Goal: Task Accomplishment & Management: Manage account settings

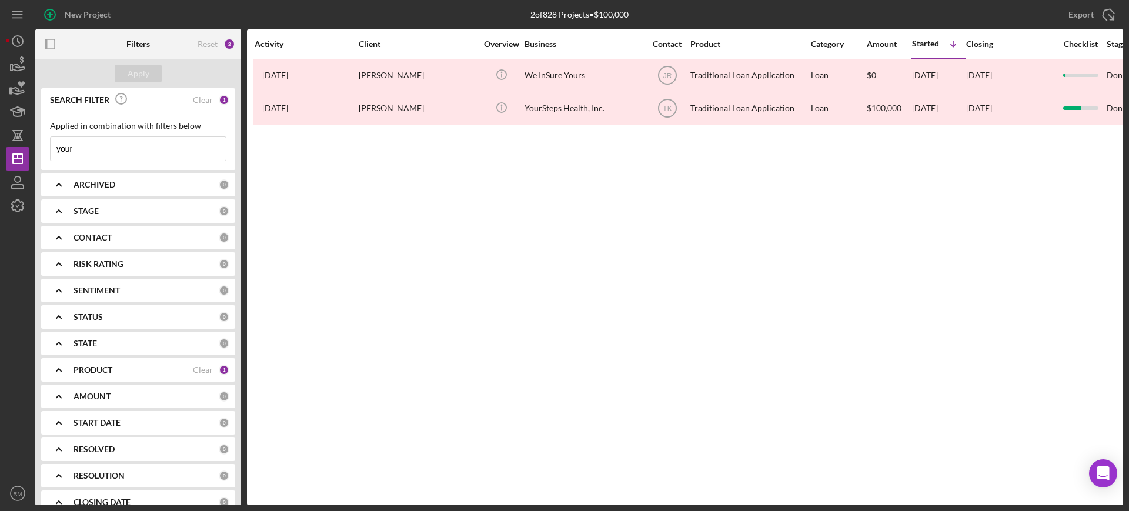
click at [182, 145] on input "your" at bounding box center [138, 149] width 175 height 24
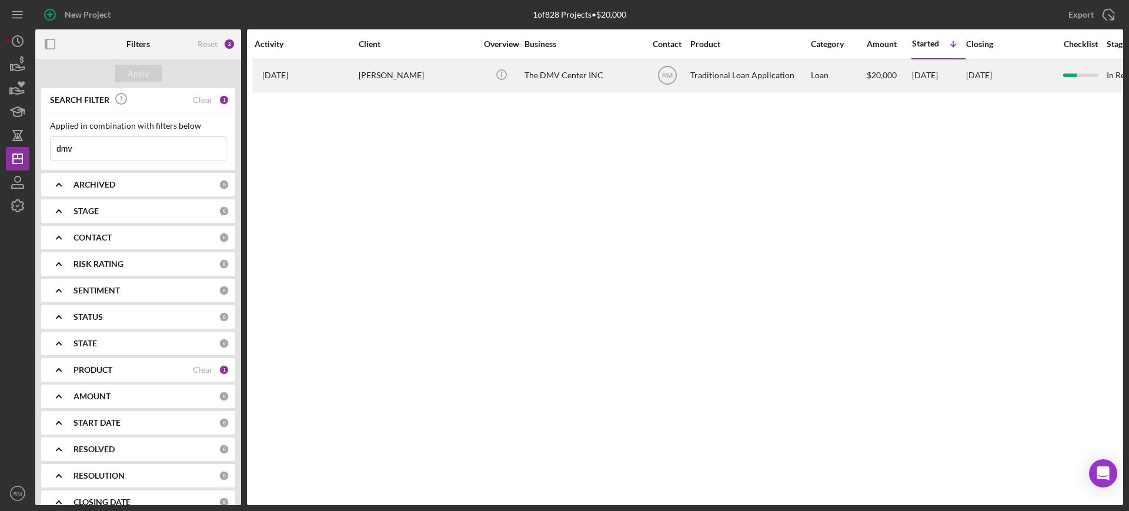
type input "dmv"
click at [389, 78] on div "[PERSON_NAME]" at bounding box center [418, 75] width 118 height 31
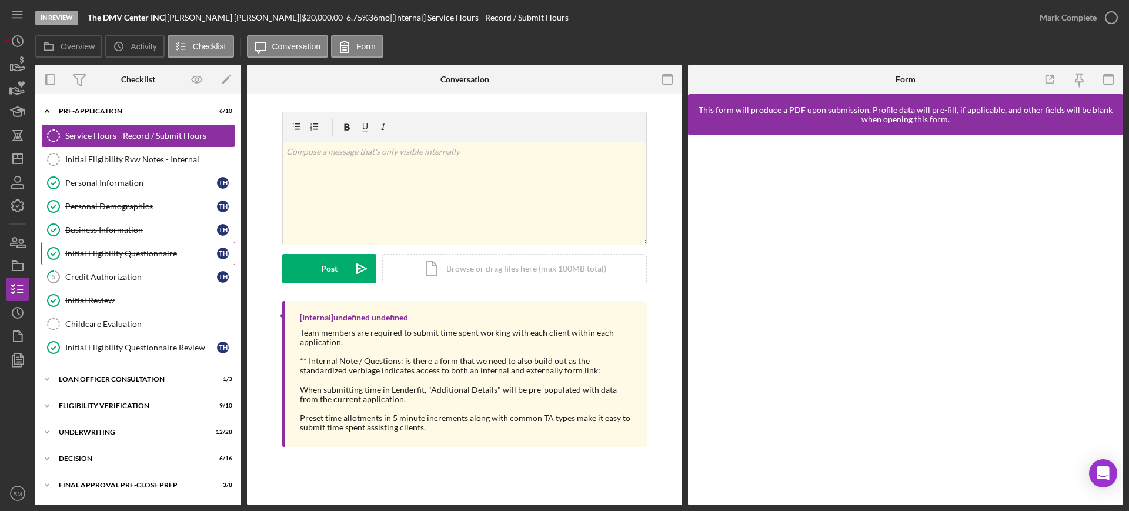
scroll to position [104, 0]
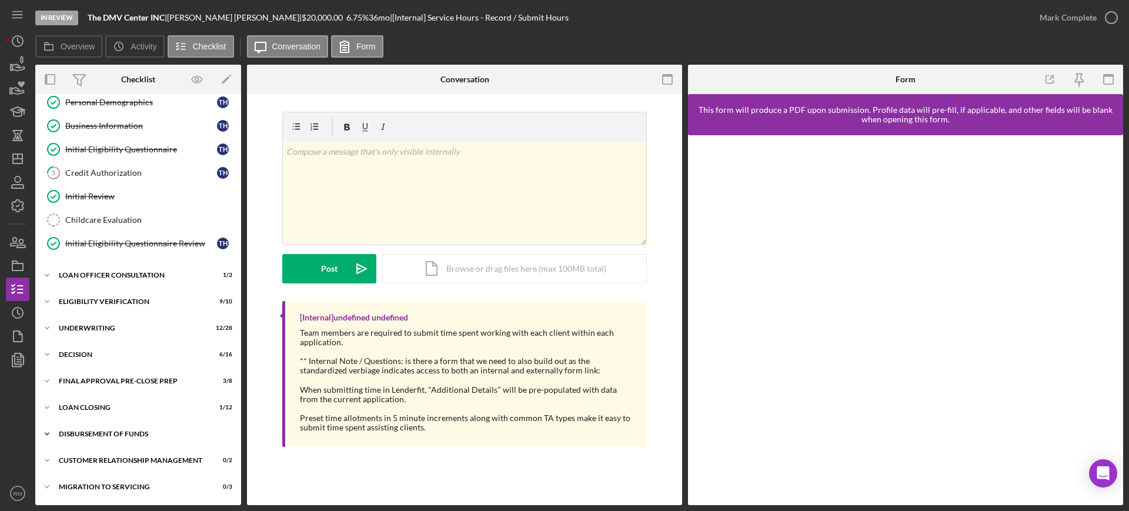
click at [106, 432] on div "Disbursement of Funds" at bounding box center [143, 434] width 168 height 7
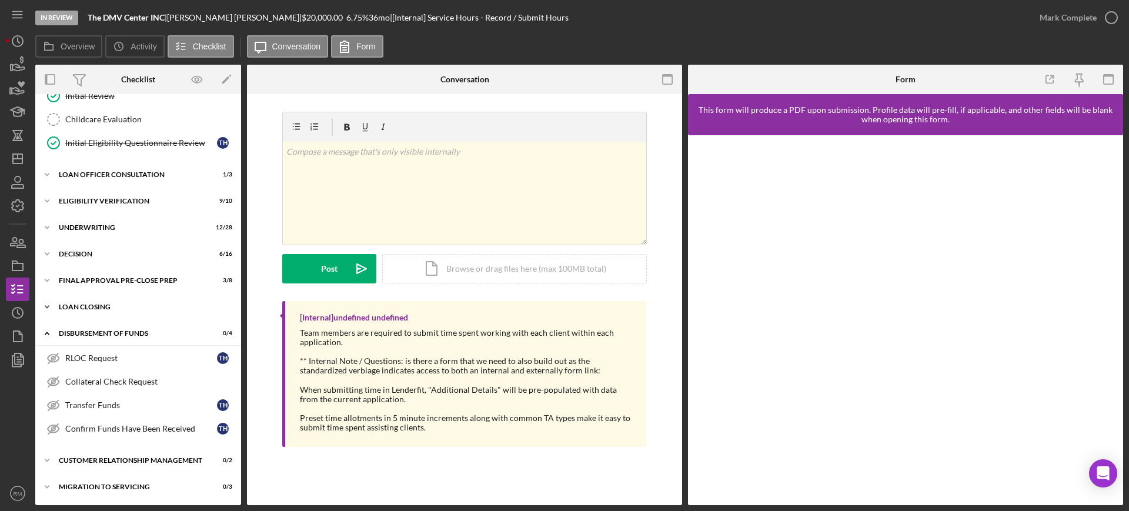
click at [130, 311] on div "Icon/Expander Loan Closing 1 / 12" at bounding box center [138, 307] width 206 height 24
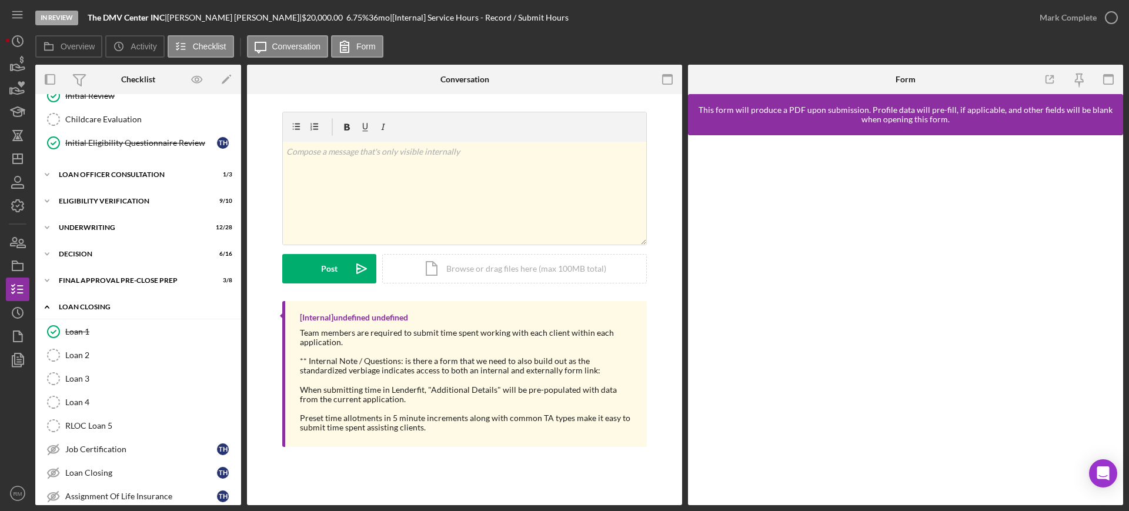
scroll to position [494, 0]
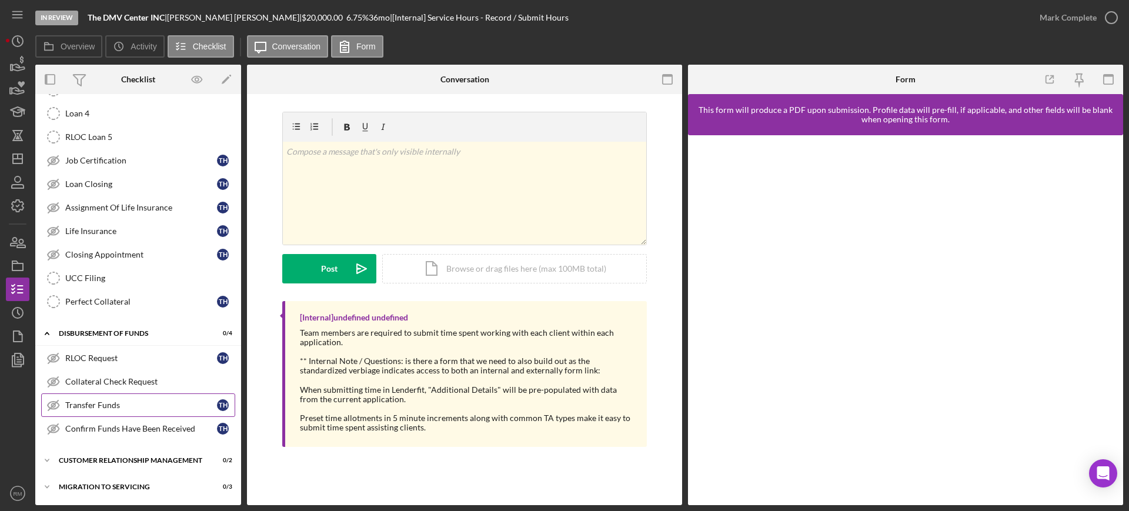
click at [127, 404] on div "Transfer Funds" at bounding box center [141, 405] width 152 height 9
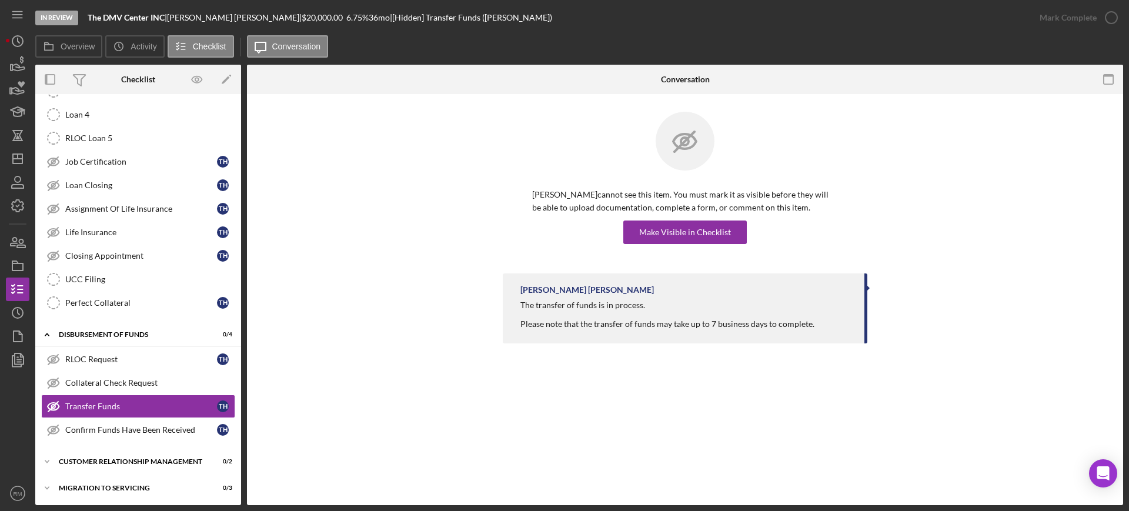
scroll to position [494, 0]
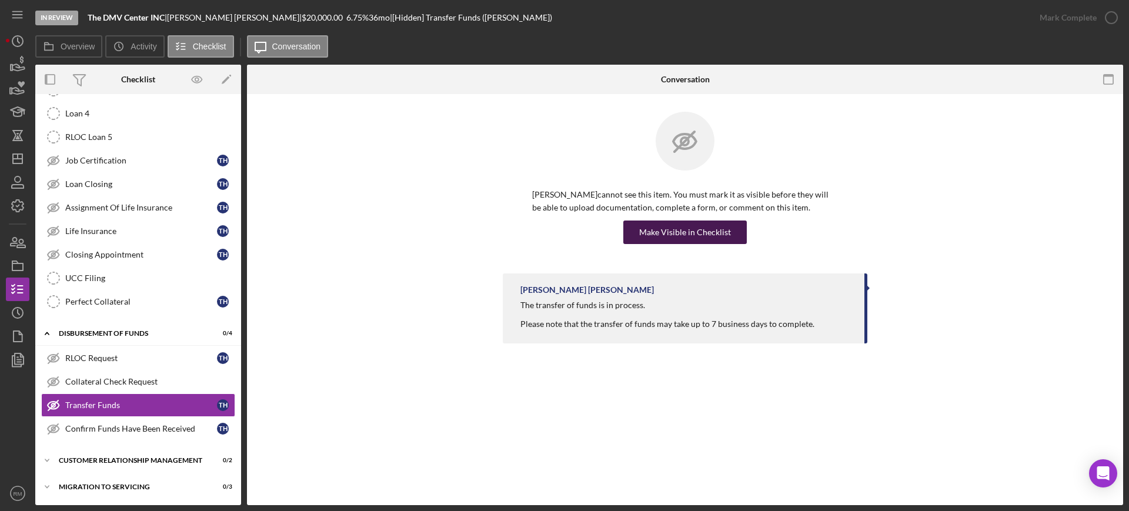
click at [684, 225] on div "Make Visible in Checklist" at bounding box center [685, 233] width 92 height 24
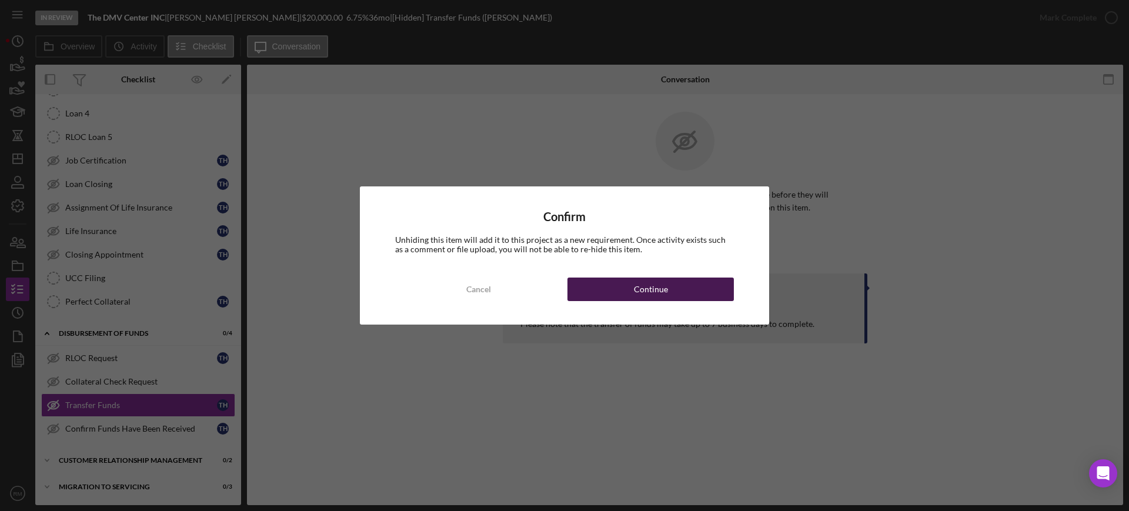
click at [674, 298] on button "Continue" at bounding box center [651, 290] width 166 height 24
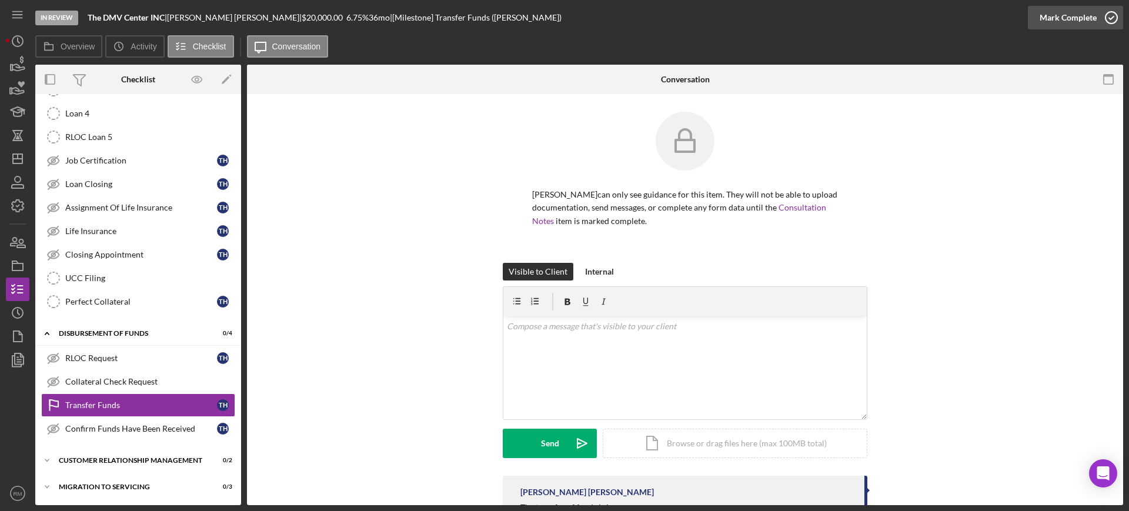
click at [1072, 14] on div "Mark Complete" at bounding box center [1068, 18] width 57 height 24
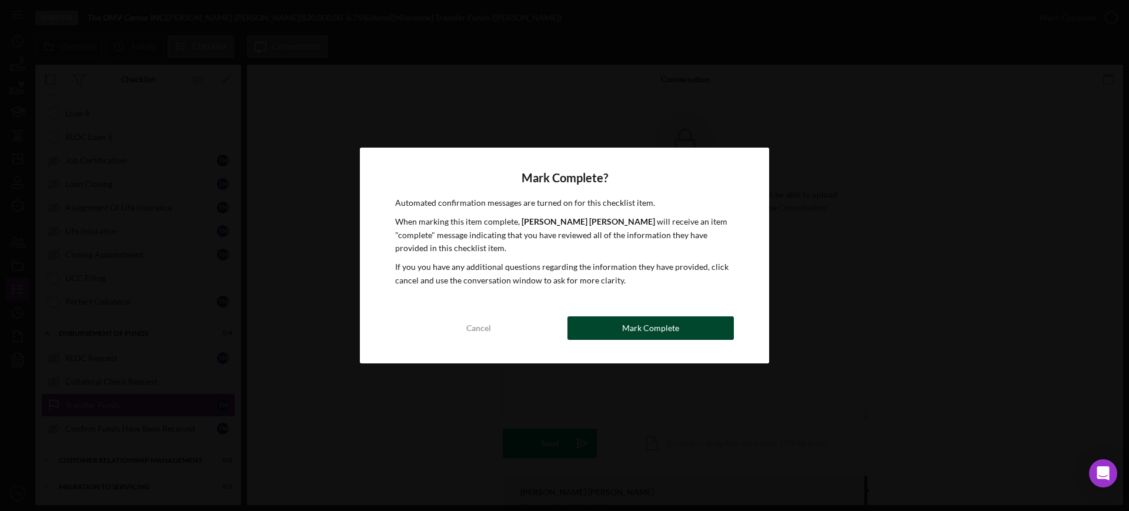
click at [654, 321] on div "Mark Complete" at bounding box center [650, 328] width 57 height 24
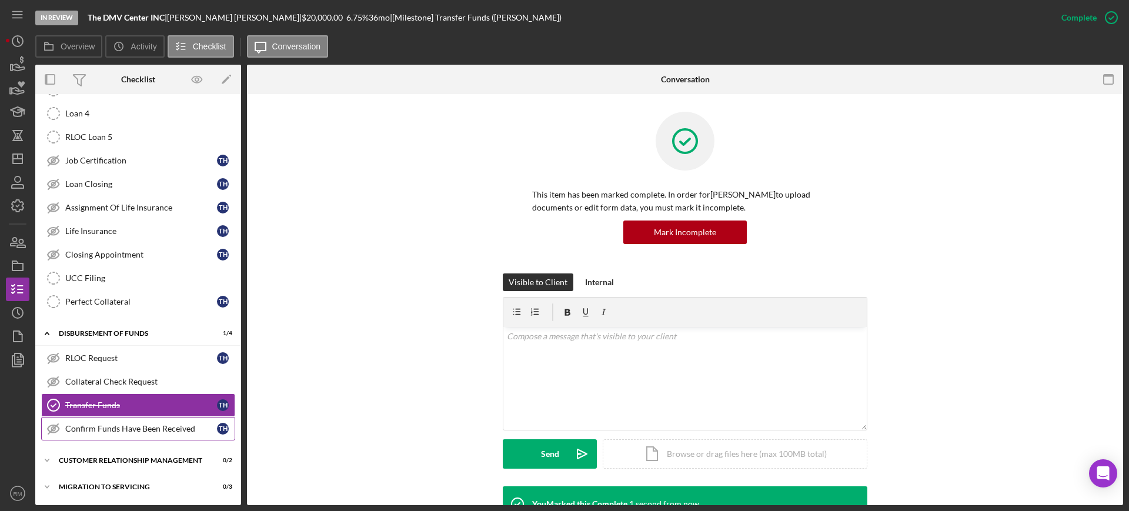
click at [118, 427] on div "Confirm Funds Have Been Received" at bounding box center [141, 428] width 152 height 9
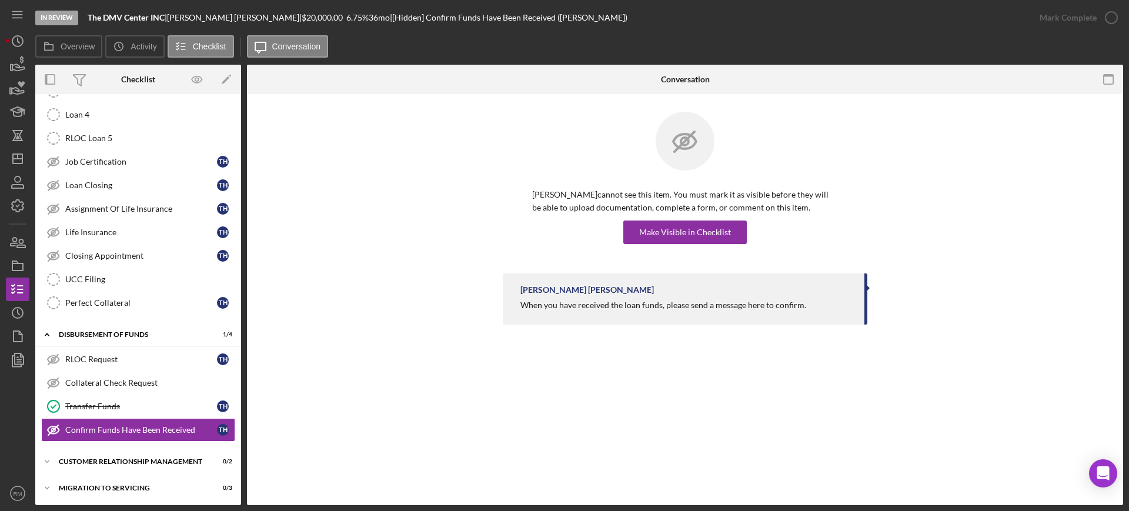
scroll to position [494, 0]
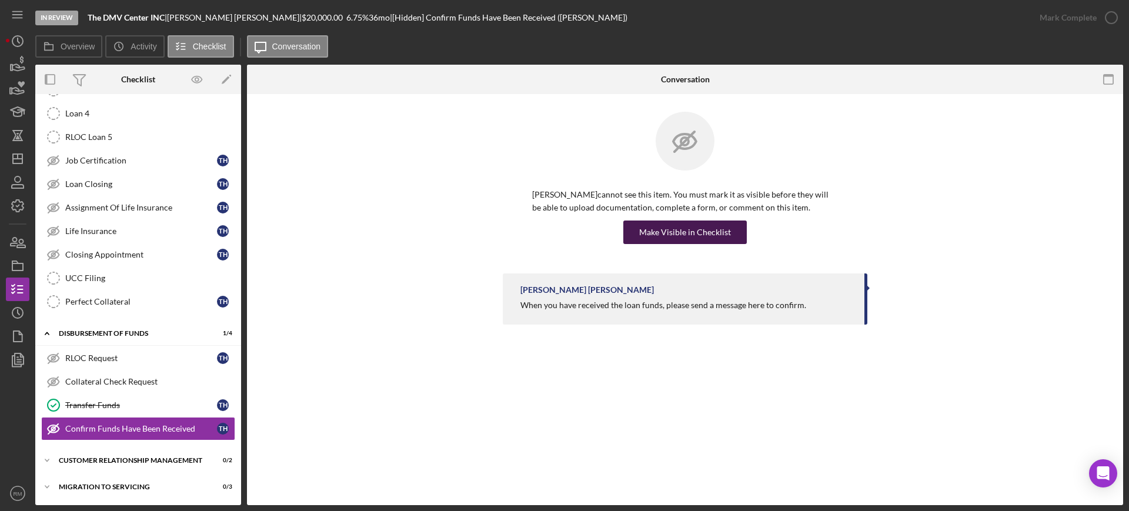
click at [694, 229] on div "Make Visible in Checklist" at bounding box center [685, 233] width 92 height 24
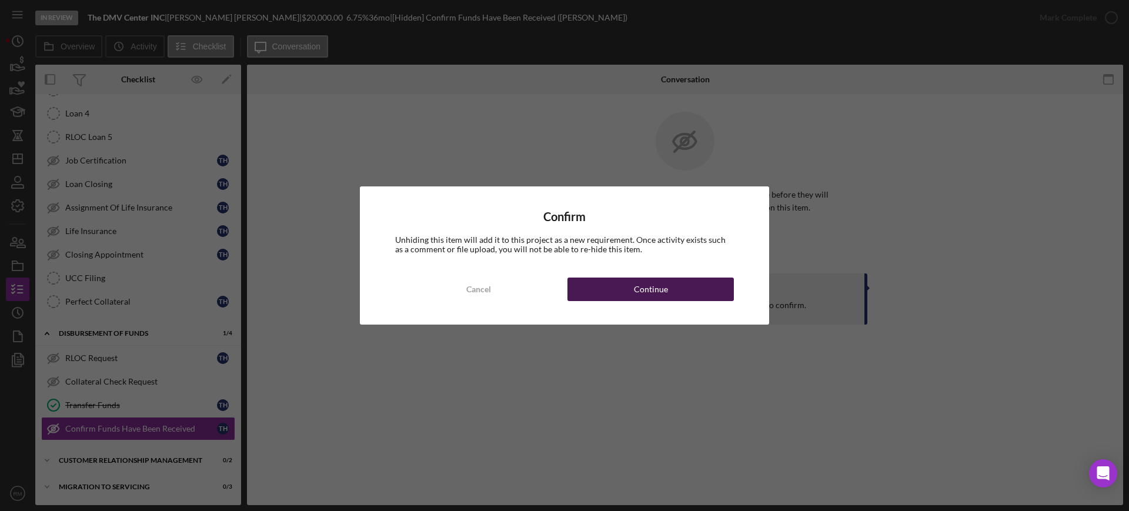
click at [652, 282] on div "Continue" at bounding box center [651, 290] width 34 height 24
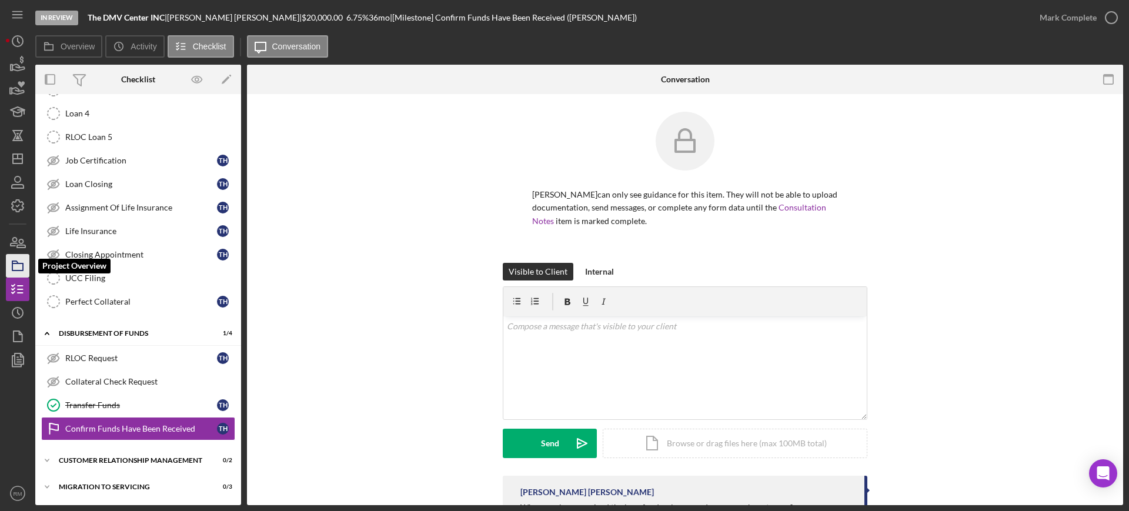
click at [26, 260] on icon "button" at bounding box center [17, 265] width 29 height 29
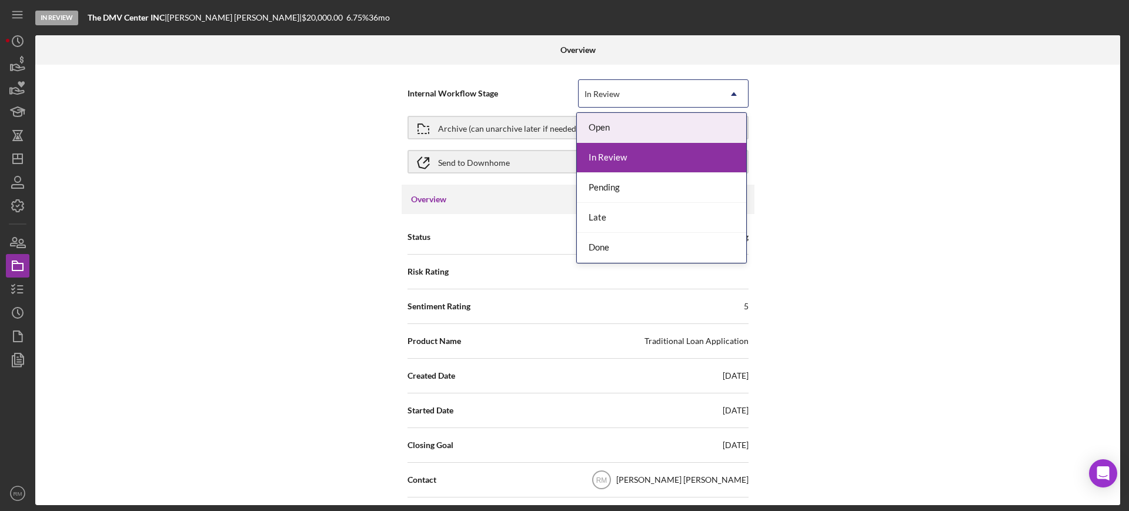
click at [727, 89] on icon "Icon/Dropdown Arrow" at bounding box center [734, 94] width 28 height 28
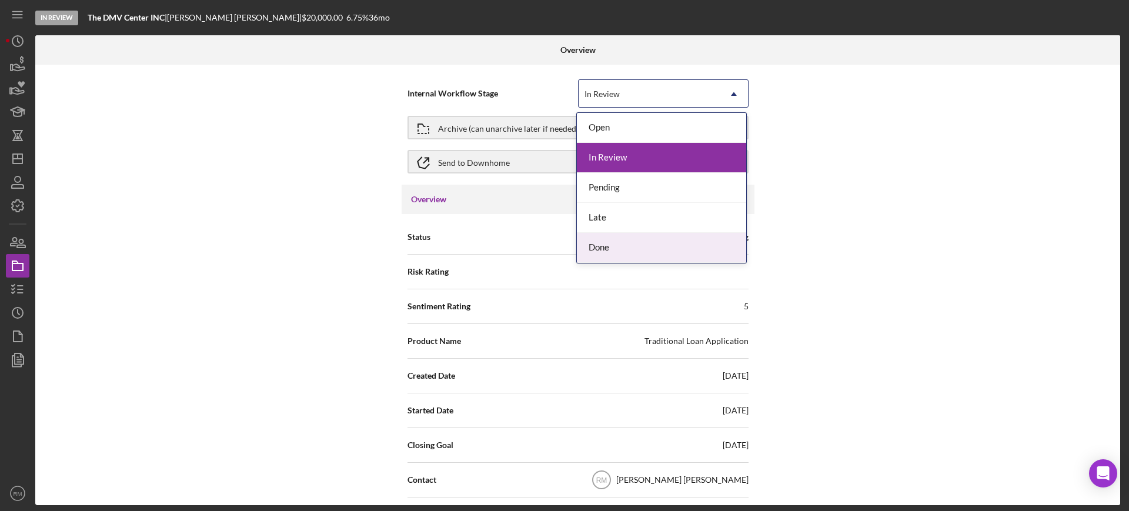
click at [624, 239] on div "Done" at bounding box center [661, 248] width 169 height 30
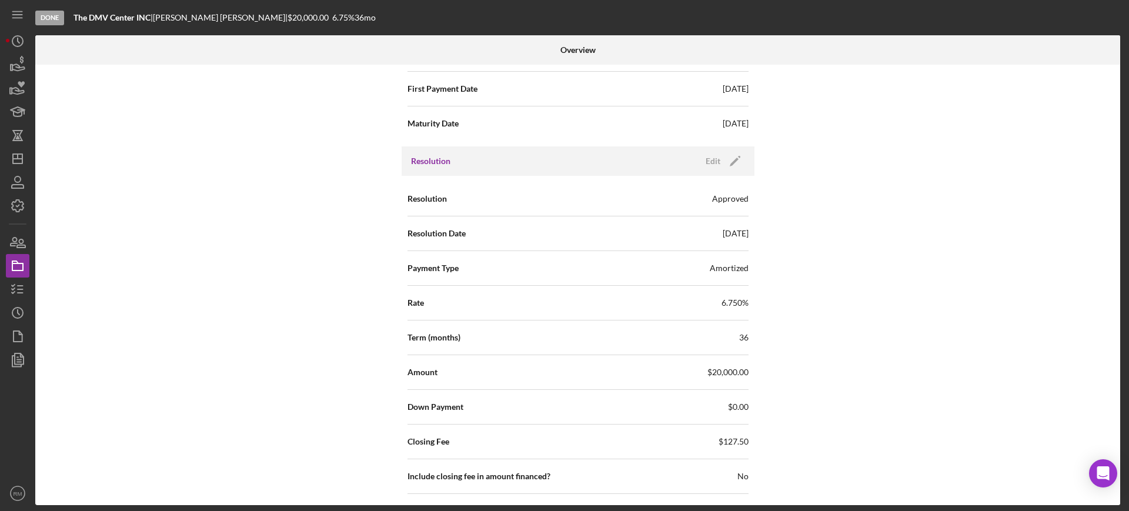
scroll to position [1415, 0]
click at [731, 163] on polygon "button" at bounding box center [734, 162] width 9 height 9
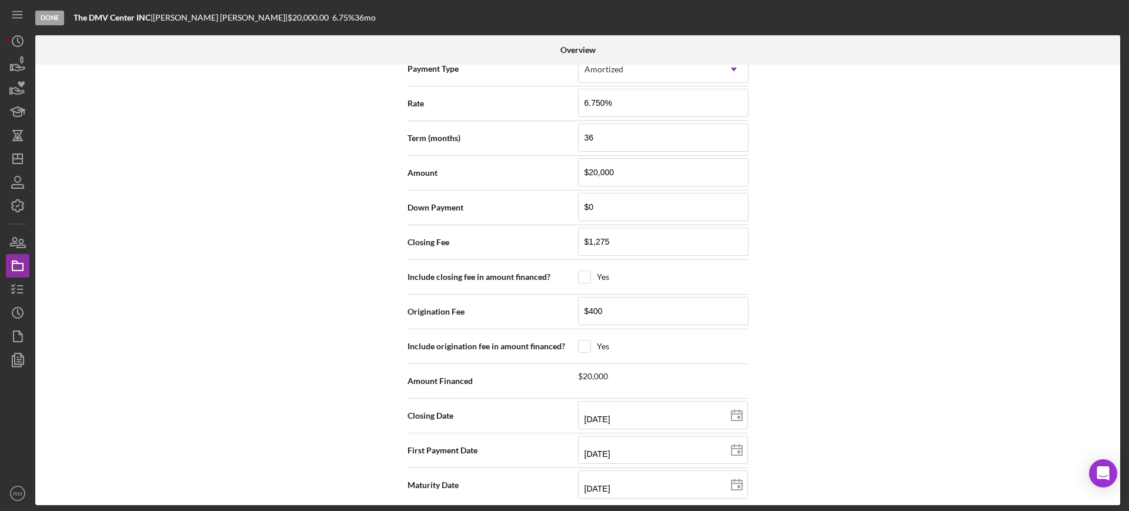
scroll to position [1624, 0]
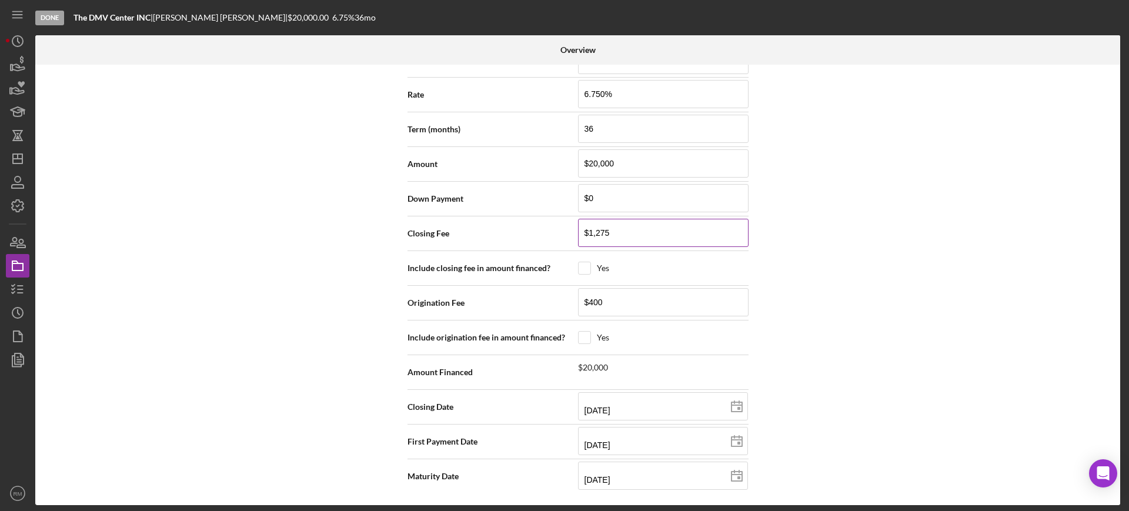
click at [655, 231] on input "$1,275" at bounding box center [663, 233] width 171 height 28
type input "$14,250"
click at [655, 311] on input "$400" at bounding box center [663, 302] width 171 height 28
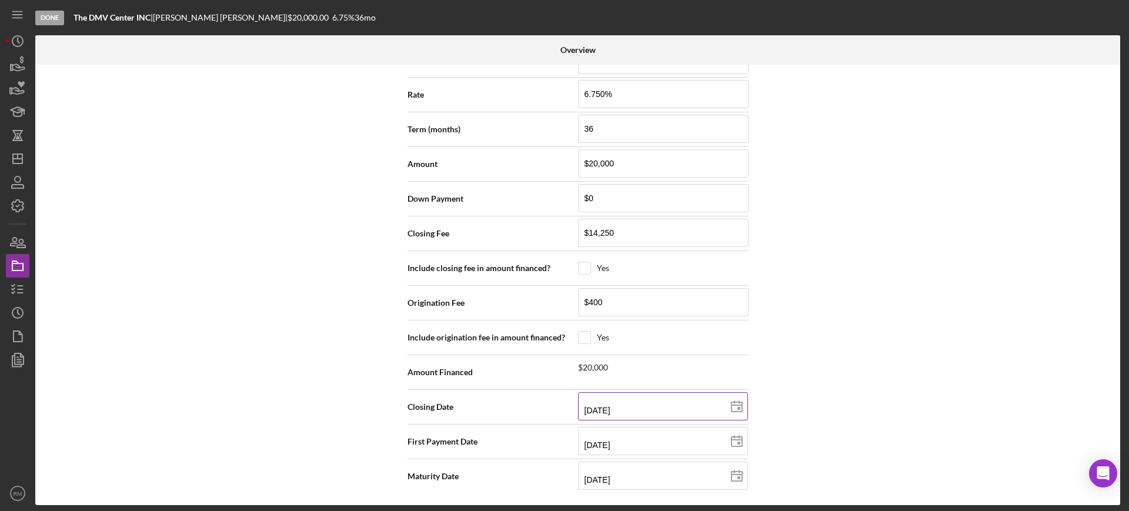
click at [742, 405] on icon at bounding box center [736, 406] width 29 height 29
type input "[DATE]"
click at [728, 404] on icon at bounding box center [736, 406] width 29 height 29
type input "[DATE]"
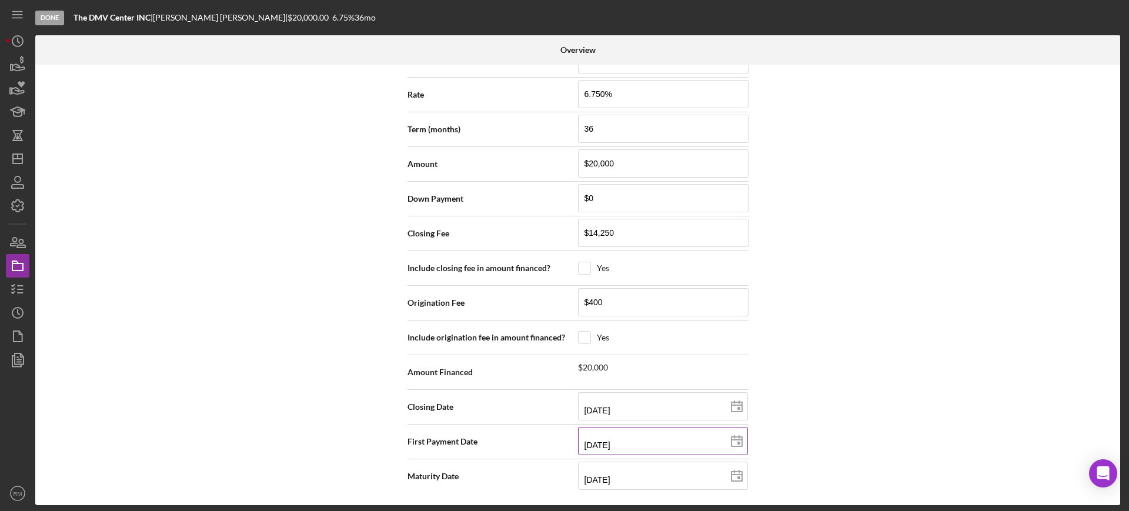
click at [739, 436] on line at bounding box center [739, 437] width 0 height 2
type input "[DATE]"
click at [739, 441] on icon at bounding box center [736, 441] width 29 height 29
type input "[DATE]"
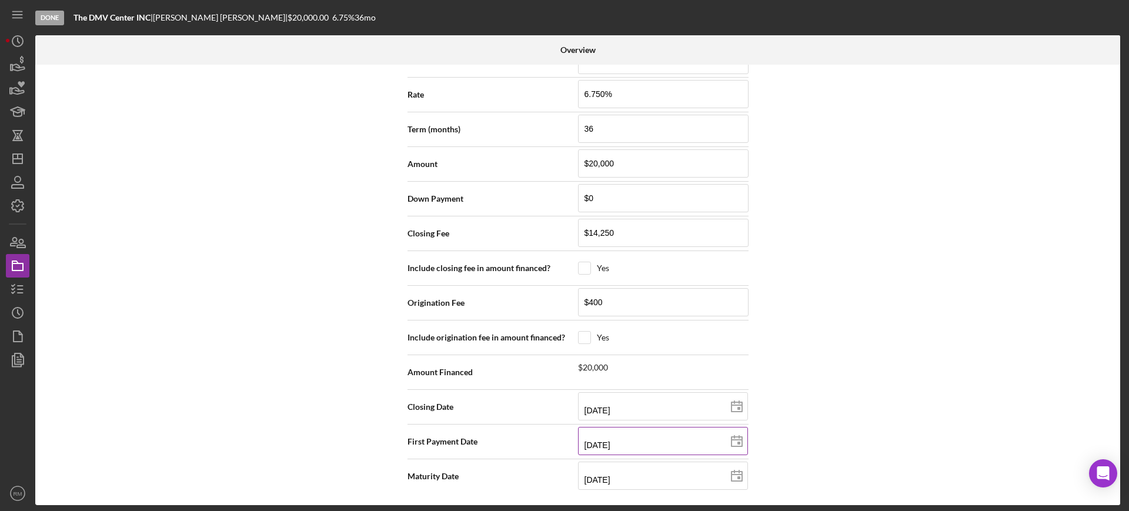
type input "[DATE]"
click at [592, 477] on input "[DATE]" at bounding box center [663, 476] width 170 height 28
type input "02/02/y028"
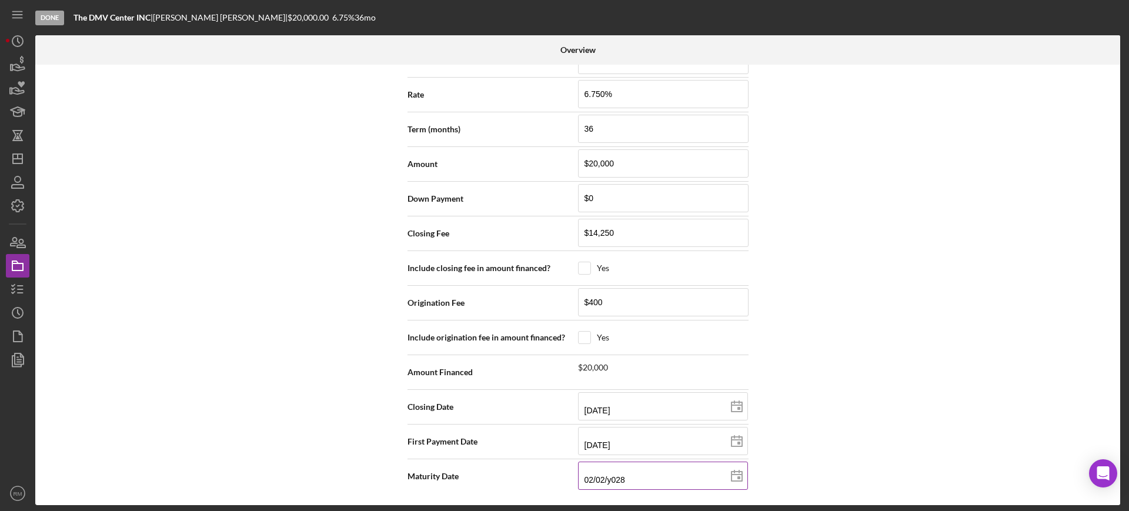
type input "[DATE]"
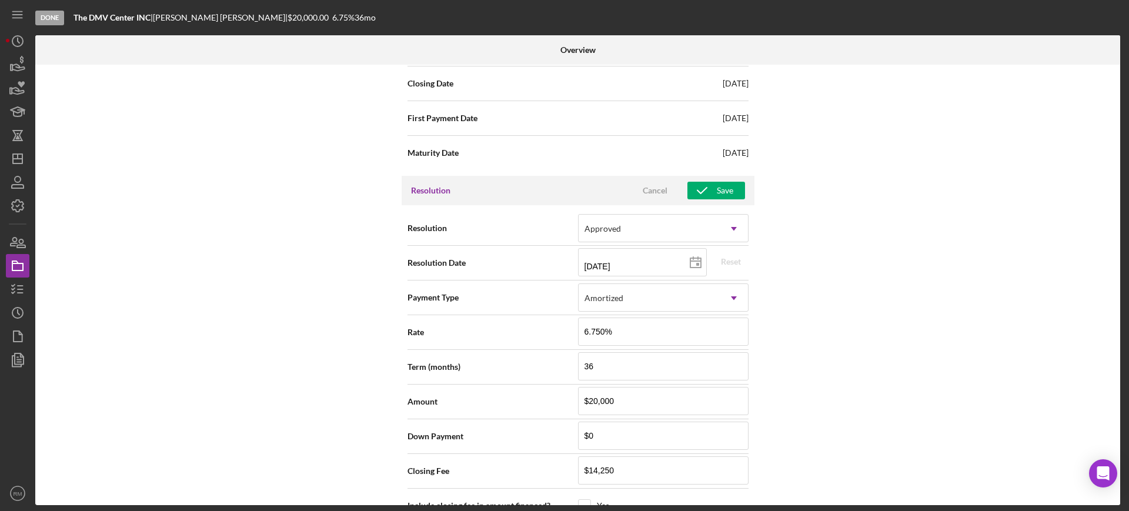
scroll to position [1385, 0]
type input "[DATE]"
click at [732, 196] on button "Save" at bounding box center [717, 191] width 58 height 18
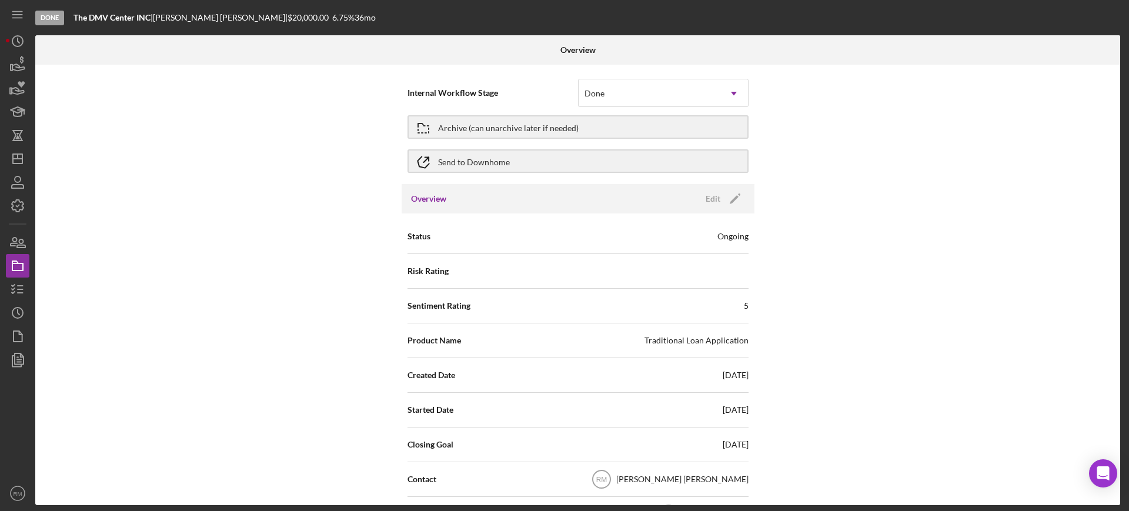
scroll to position [0, 0]
click at [535, 154] on button "Send to Downhome" at bounding box center [578, 162] width 341 height 24
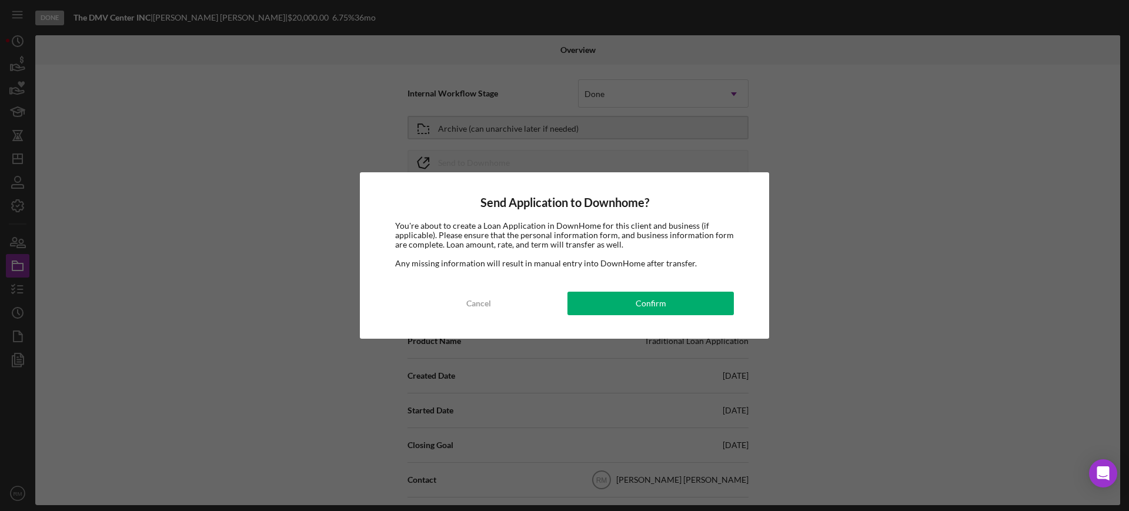
click at [655, 287] on div "Send Application to Downhome? You're about to create a Loan Application in Down…" at bounding box center [564, 255] width 409 height 166
click at [646, 299] on div "Confirm" at bounding box center [651, 304] width 31 height 24
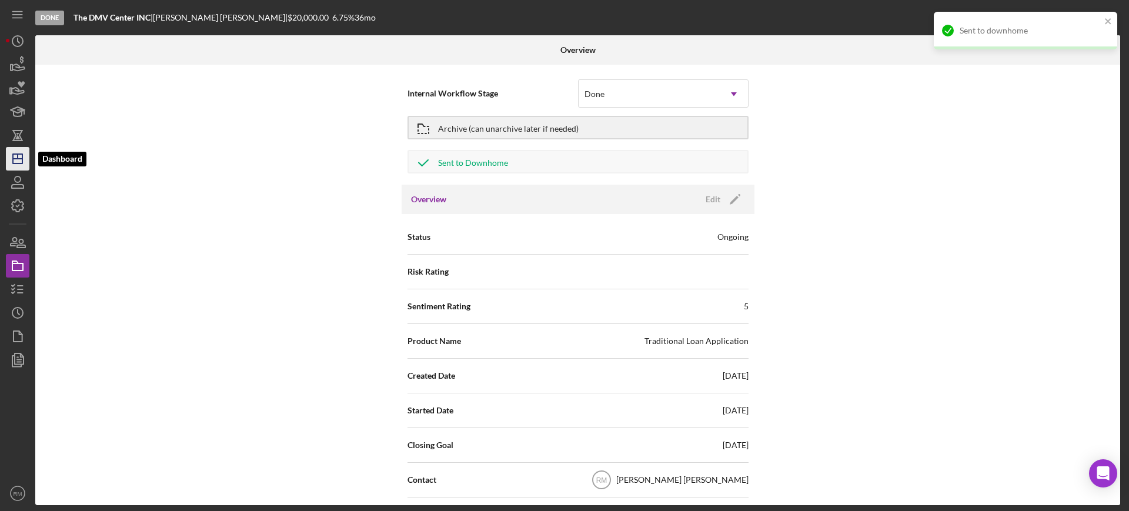
click at [26, 165] on icon "Icon/Dashboard" at bounding box center [17, 158] width 29 height 29
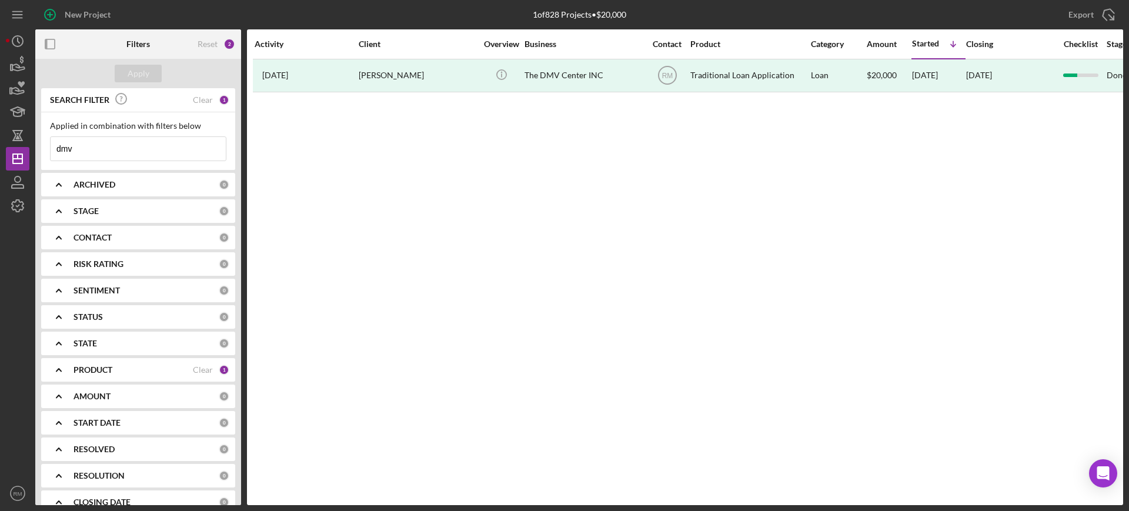
click at [131, 151] on input "dmv" at bounding box center [138, 149] width 175 height 24
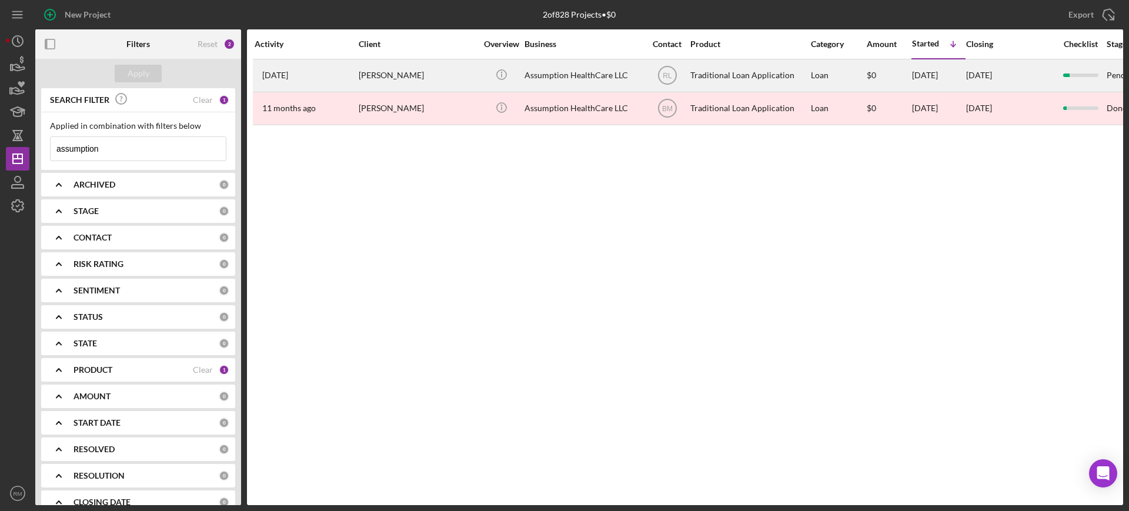
type input "assumption"
click at [375, 72] on div "[PERSON_NAME]" at bounding box center [418, 75] width 118 height 31
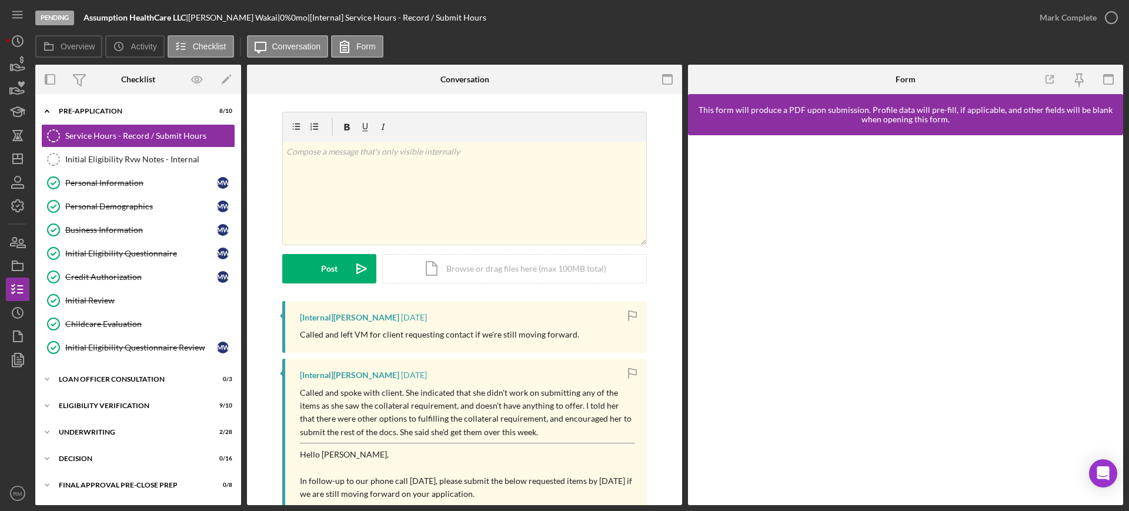
scroll to position [104, 0]
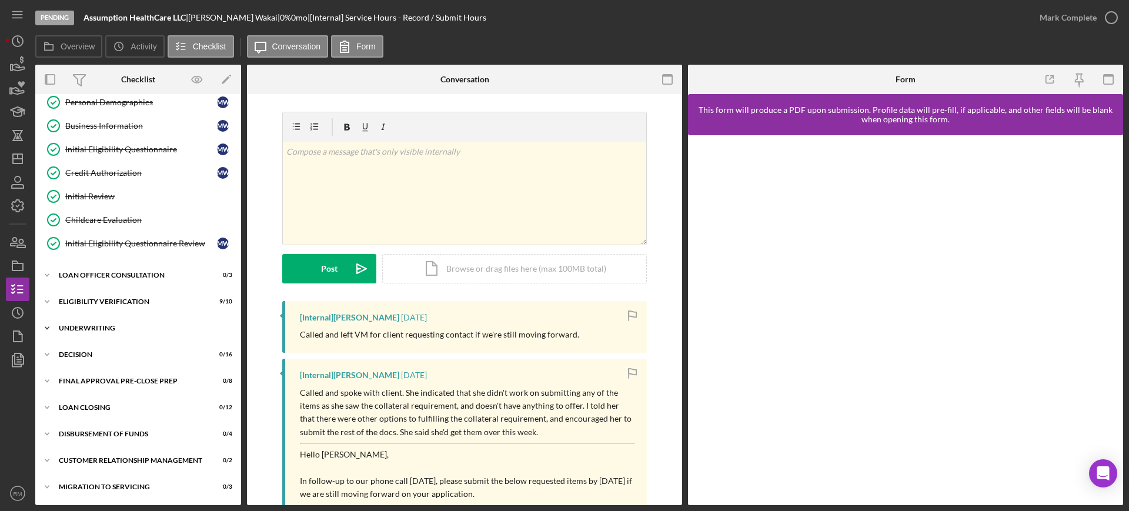
click at [111, 332] on div "Icon/Expander Underwriting 2 / 28" at bounding box center [138, 328] width 206 height 24
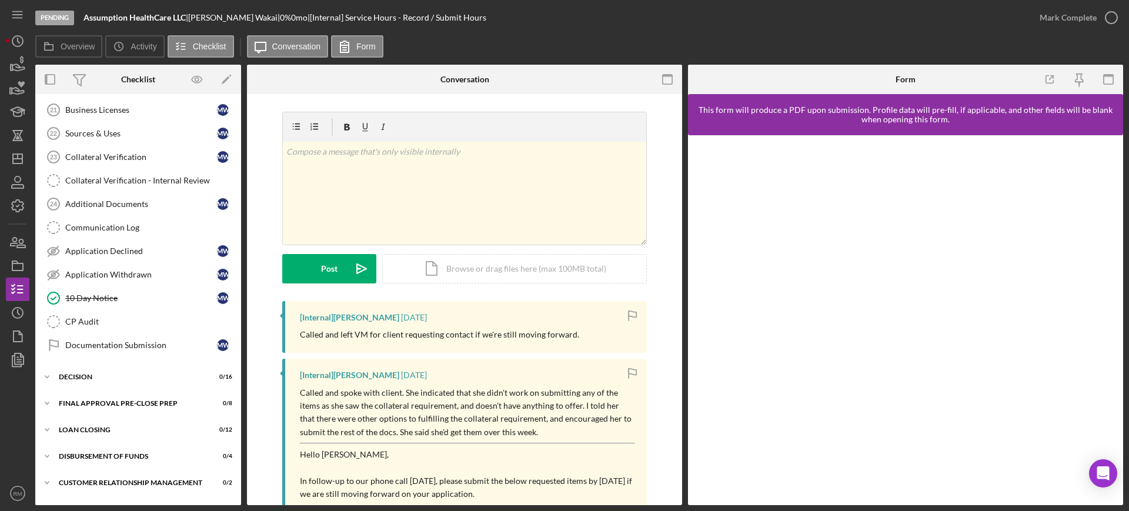
scroll to position [754, 0]
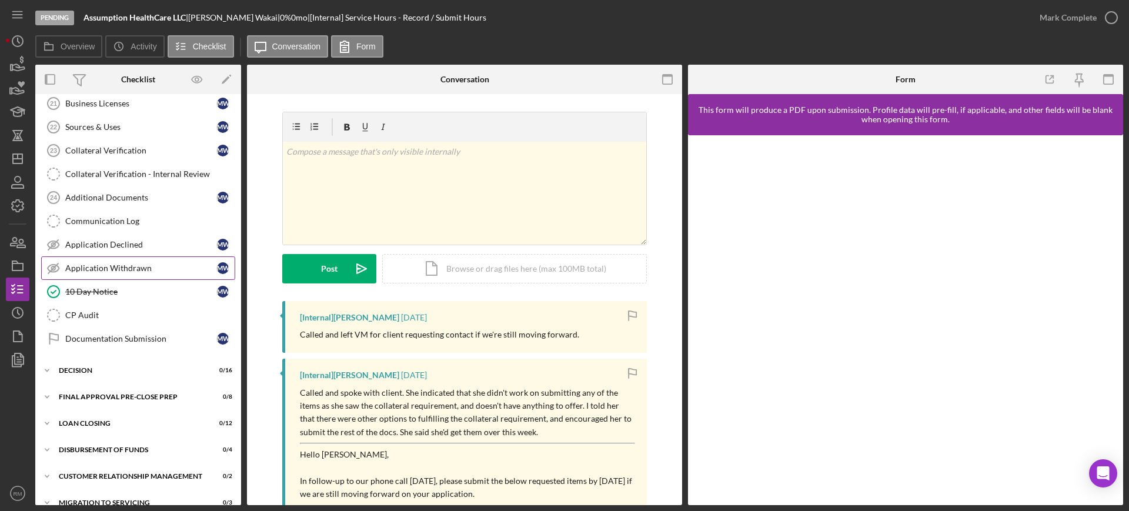
click at [128, 273] on link "Application Withdrawn Application Withdrawn M W" at bounding box center [138, 268] width 194 height 24
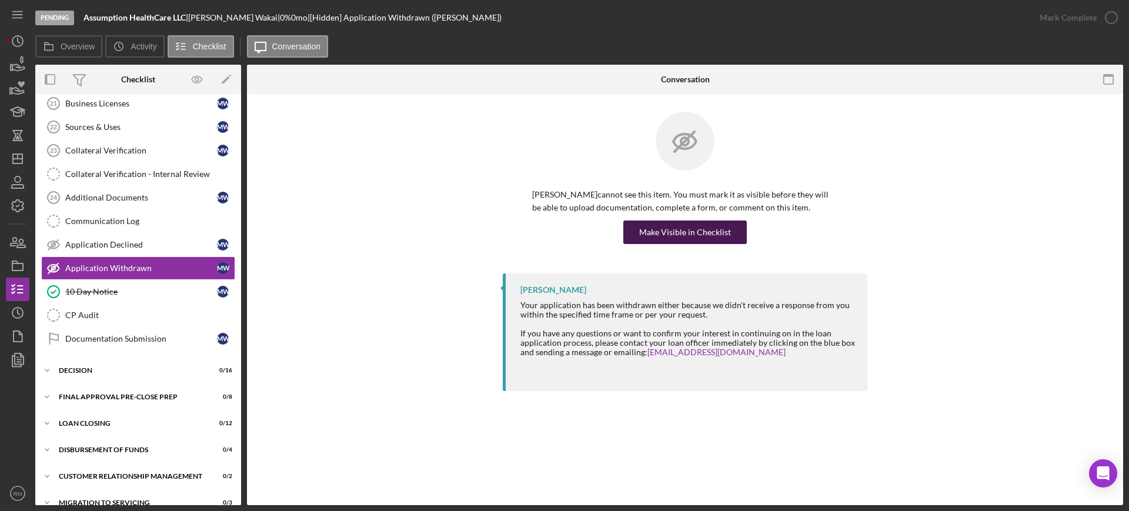
click at [662, 238] on div "Make Visible in Checklist" at bounding box center [685, 233] width 92 height 24
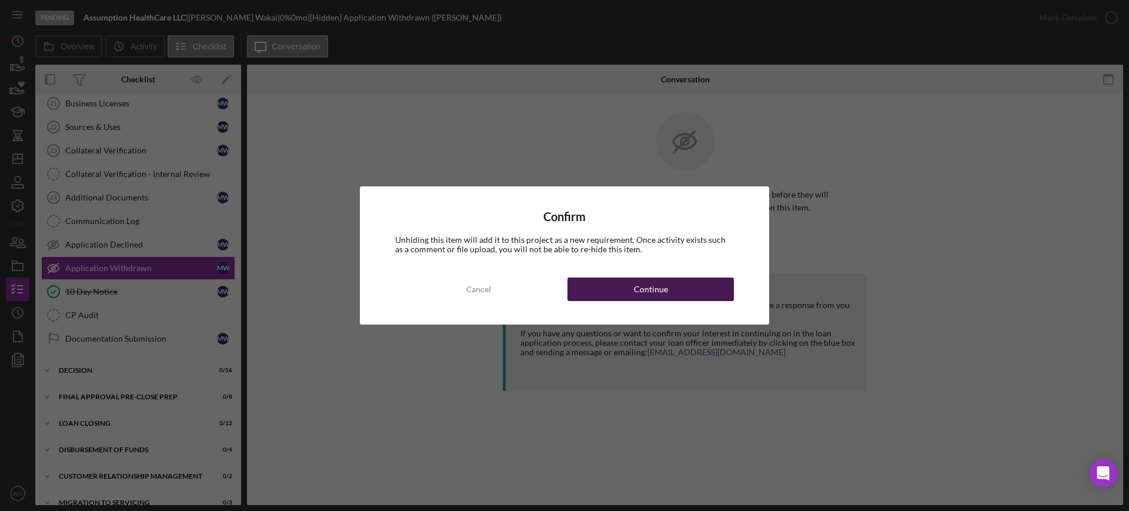
click at [641, 282] on div "Continue" at bounding box center [651, 290] width 34 height 24
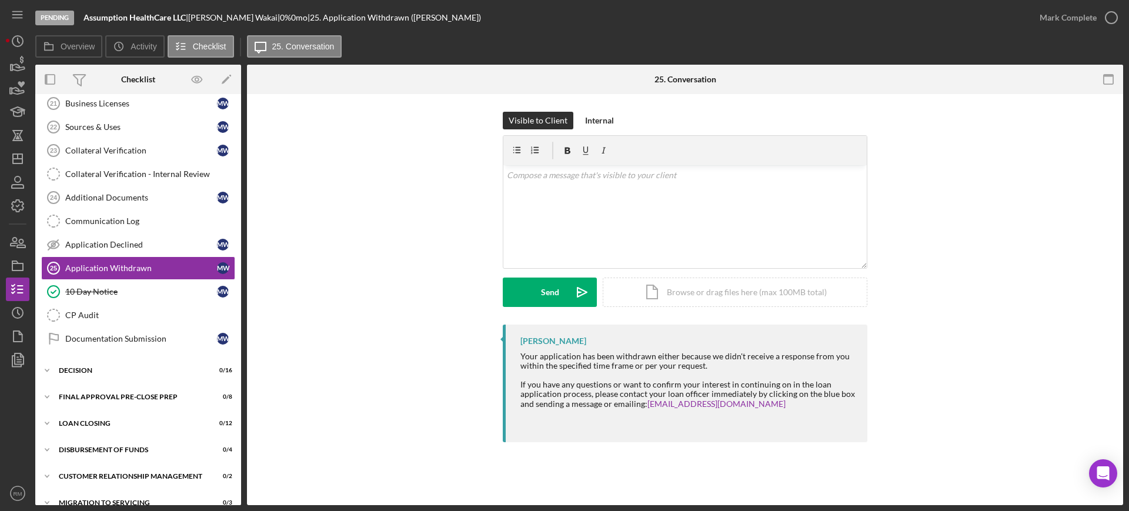
click at [641, 282] on div "Icon/Document Browse or drag files here (max 100MB total) Tap to choose files o…" at bounding box center [735, 292] width 265 height 29
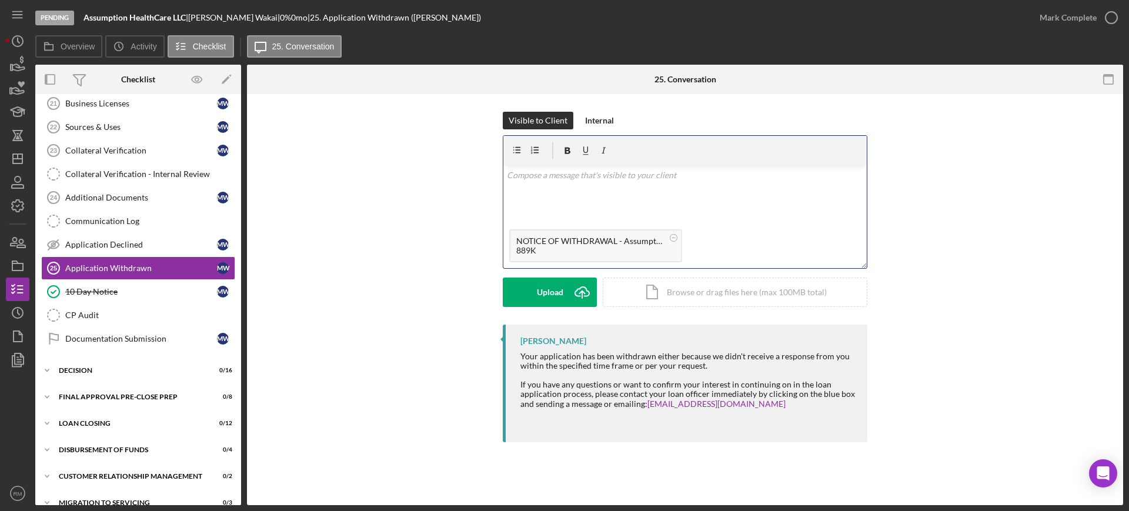
click at [575, 188] on div "v Color teal Color pink Remove color Add row above Add row below Add column bef…" at bounding box center [686, 194] width 364 height 58
paste div
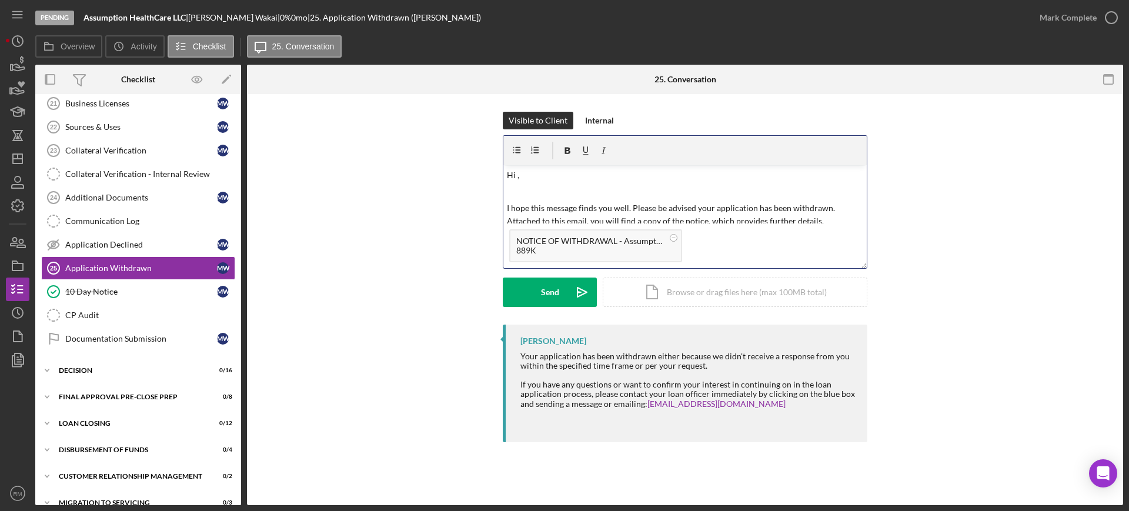
click at [549, 176] on p "Hi ," at bounding box center [685, 175] width 357 height 13
click at [536, 292] on button "Send Icon/icon-invite-send" at bounding box center [550, 292] width 94 height 29
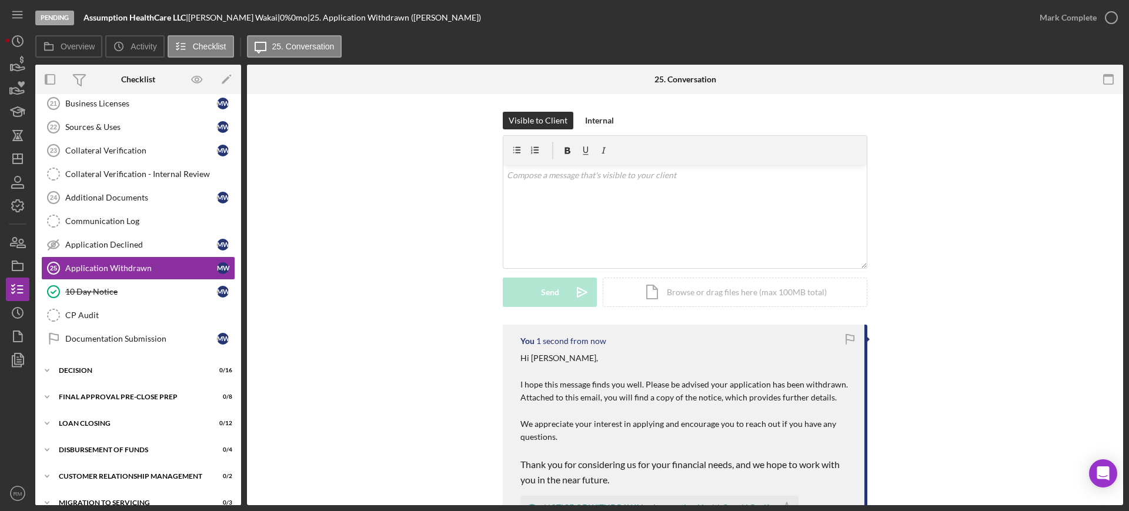
click at [1051, 12] on div "Mark Complete" at bounding box center [1068, 18] width 57 height 24
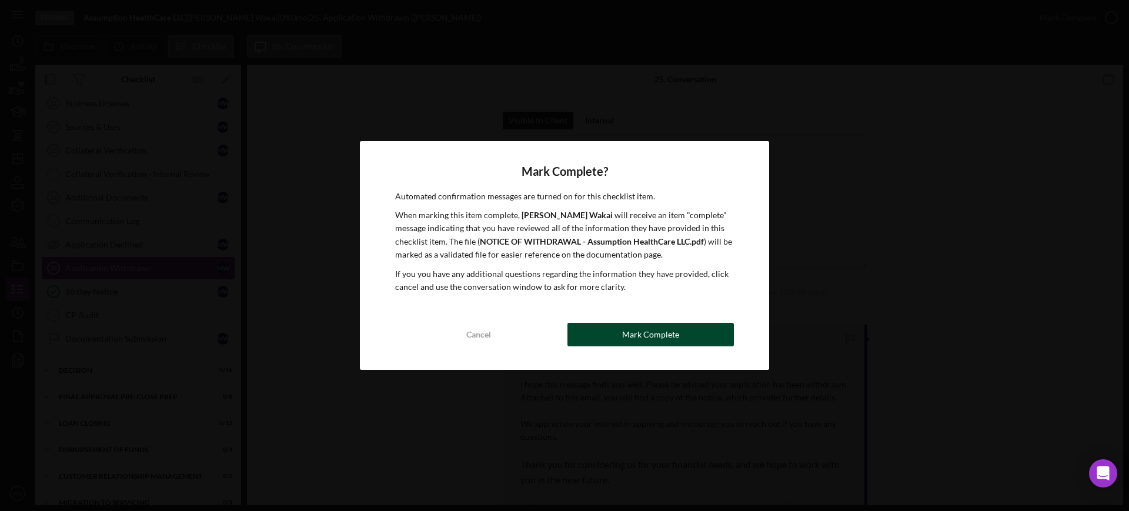
click at [603, 332] on button "Mark Complete" at bounding box center [651, 335] width 166 height 24
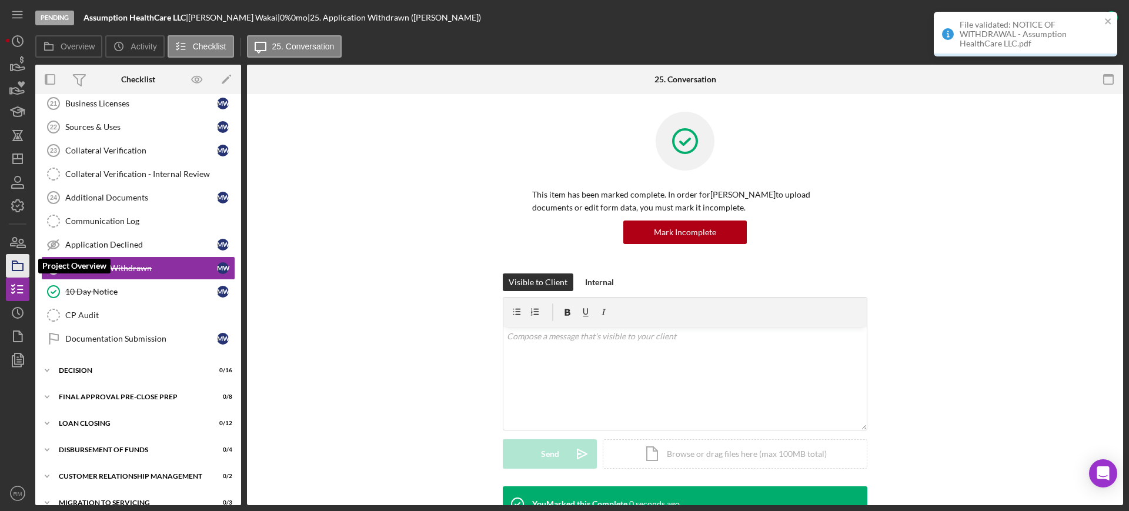
click at [22, 259] on icon "button" at bounding box center [17, 265] width 29 height 29
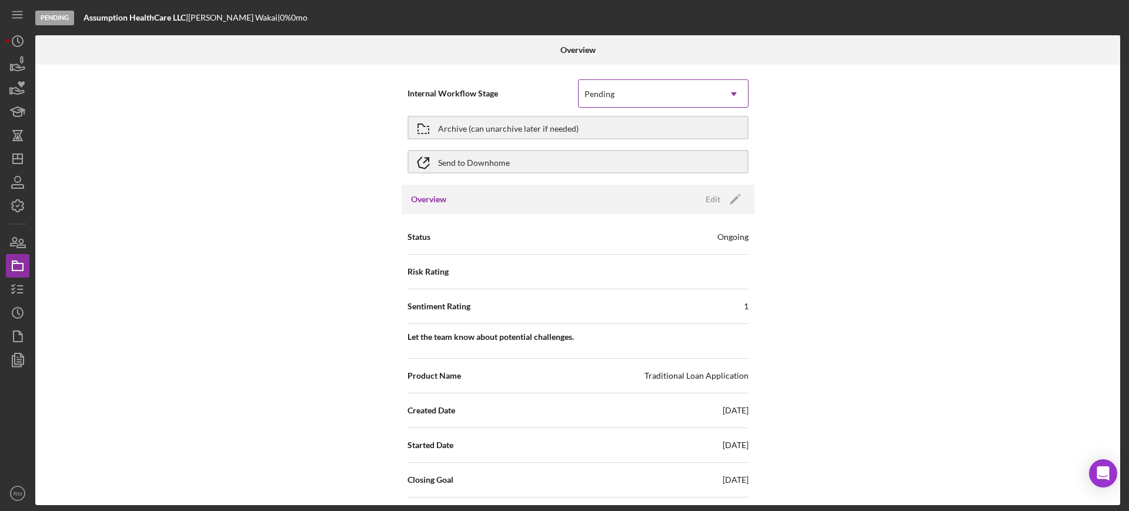
click at [604, 91] on div "Pending" at bounding box center [600, 93] width 30 height 9
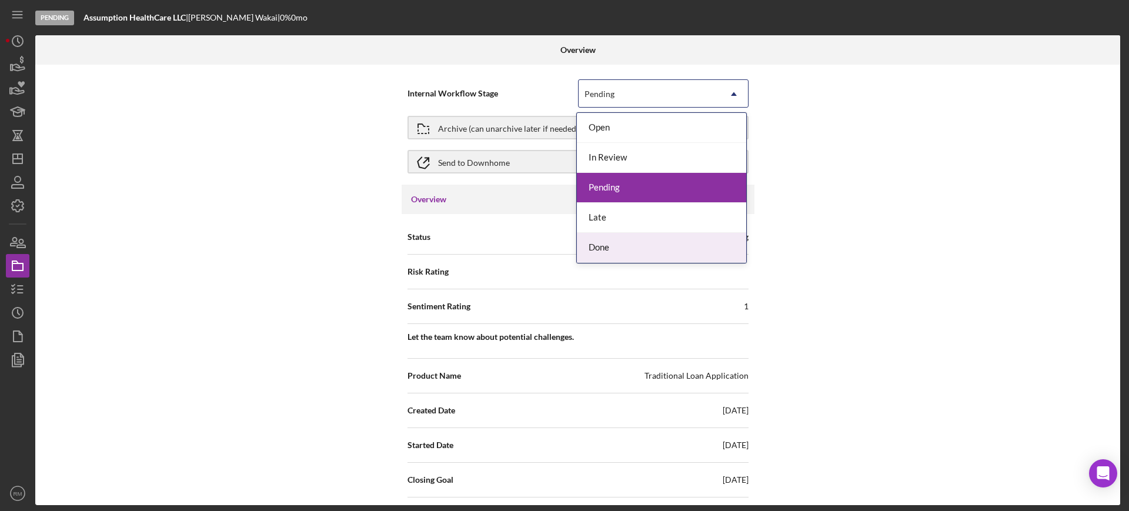
click at [614, 238] on div "Done" at bounding box center [661, 248] width 169 height 30
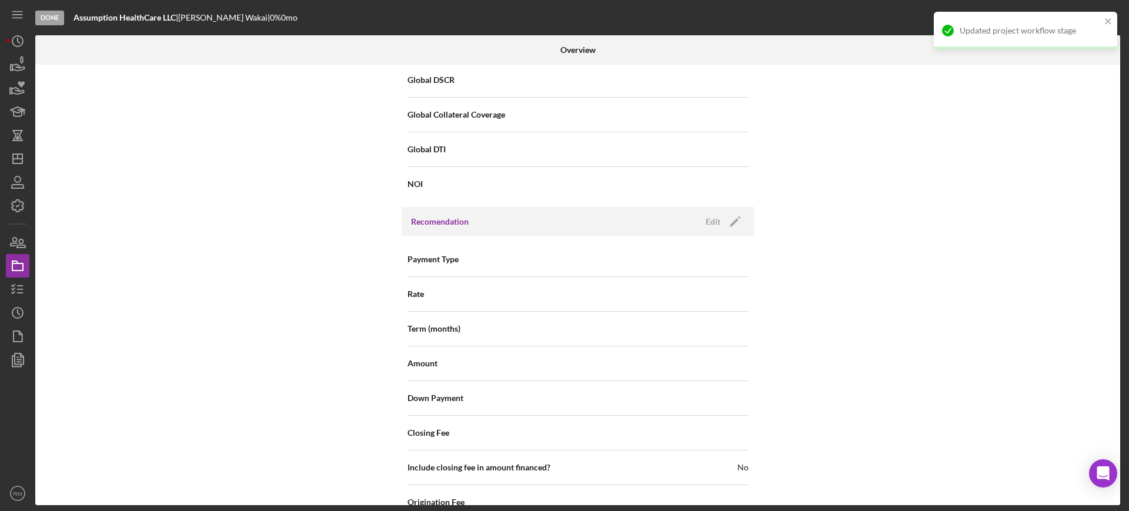
scroll to position [1354, 0]
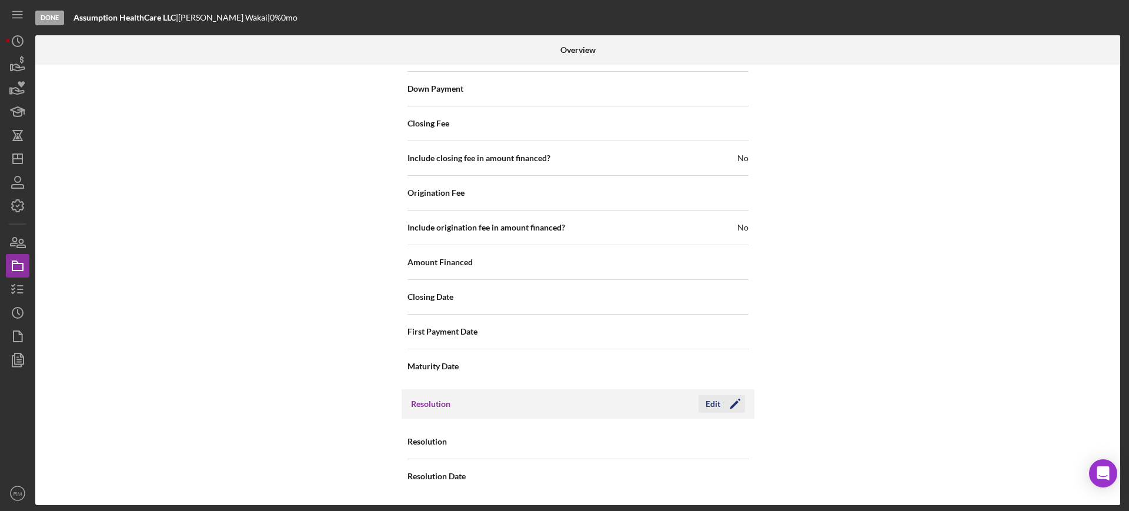
click at [715, 404] on div "Edit" at bounding box center [713, 404] width 15 height 18
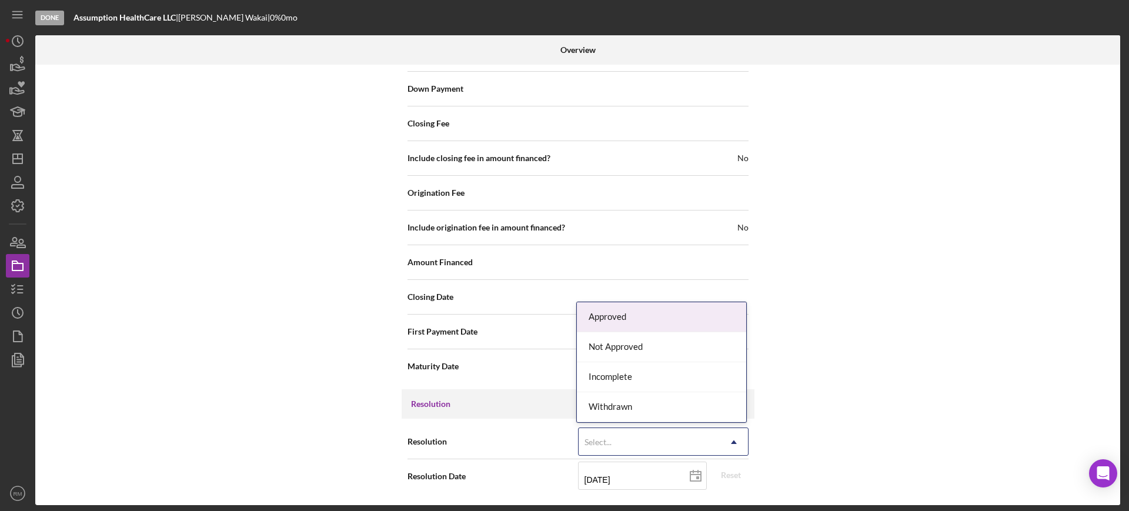
click at [601, 446] on div "Select..." at bounding box center [598, 442] width 27 height 9
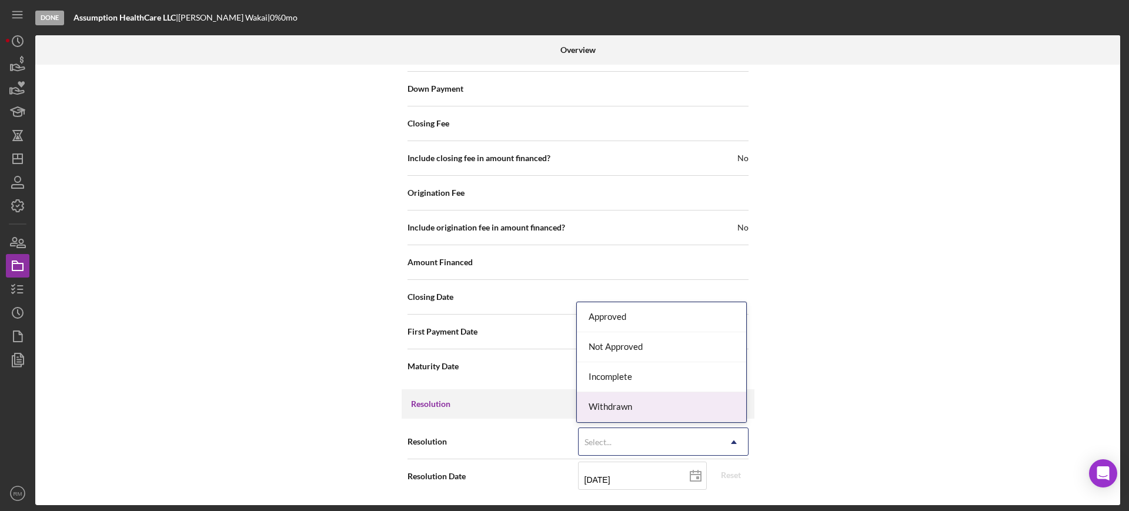
click at [628, 414] on div "Withdrawn" at bounding box center [661, 407] width 169 height 30
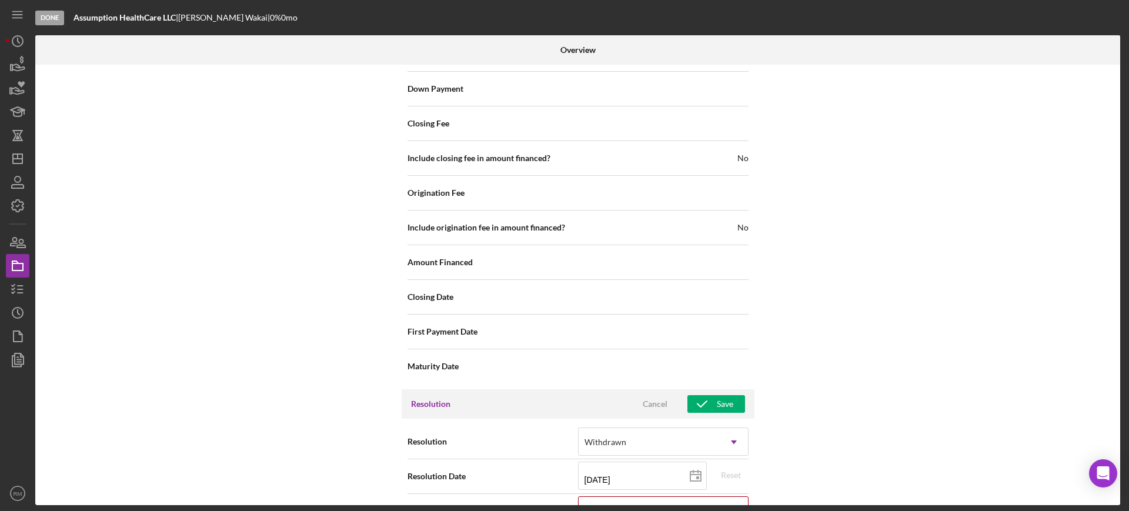
scroll to position [1429, 0]
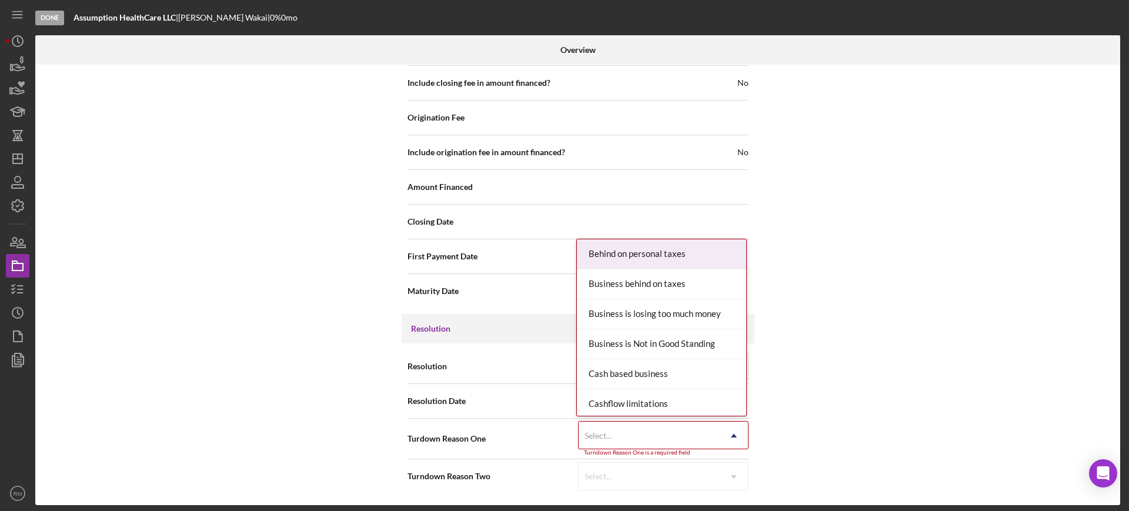
click at [627, 429] on div "Select..." at bounding box center [649, 435] width 141 height 27
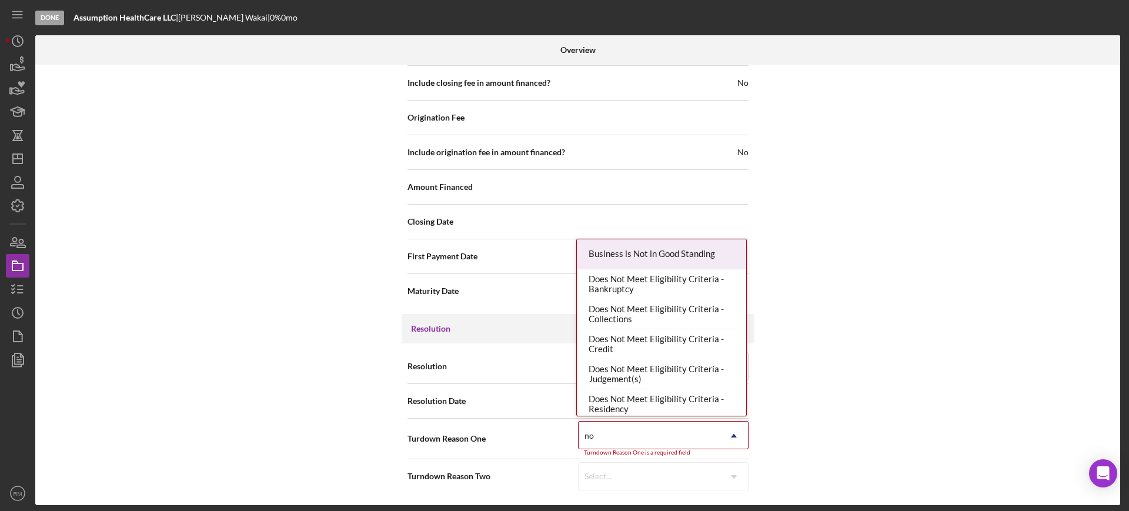
type input "no re"
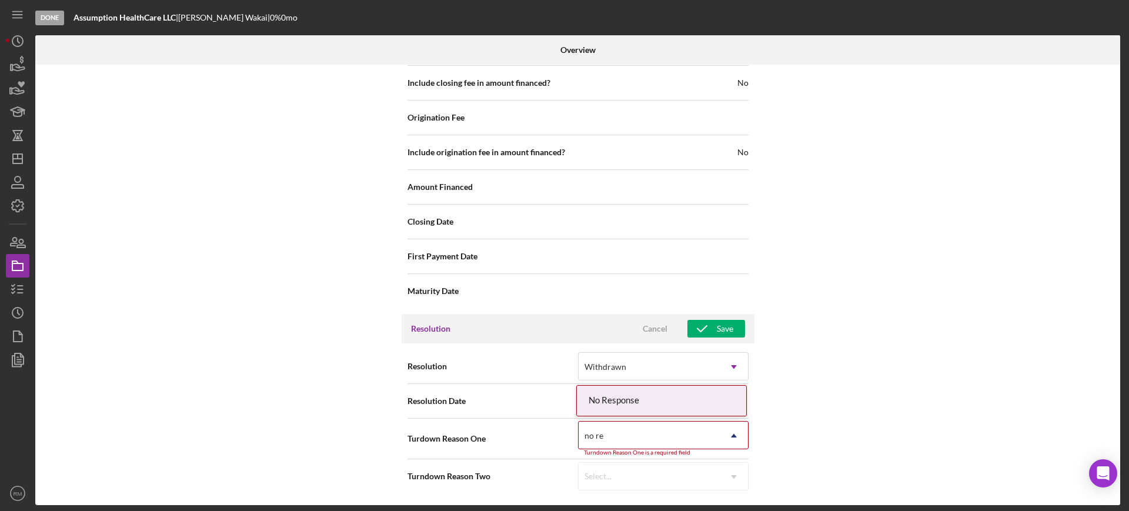
click at [687, 405] on div "No Response" at bounding box center [661, 401] width 169 height 30
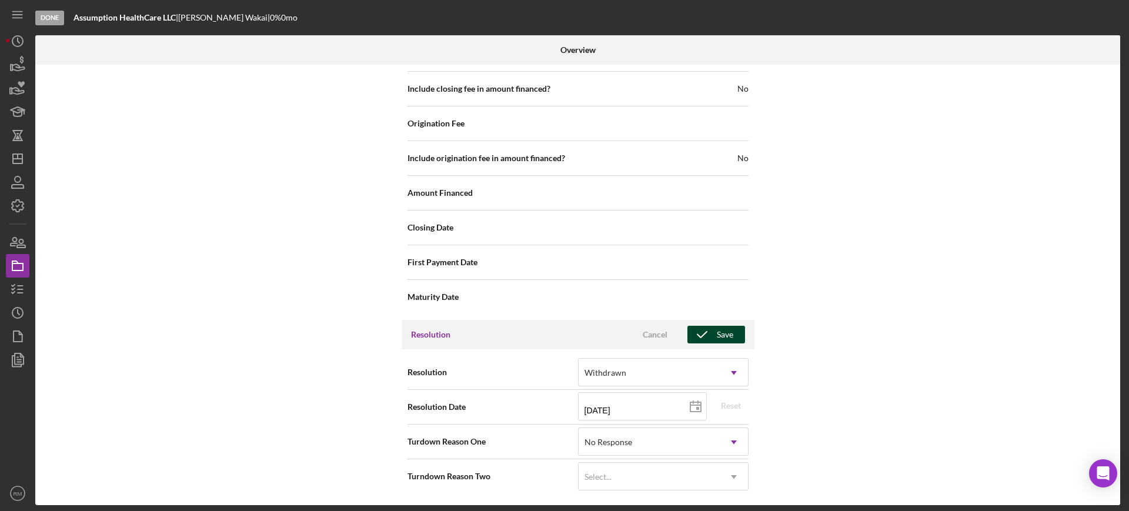
click at [726, 331] on div "Save" at bounding box center [725, 335] width 16 height 18
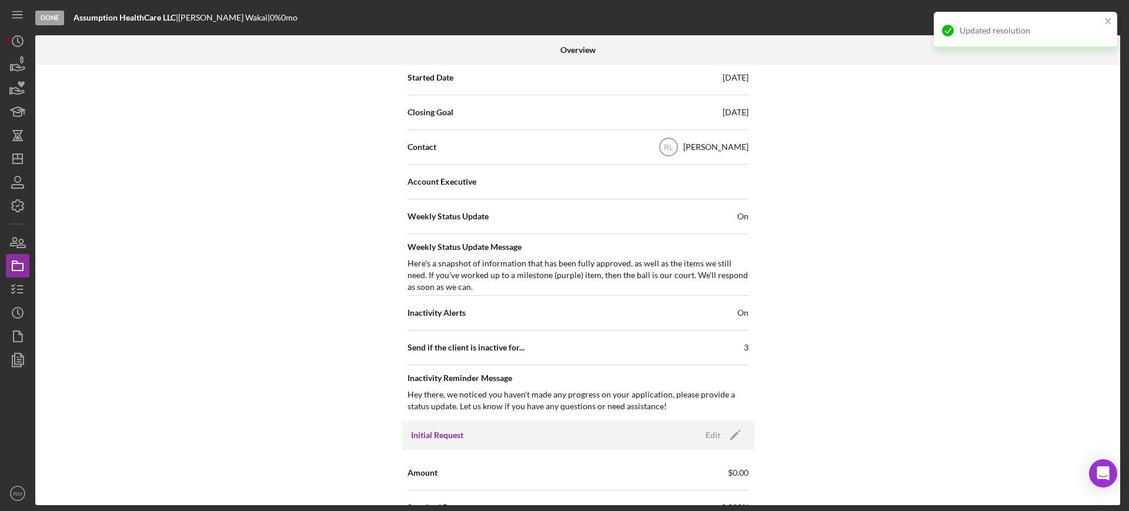
scroll to position [0, 0]
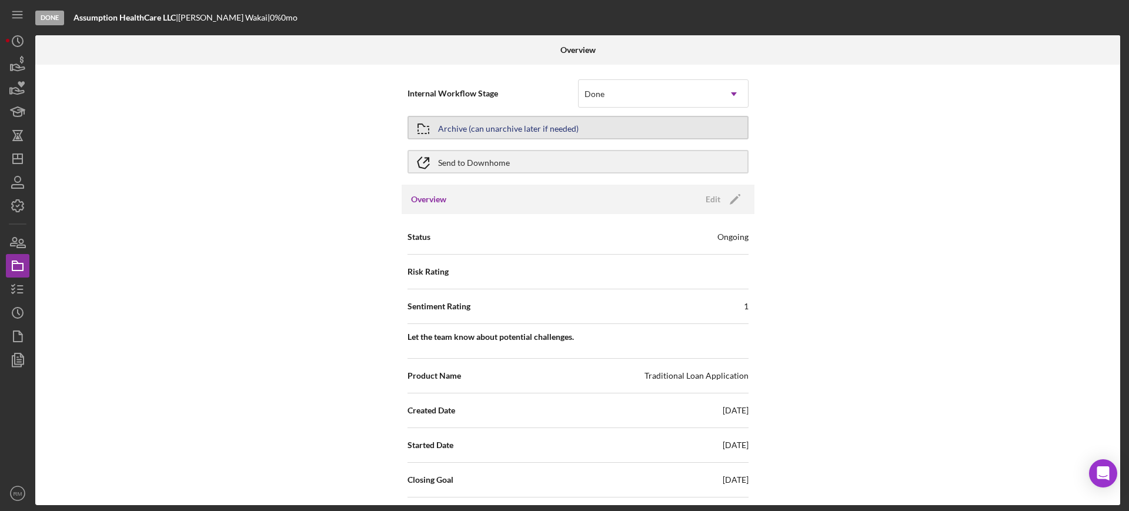
click at [507, 134] on div "Archive (can unarchive later if needed)" at bounding box center [508, 127] width 141 height 21
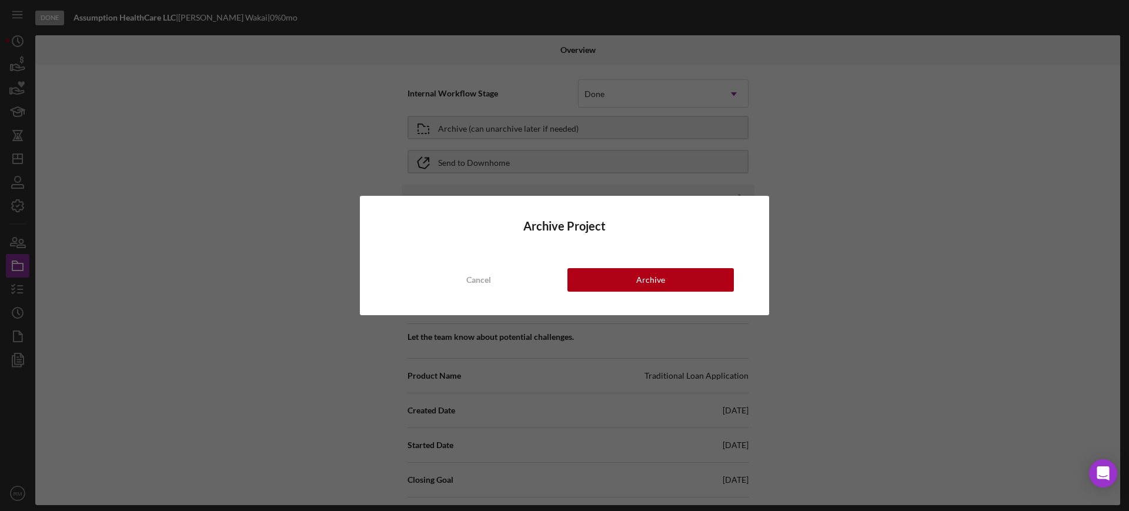
click at [586, 266] on div "Archive Project Cancel Archive" at bounding box center [564, 255] width 409 height 119
click at [586, 272] on button "Archive" at bounding box center [651, 280] width 166 height 24
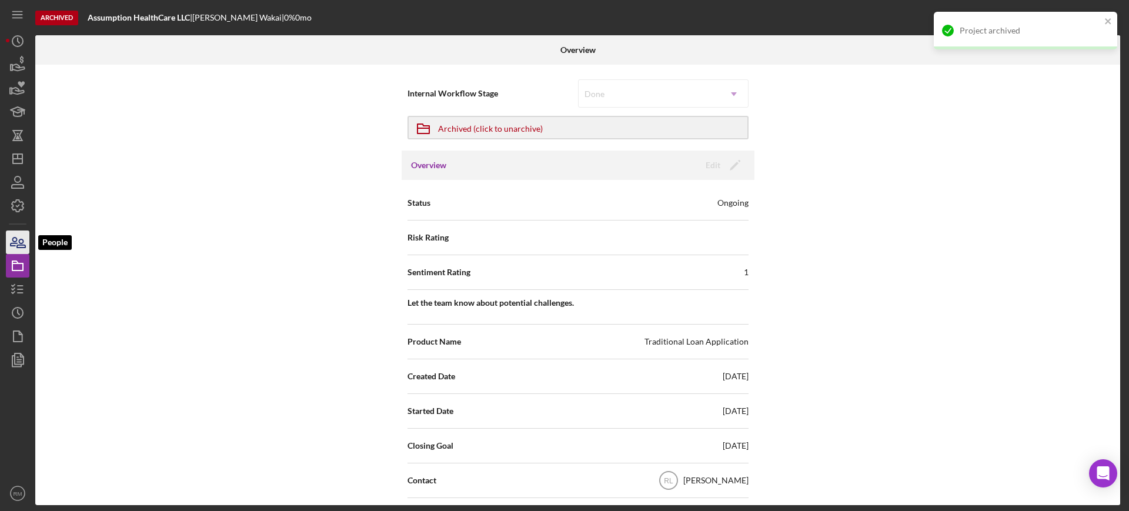
click at [6, 246] on icon "button" at bounding box center [17, 242] width 29 height 29
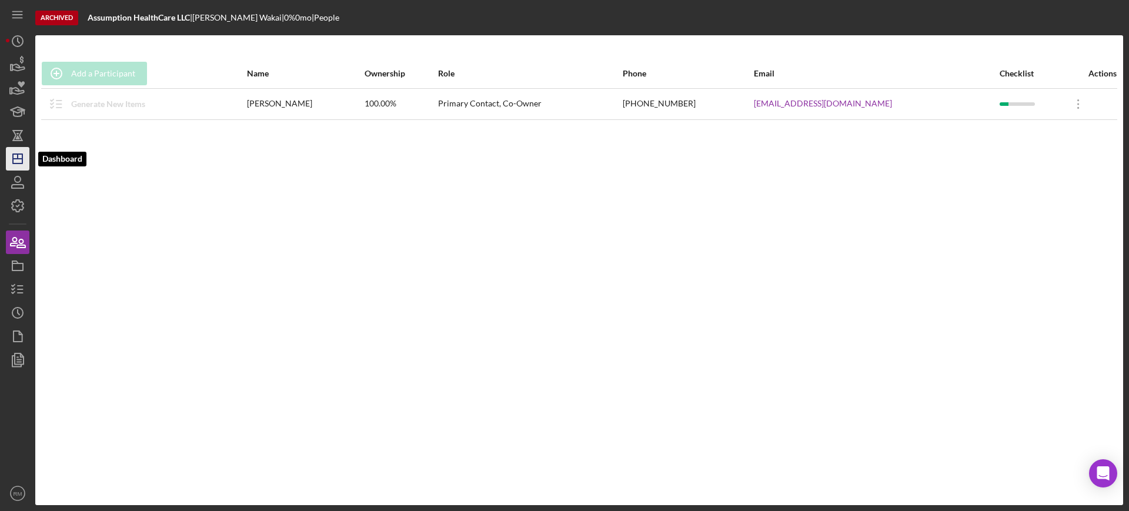
click at [18, 151] on icon "Icon/Dashboard" at bounding box center [17, 158] width 29 height 29
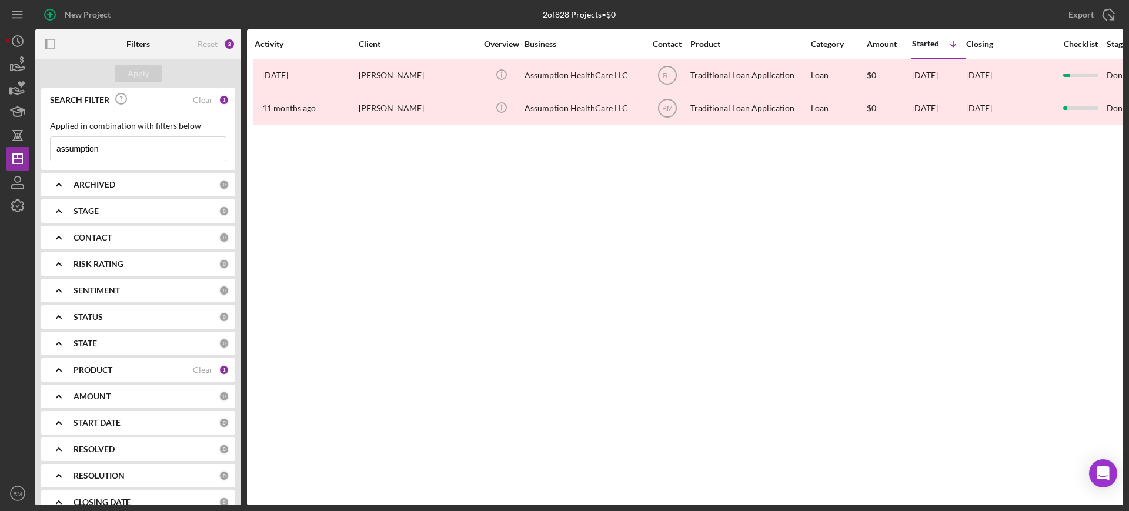
click at [126, 153] on input "assumption" at bounding box center [138, 149] width 175 height 24
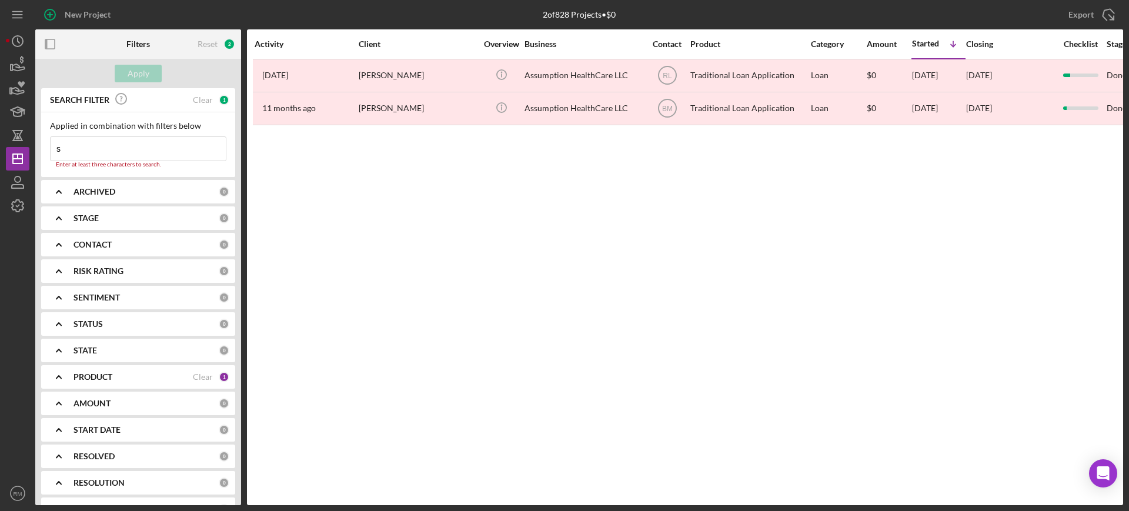
click at [126, 153] on input "s" at bounding box center [138, 149] width 175 height 24
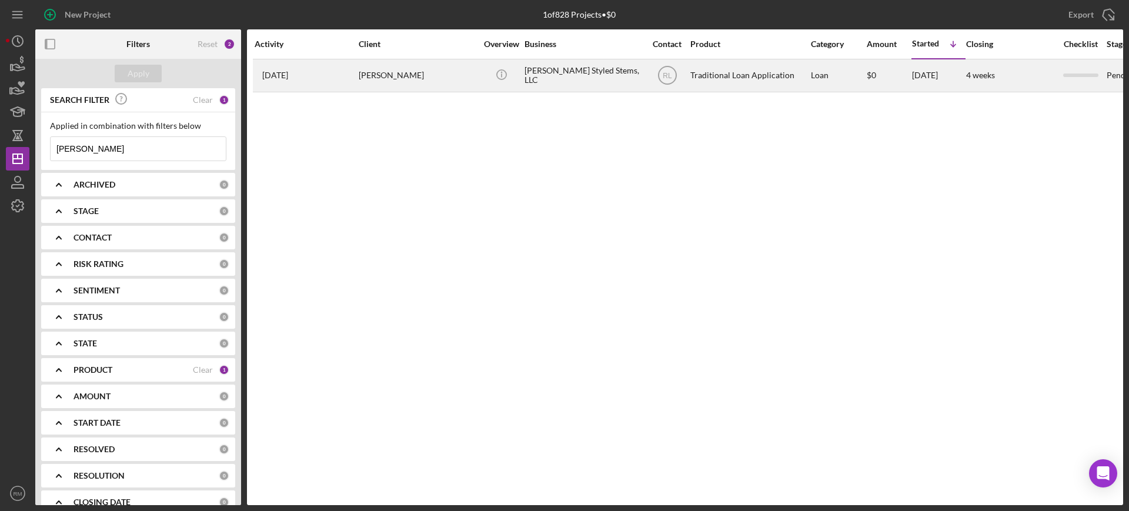
type input "[PERSON_NAME]"
click at [349, 81] on div "[DATE] [PERSON_NAME]" at bounding box center [306, 75] width 103 height 31
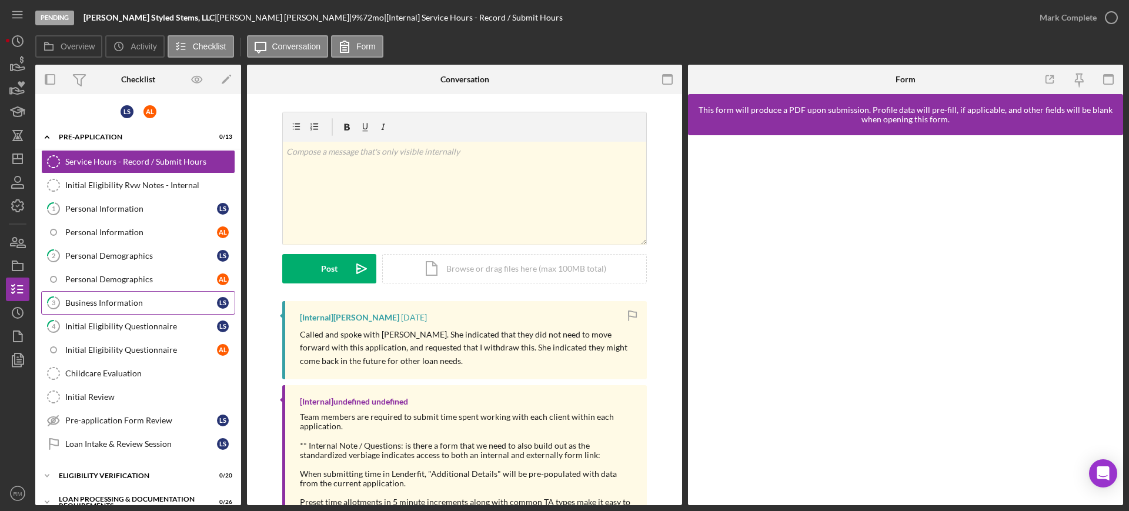
scroll to position [254, 0]
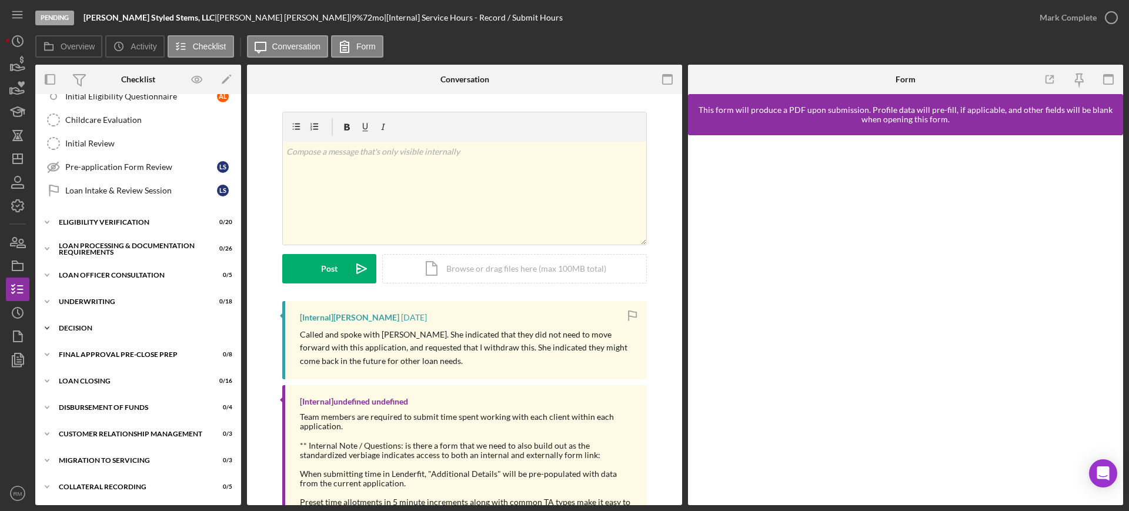
click at [101, 317] on div "Icon/Expander Decision 0 / 19" at bounding box center [138, 328] width 206 height 24
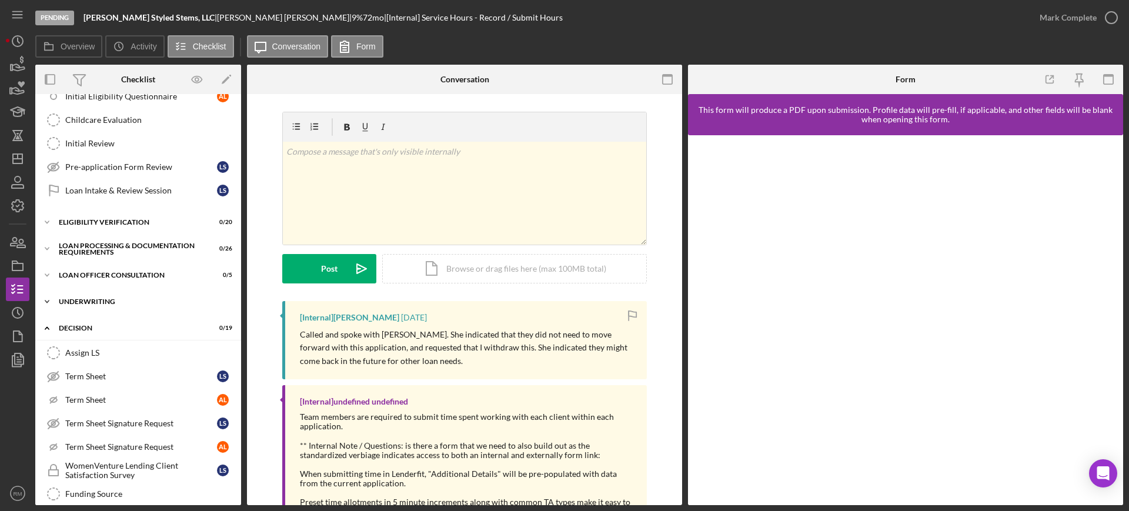
click at [92, 298] on div "Underwriting" at bounding box center [143, 301] width 168 height 7
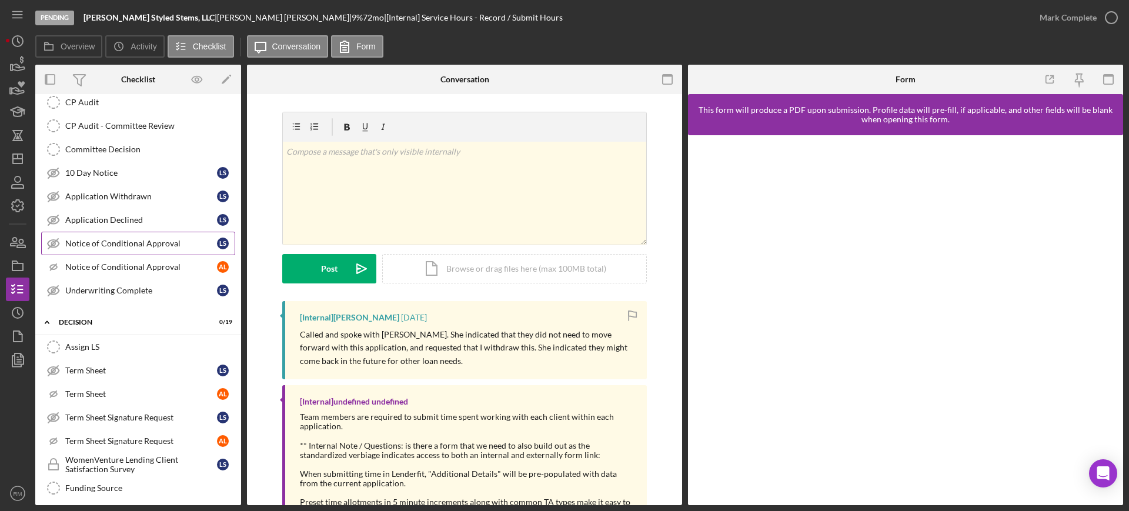
scroll to position [689, 0]
click at [159, 203] on link "Application Withdrawn Application Withdrawn L S" at bounding box center [138, 197] width 194 height 24
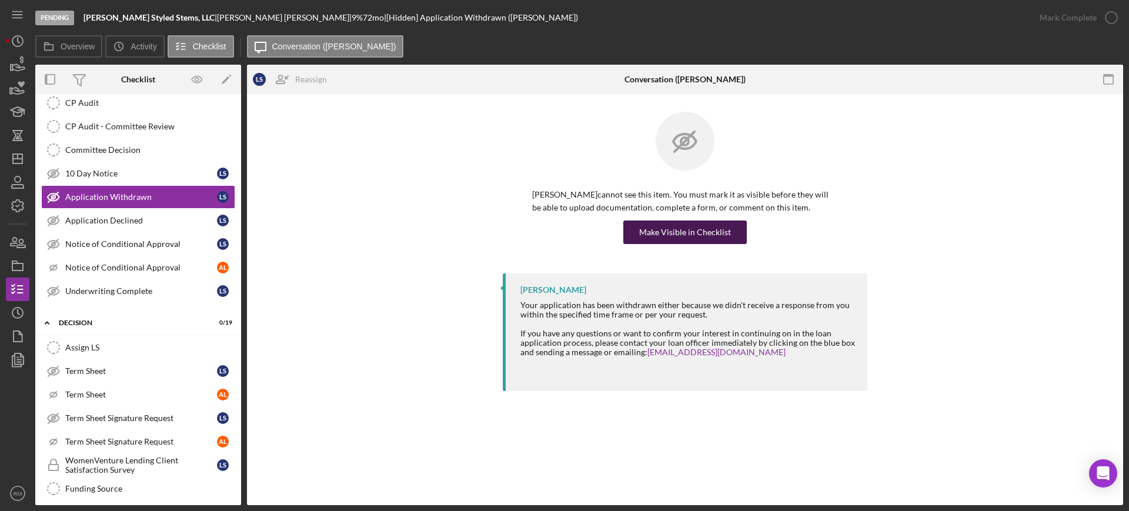
click at [667, 227] on div "Make Visible in Checklist" at bounding box center [685, 233] width 92 height 24
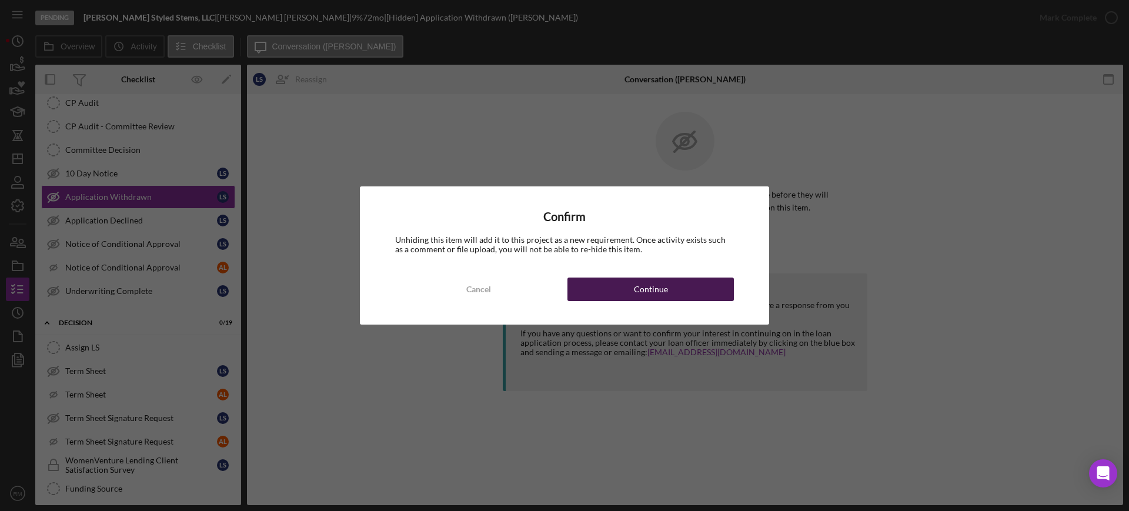
click at [633, 280] on button "Continue" at bounding box center [651, 290] width 166 height 24
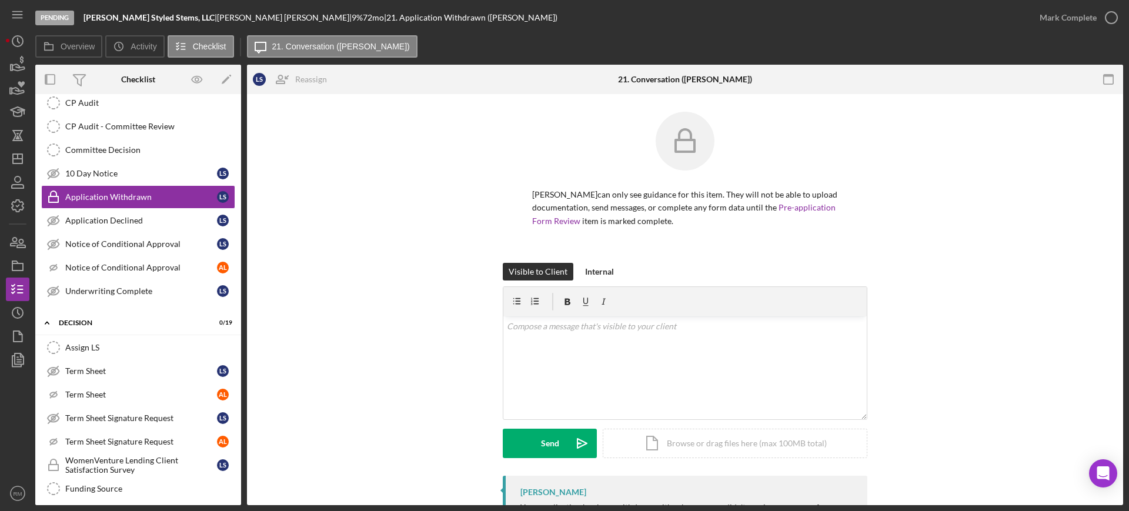
click at [633, 280] on div "Visible to Client Internal" at bounding box center [685, 272] width 365 height 18
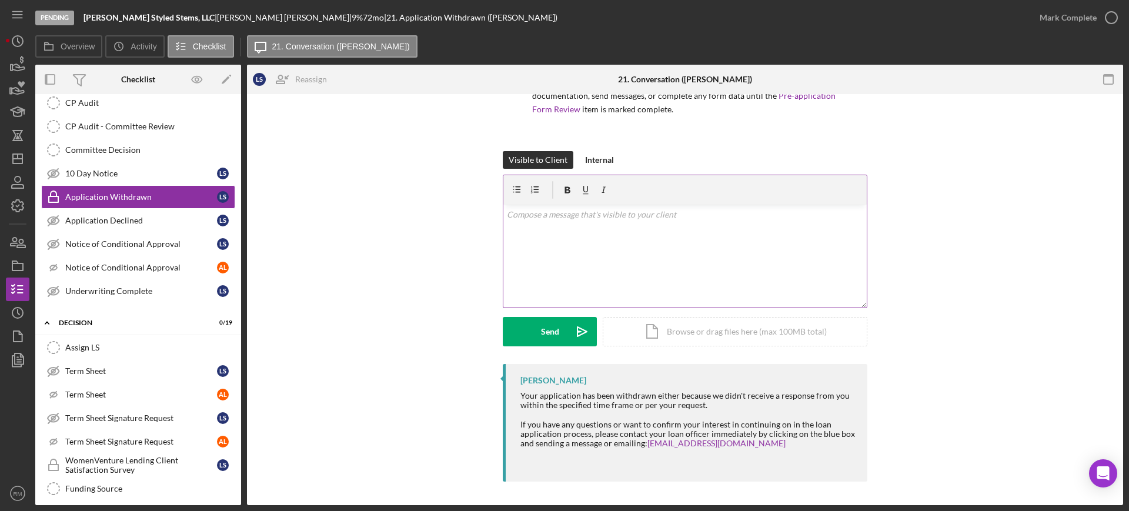
click at [653, 328] on div "Icon/Document Browse or drag files here (max 100MB total) Tap to choose files o…" at bounding box center [735, 331] width 265 height 29
click at [575, 228] on div "v Color teal Color pink Remove color Add row above Add row below Add column bef…" at bounding box center [686, 234] width 364 height 58
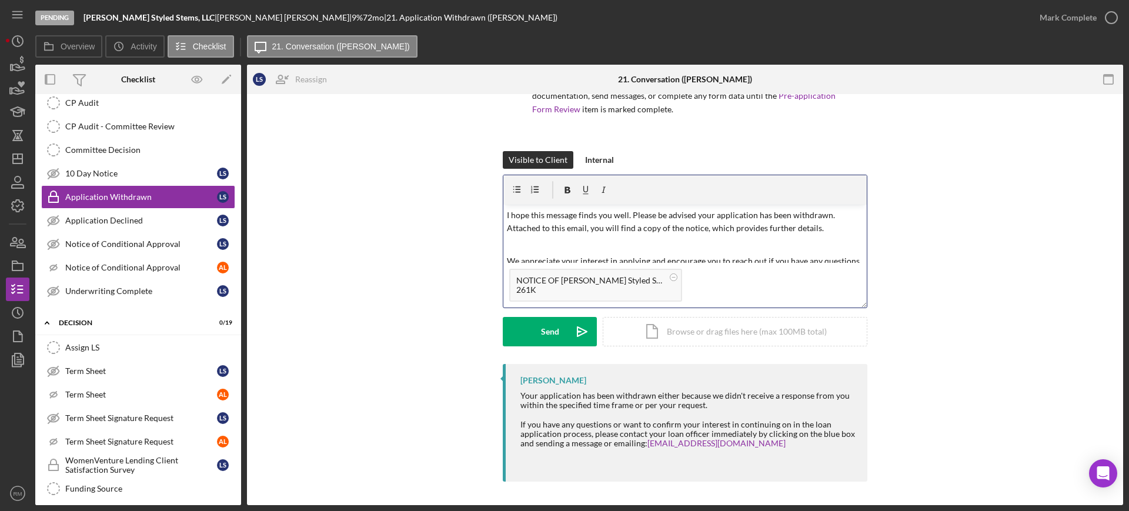
scroll to position [0, 0]
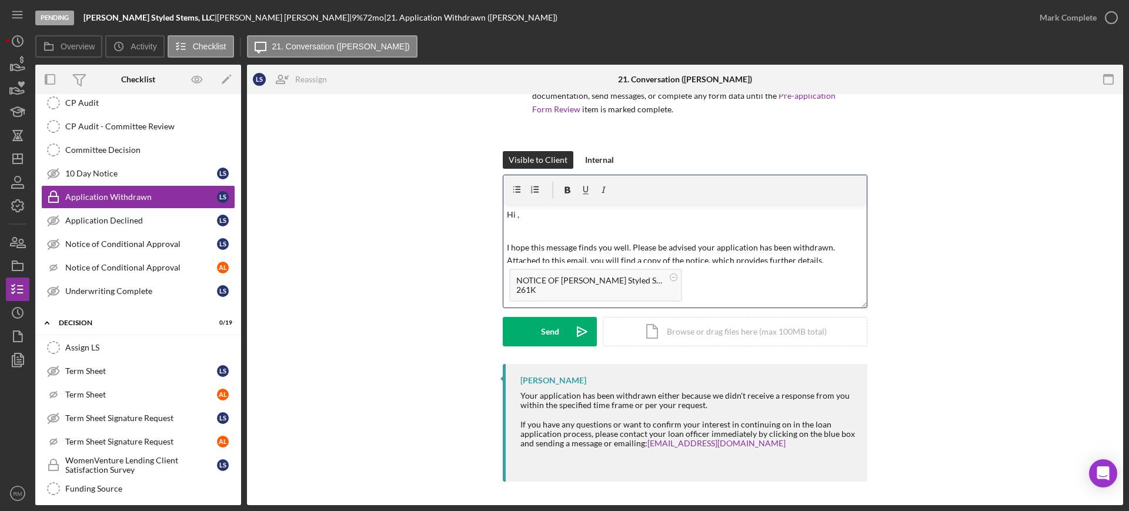
click at [546, 219] on p "Hi ," at bounding box center [685, 214] width 357 height 13
click at [549, 328] on div "Send" at bounding box center [550, 331] width 18 height 29
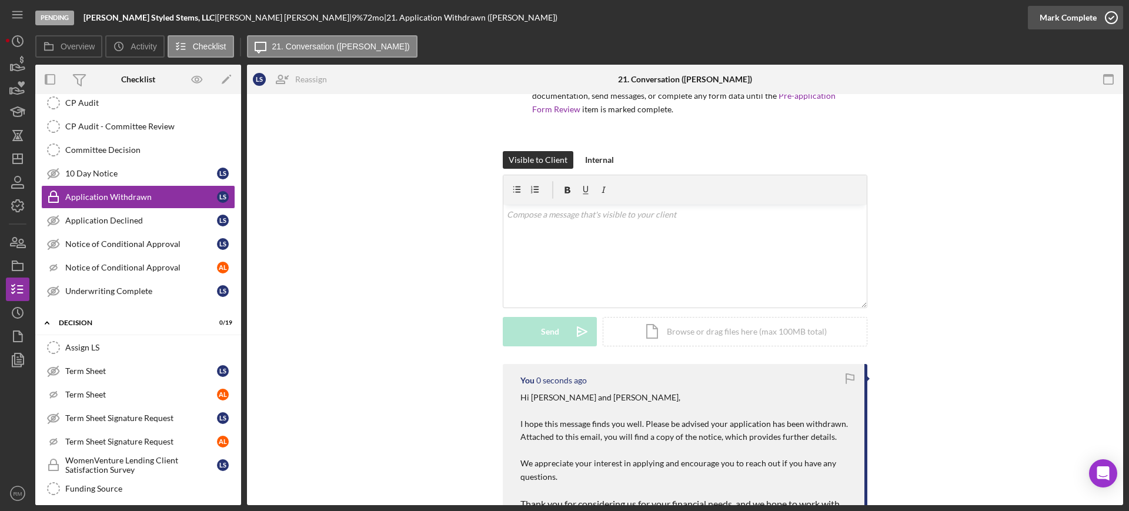
click at [1092, 12] on div "Mark Complete" at bounding box center [1068, 18] width 57 height 24
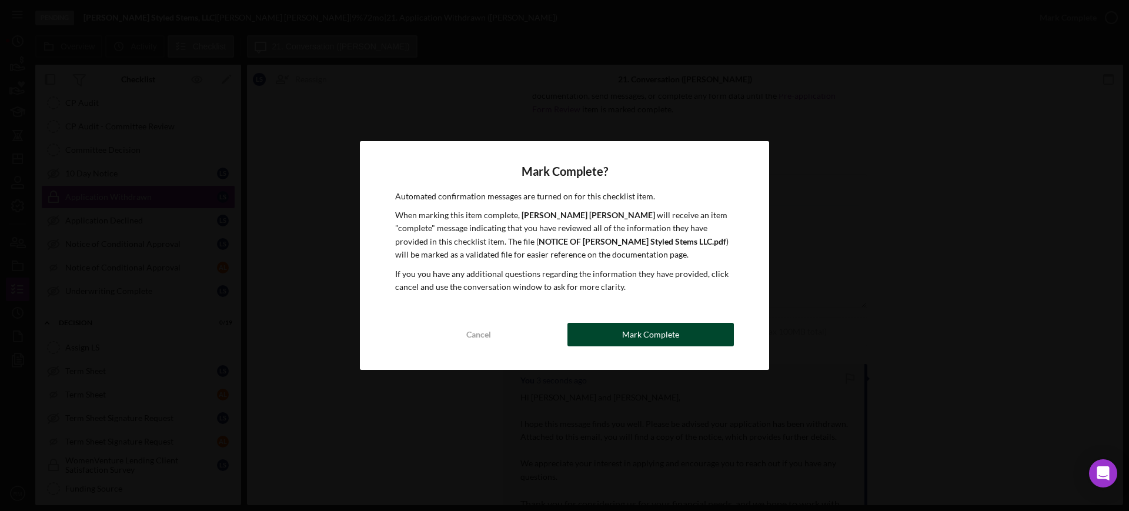
click at [599, 336] on button "Mark Complete" at bounding box center [651, 335] width 166 height 24
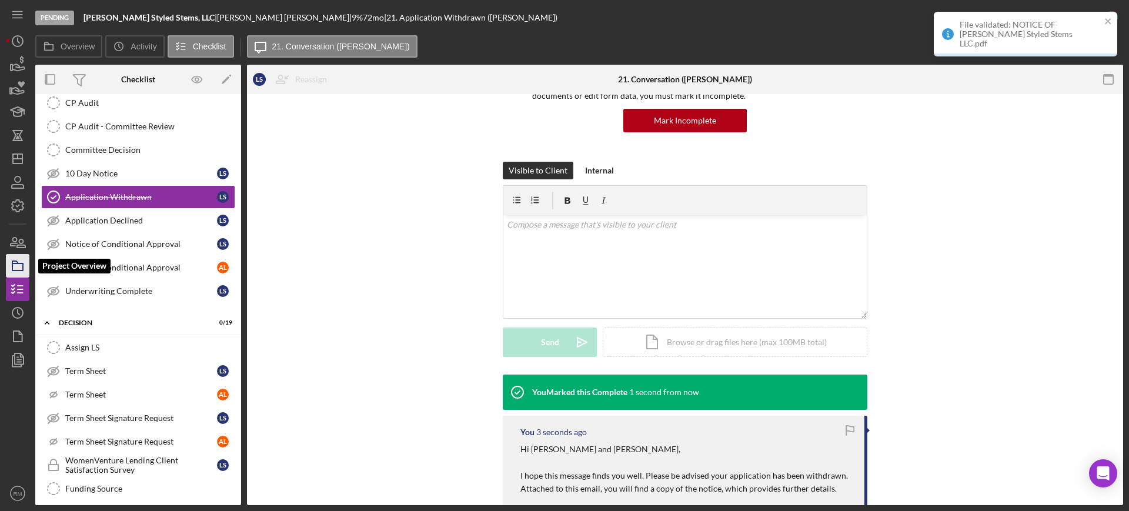
click at [27, 268] on icon "button" at bounding box center [17, 265] width 29 height 29
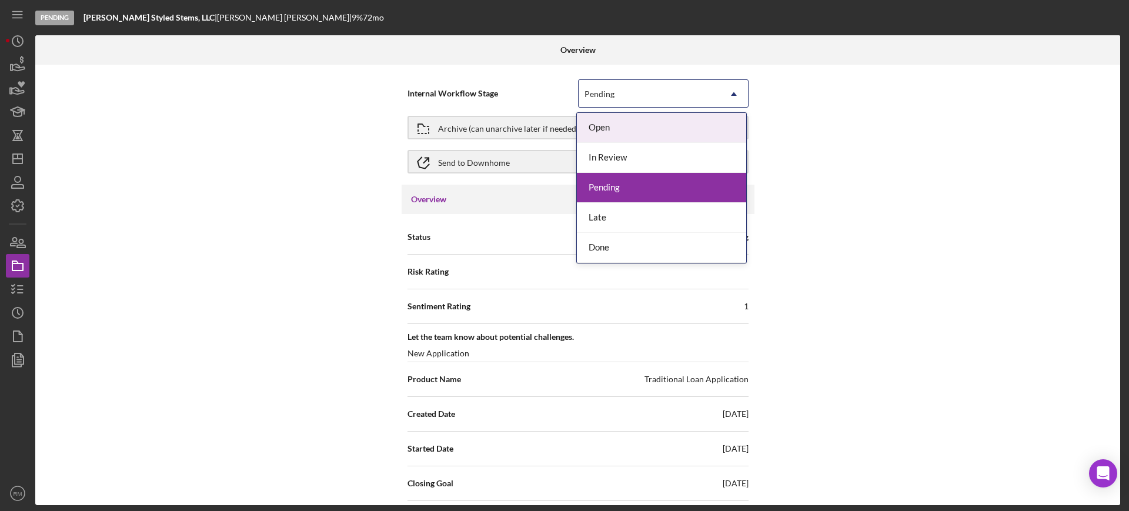
click at [623, 89] on div "Pending" at bounding box center [649, 94] width 141 height 27
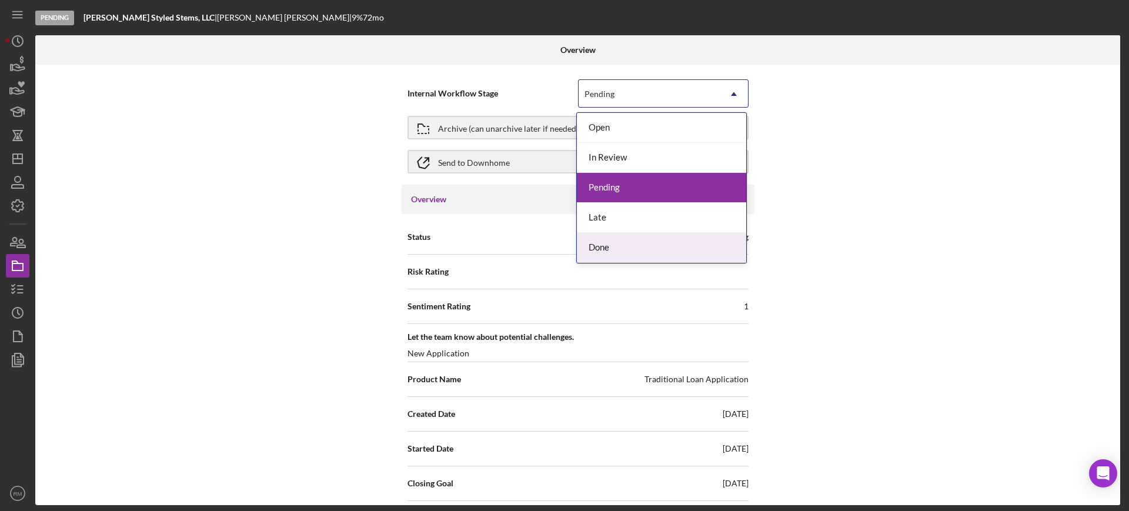
click at [624, 234] on div "Done" at bounding box center [661, 248] width 169 height 30
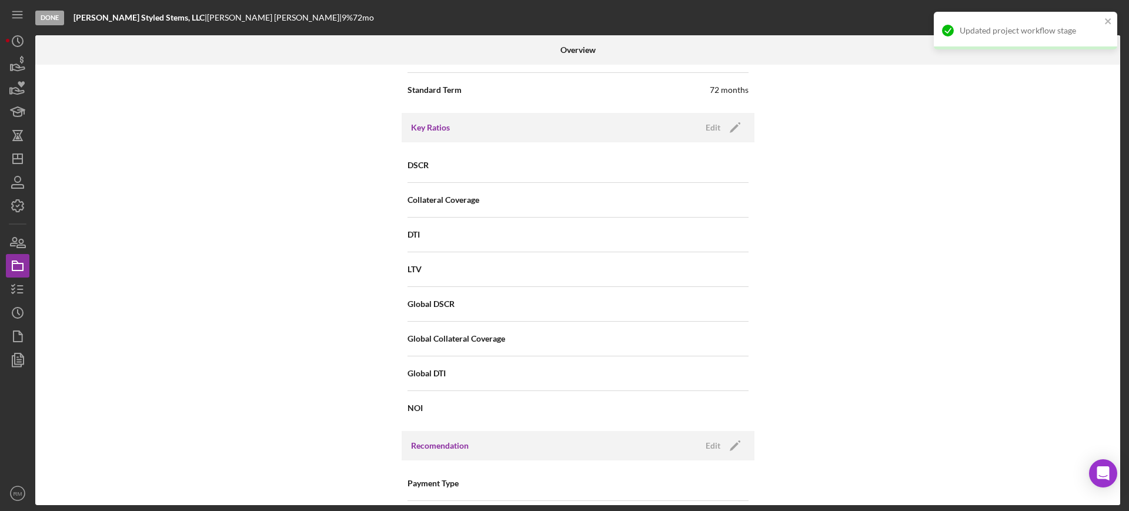
scroll to position [1357, 0]
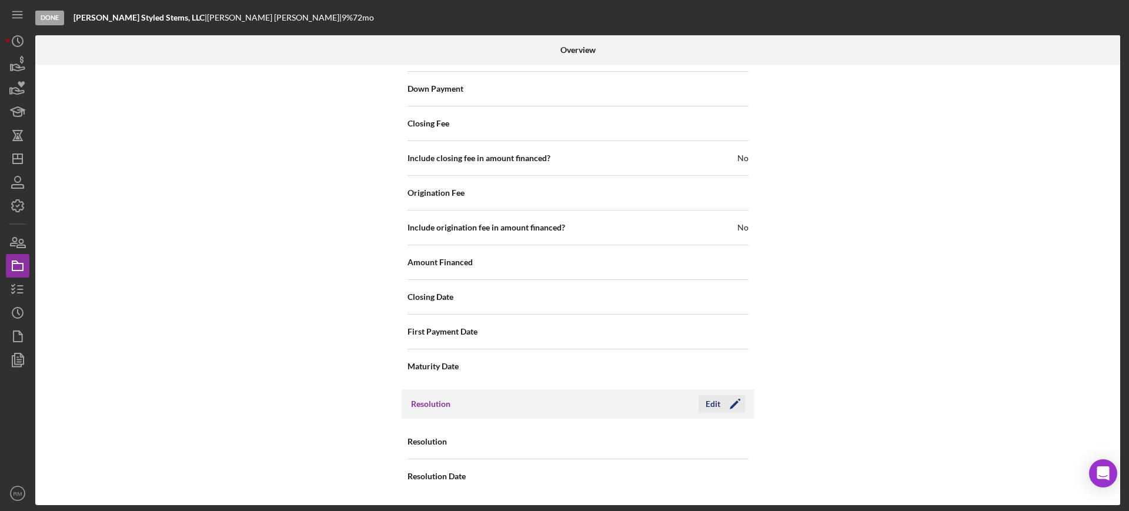
click at [719, 412] on div "Edit Icon/Edit" at bounding box center [722, 404] width 46 height 18
click at [713, 404] on div "Edit" at bounding box center [713, 404] width 15 height 18
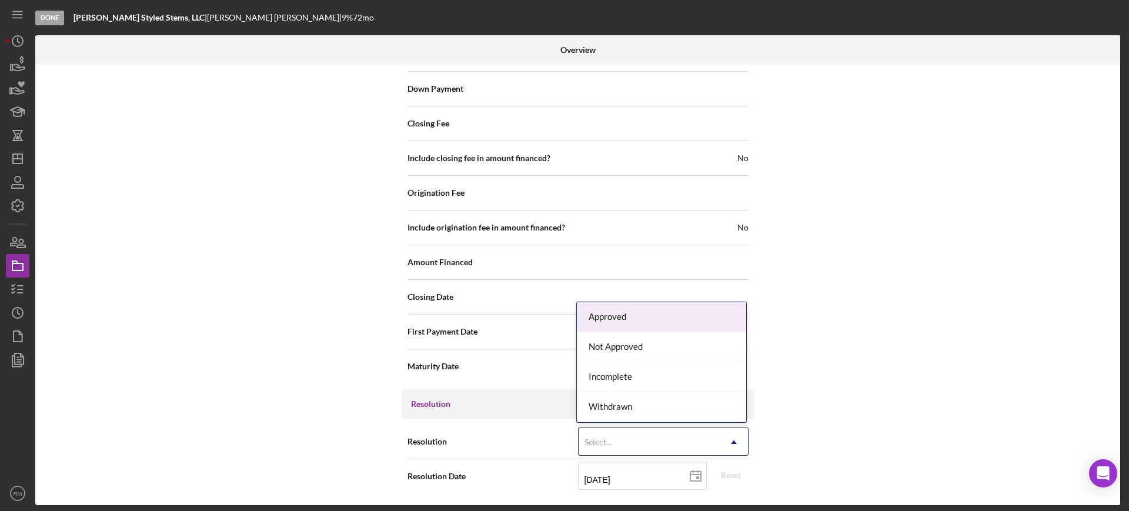
click at [637, 438] on div "Select..." at bounding box center [649, 442] width 141 height 27
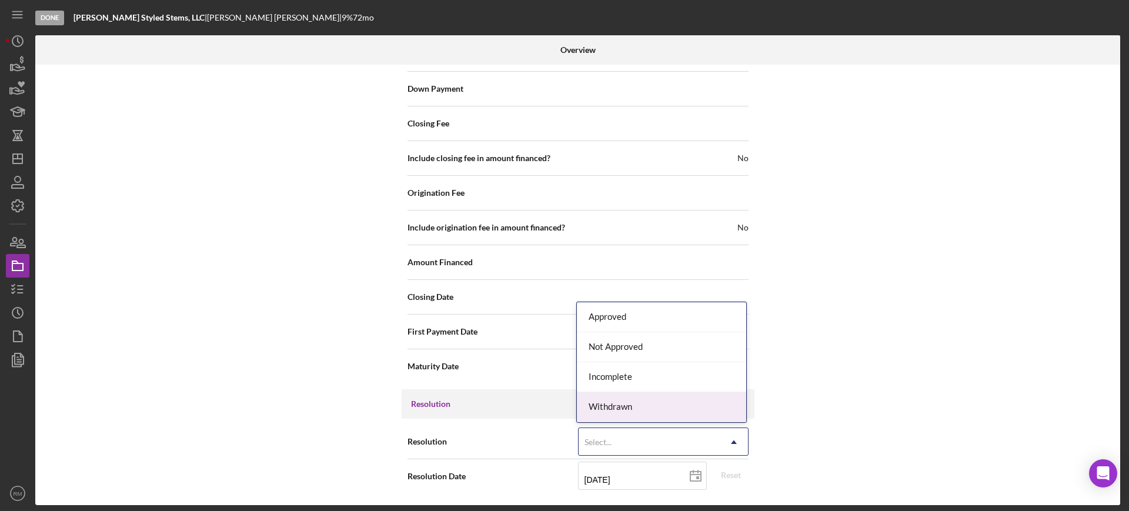
click at [623, 407] on div "Withdrawn" at bounding box center [661, 407] width 169 height 30
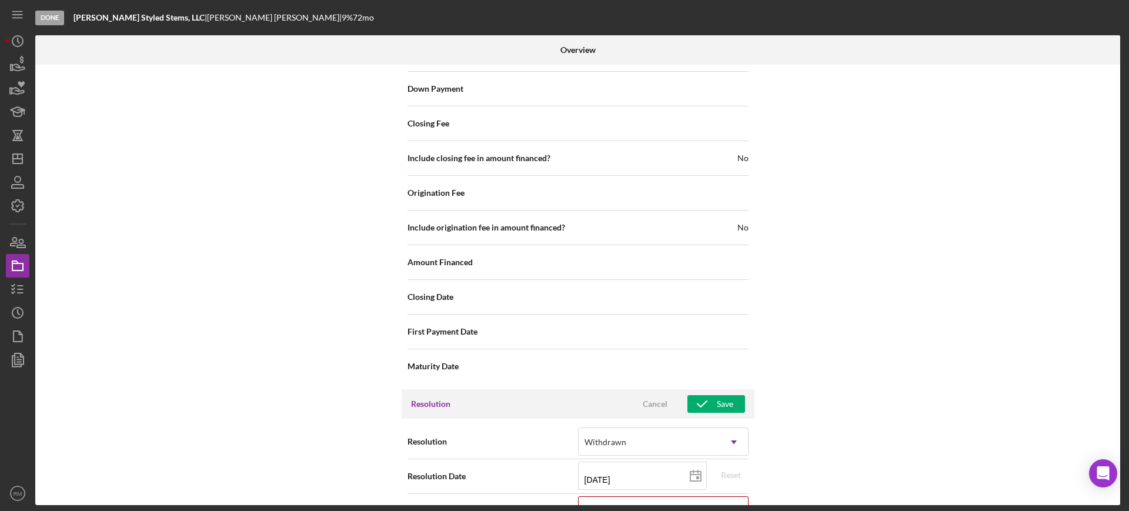
scroll to position [1432, 0]
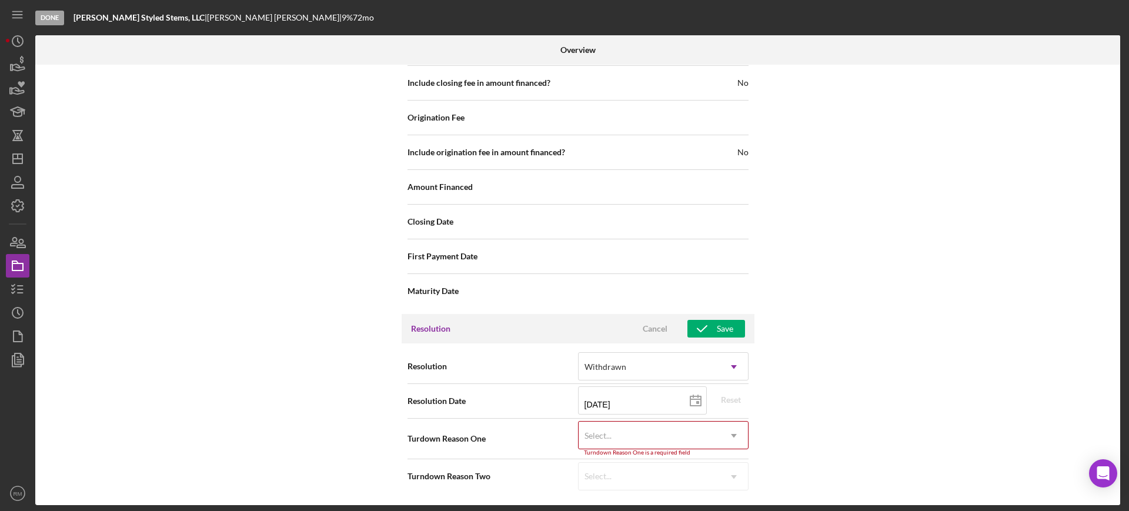
click at [611, 435] on div "Select..." at bounding box center [598, 435] width 29 height 9
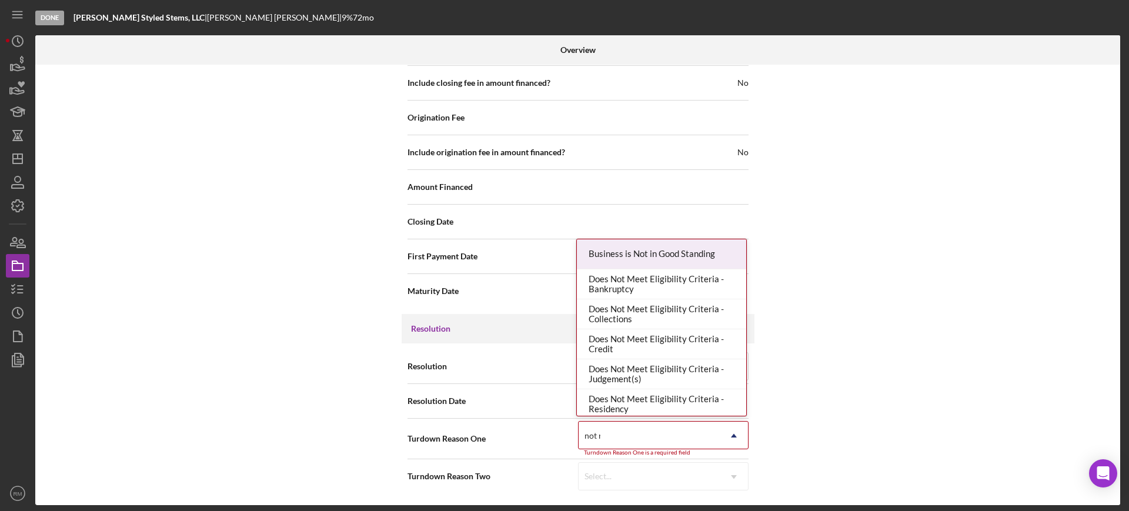
type input "not re"
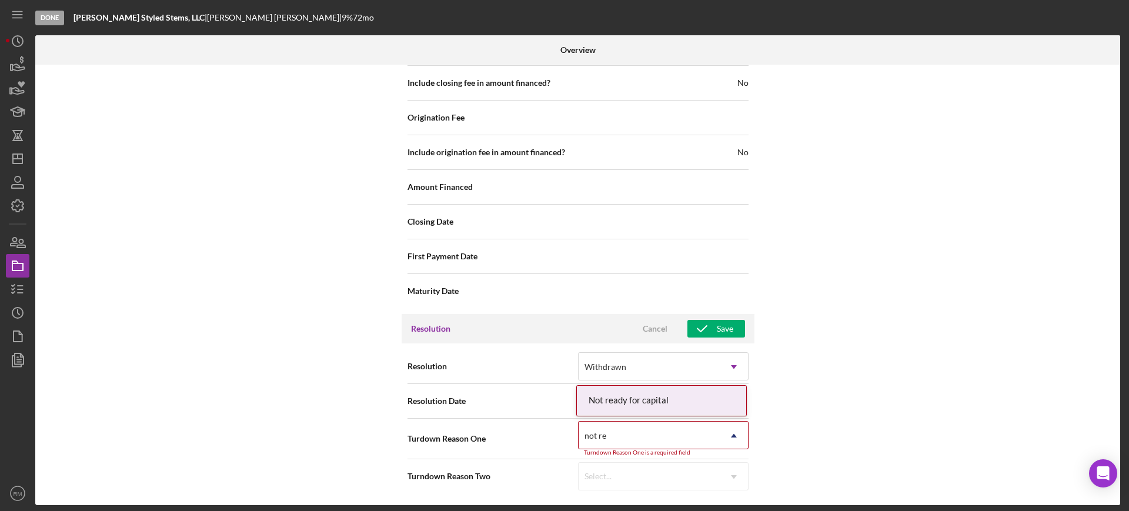
click at [664, 401] on div "Not ready for capital" at bounding box center [661, 401] width 169 height 30
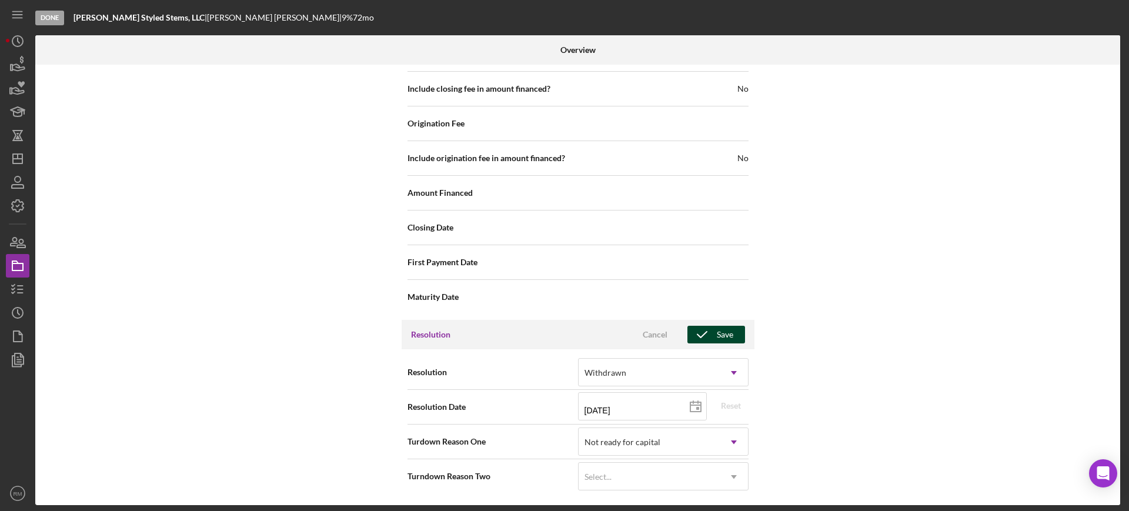
click at [721, 332] on div "Save" at bounding box center [725, 335] width 16 height 18
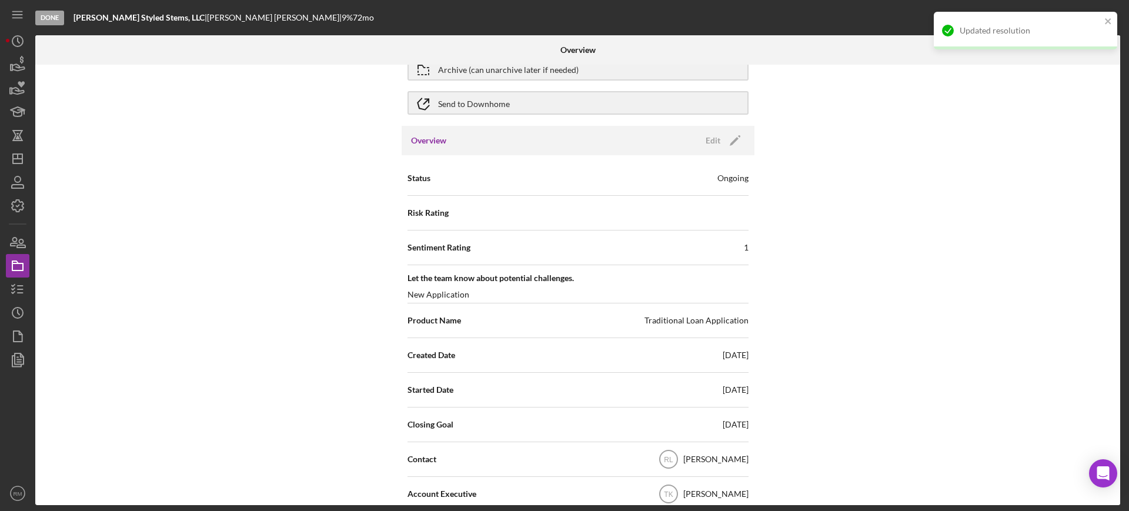
scroll to position [0, 0]
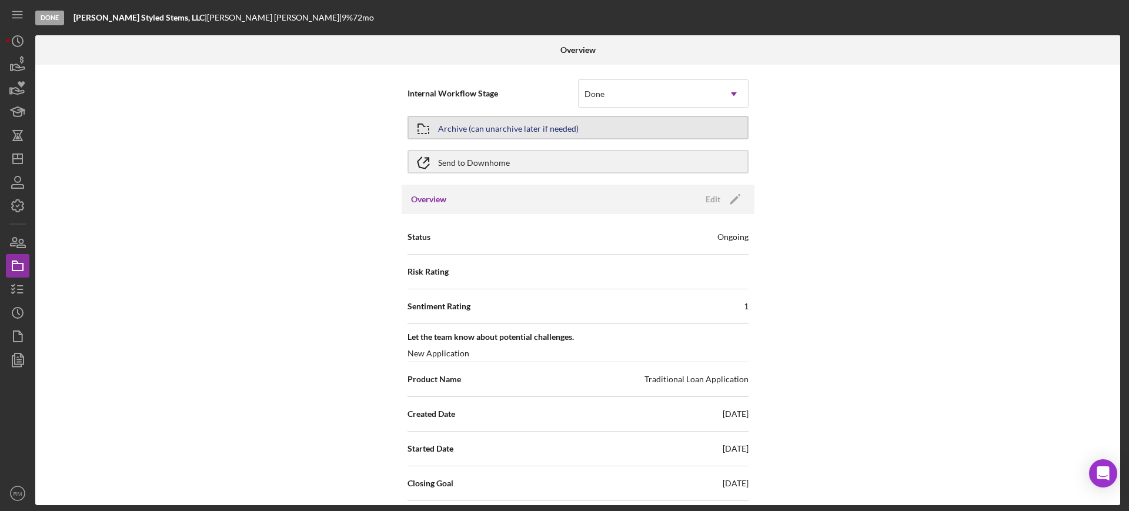
click at [517, 129] on div "Archive (can unarchive later if needed)" at bounding box center [508, 127] width 141 height 21
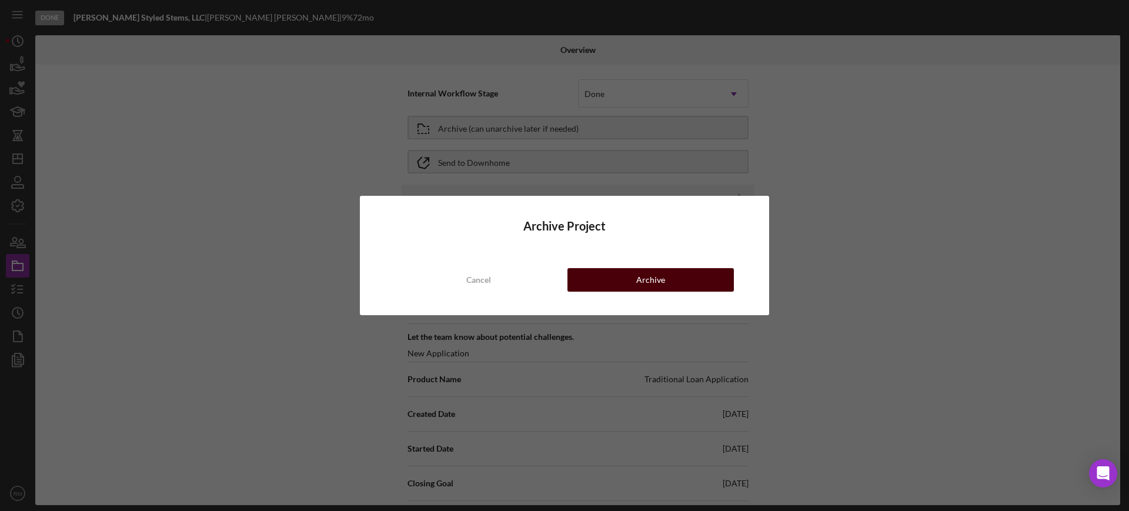
click at [615, 282] on button "Archive" at bounding box center [651, 280] width 166 height 24
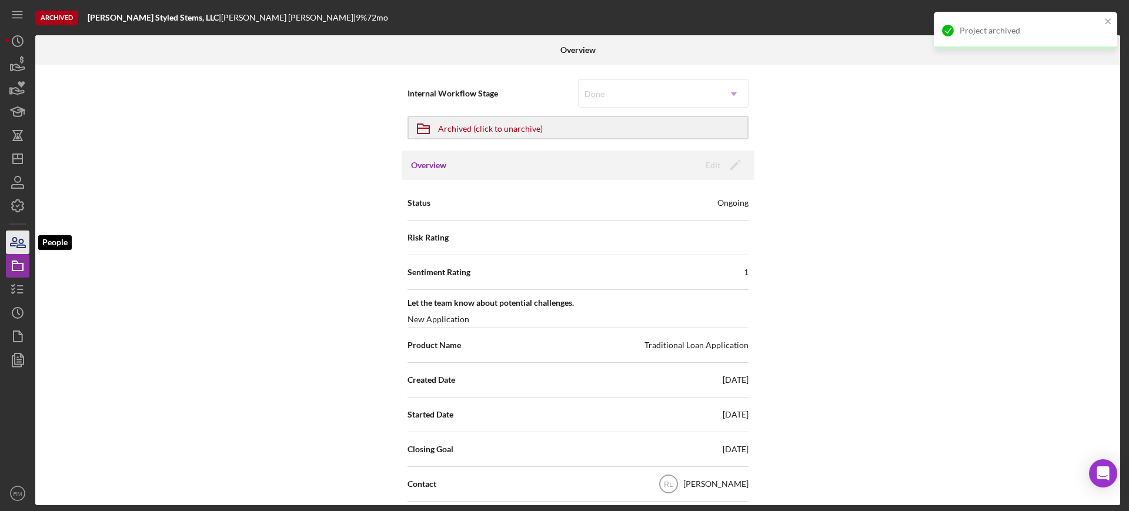
click at [17, 234] on icon "button" at bounding box center [17, 242] width 29 height 29
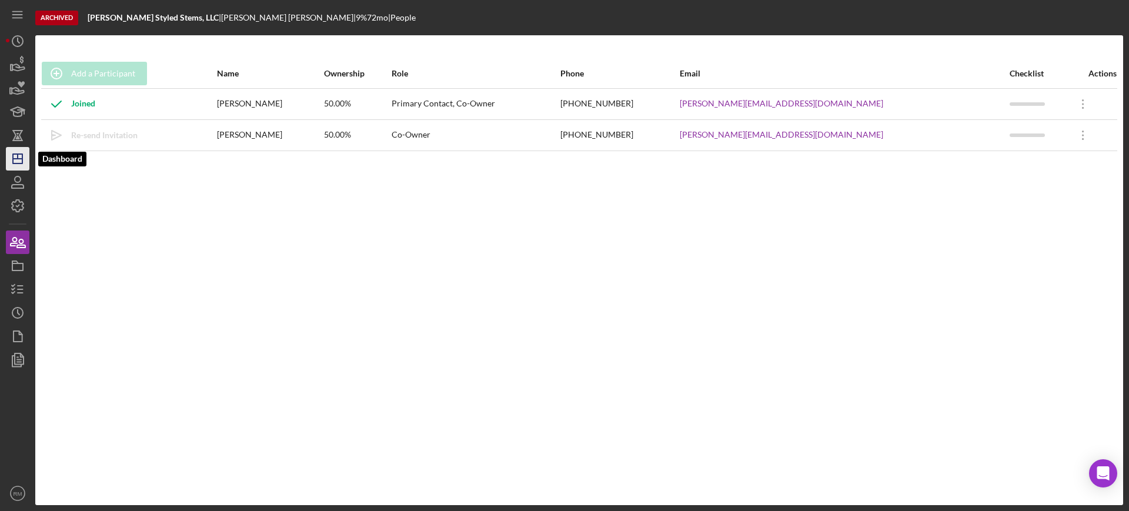
click at [26, 156] on icon "Icon/Dashboard" at bounding box center [17, 158] width 29 height 29
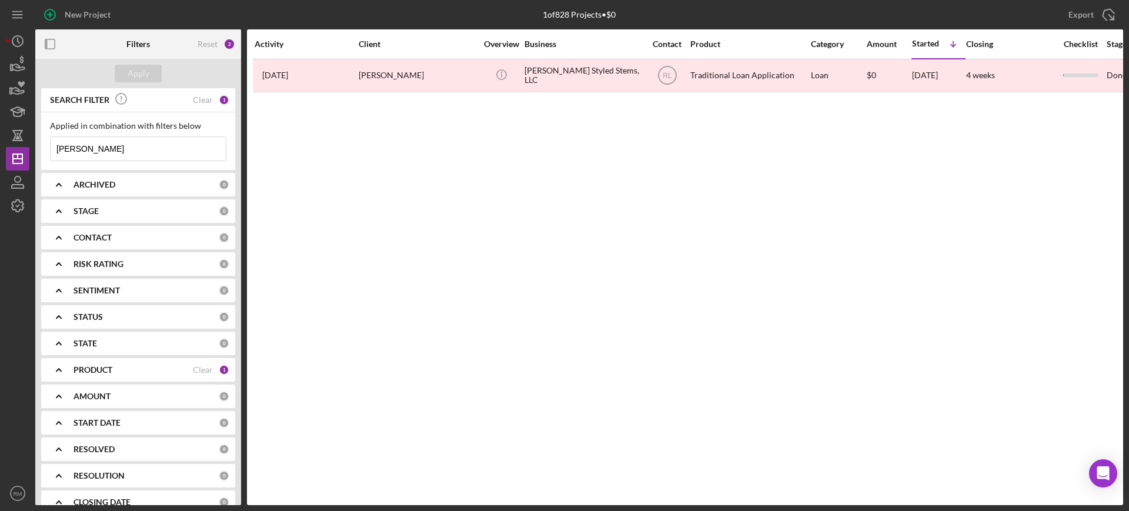
click at [114, 151] on input "[PERSON_NAME]" at bounding box center [138, 149] width 175 height 24
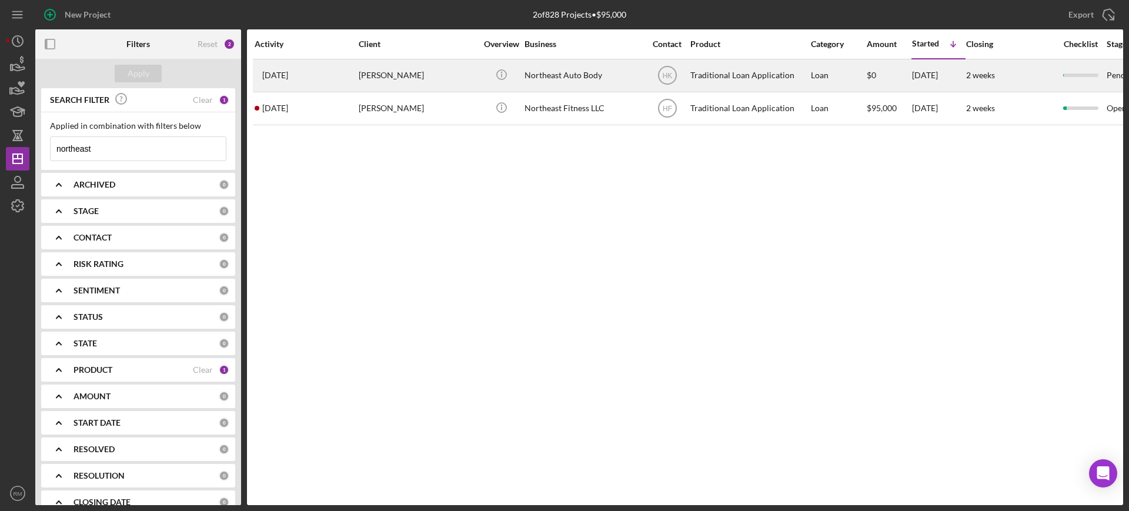
type input "northeast"
click at [424, 91] on td "[PERSON_NAME]" at bounding box center [418, 75] width 121 height 33
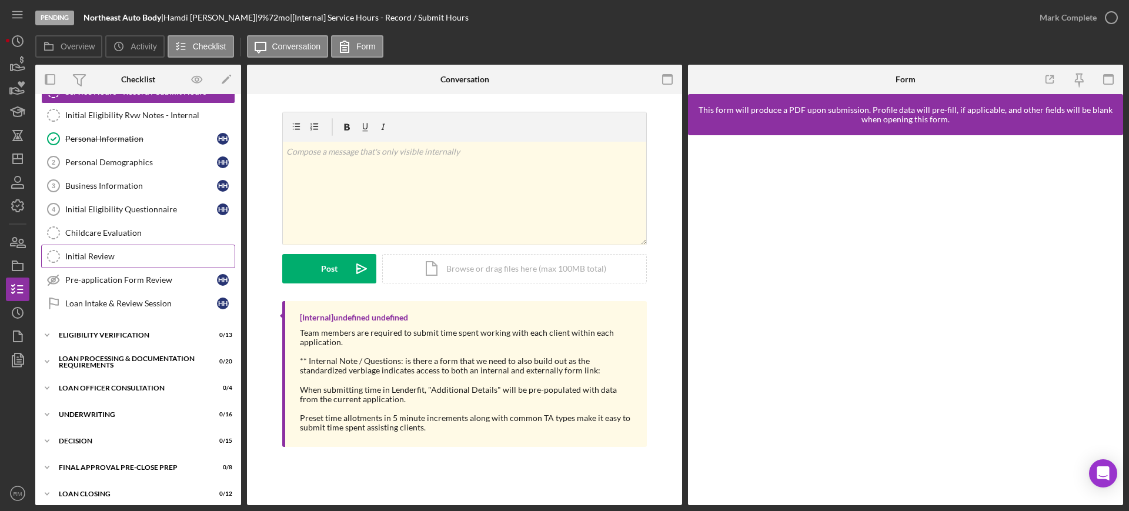
scroll to position [157, 0]
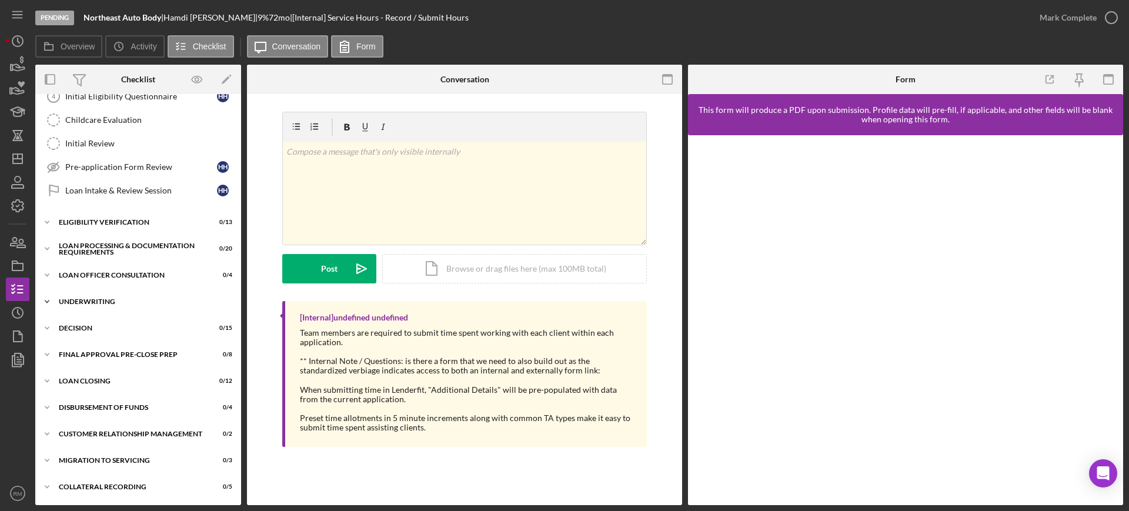
click at [116, 299] on div "Underwriting" at bounding box center [143, 301] width 168 height 7
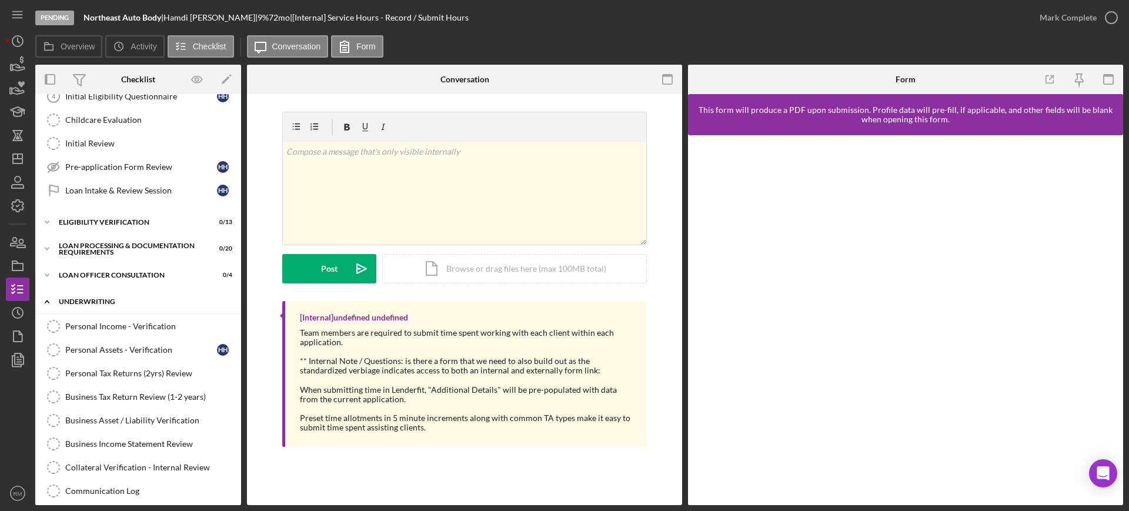
scroll to position [540, 0]
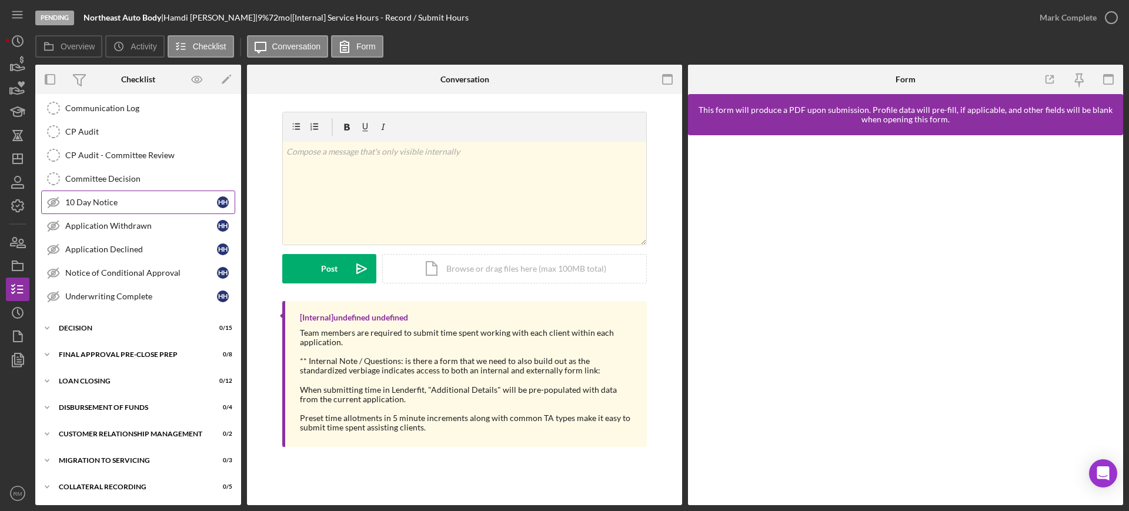
click at [108, 201] on div "10 Day Notice" at bounding box center [141, 202] width 152 height 9
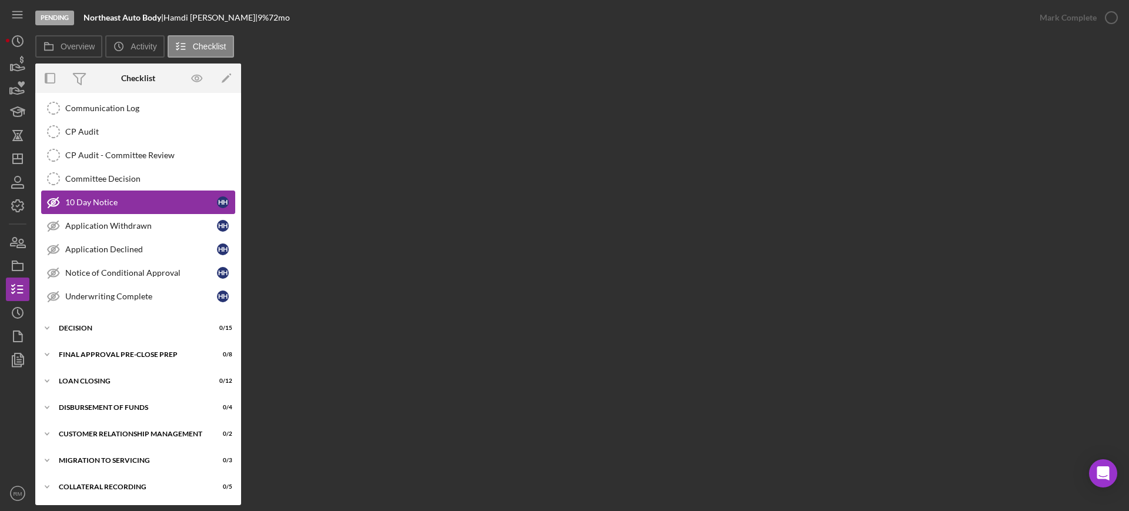
scroll to position [540, 0]
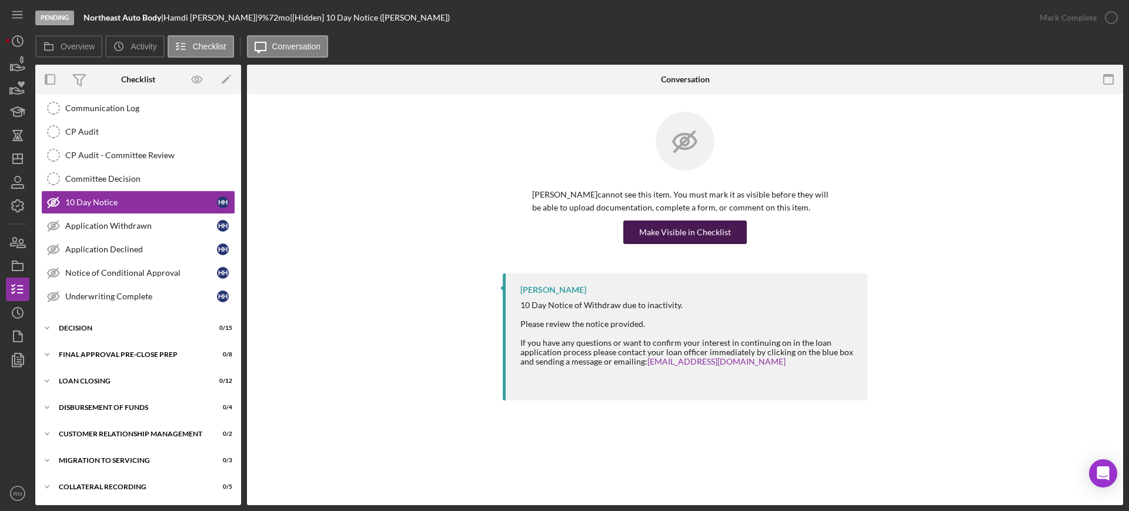
click at [661, 236] on div "Make Visible in Checklist" at bounding box center [685, 233] width 92 height 24
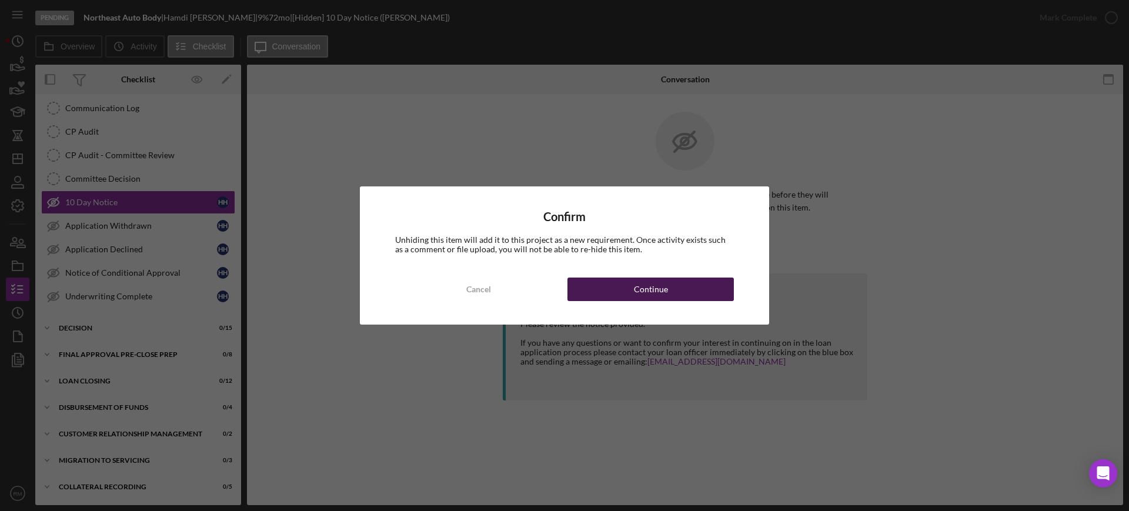
click at [656, 291] on div "Continue" at bounding box center [651, 290] width 34 height 24
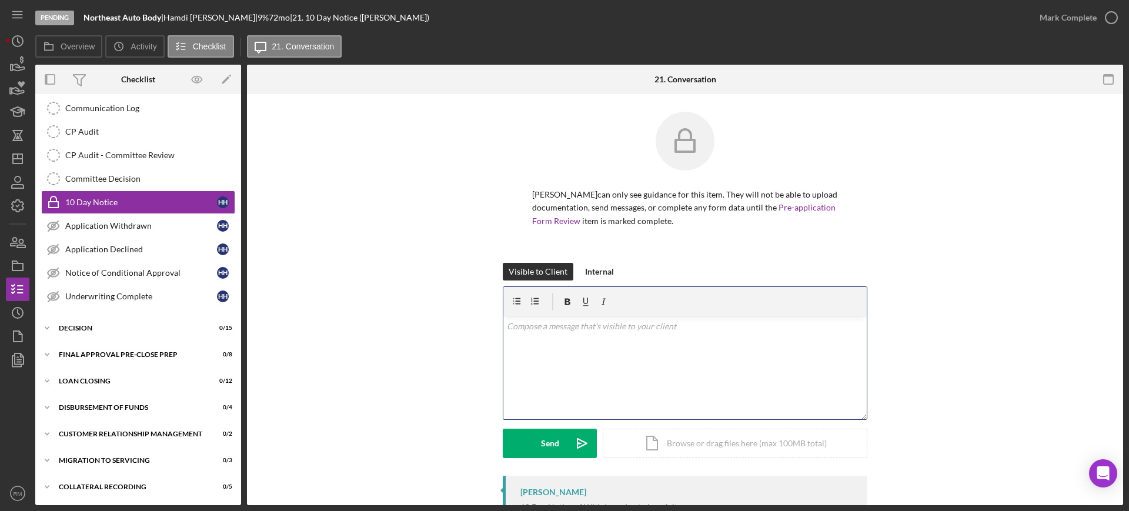
click at [613, 336] on div "v Color teal Color pink Remove color Add row above Add row below Add column bef…" at bounding box center [686, 367] width 364 height 103
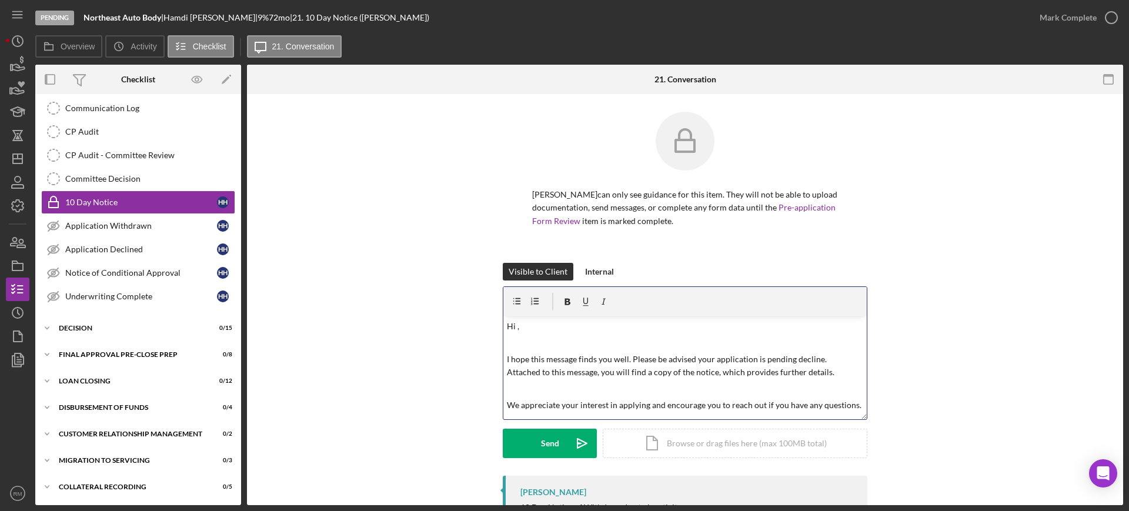
scroll to position [29, 0]
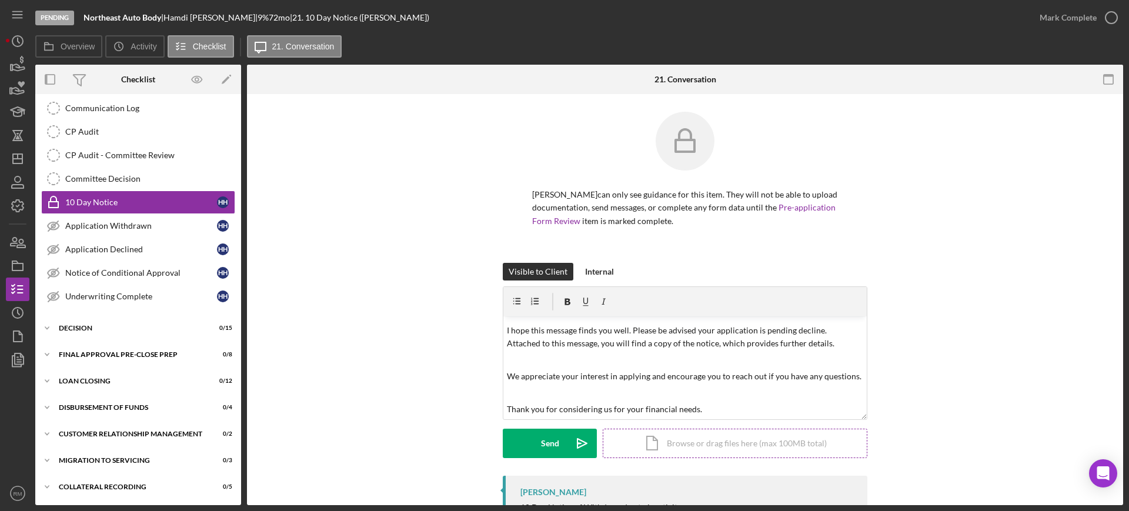
click at [650, 454] on div "Icon/Document Browse or drag files here (max 100MB total) Tap to choose files o…" at bounding box center [735, 443] width 265 height 29
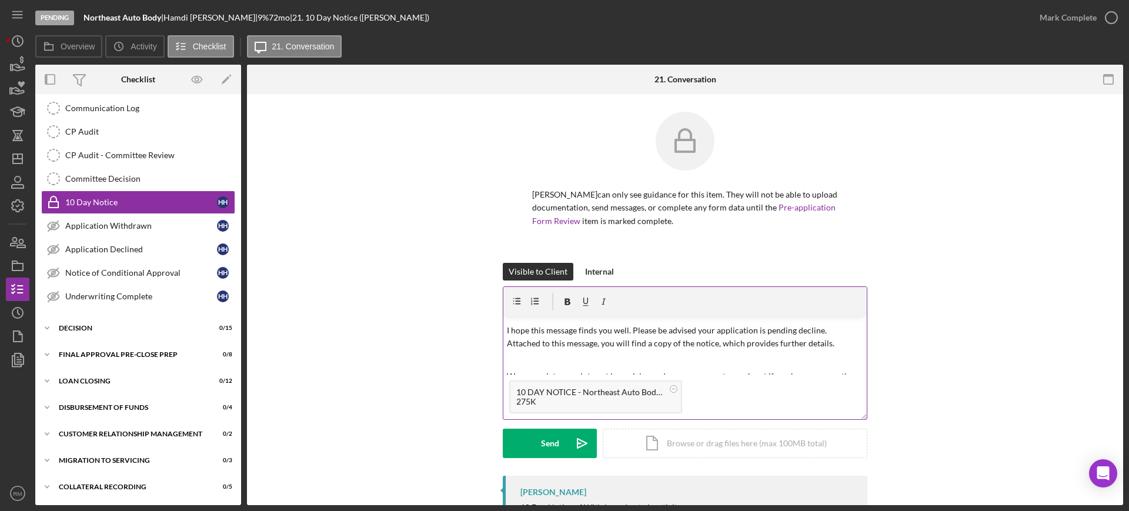
scroll to position [0, 0]
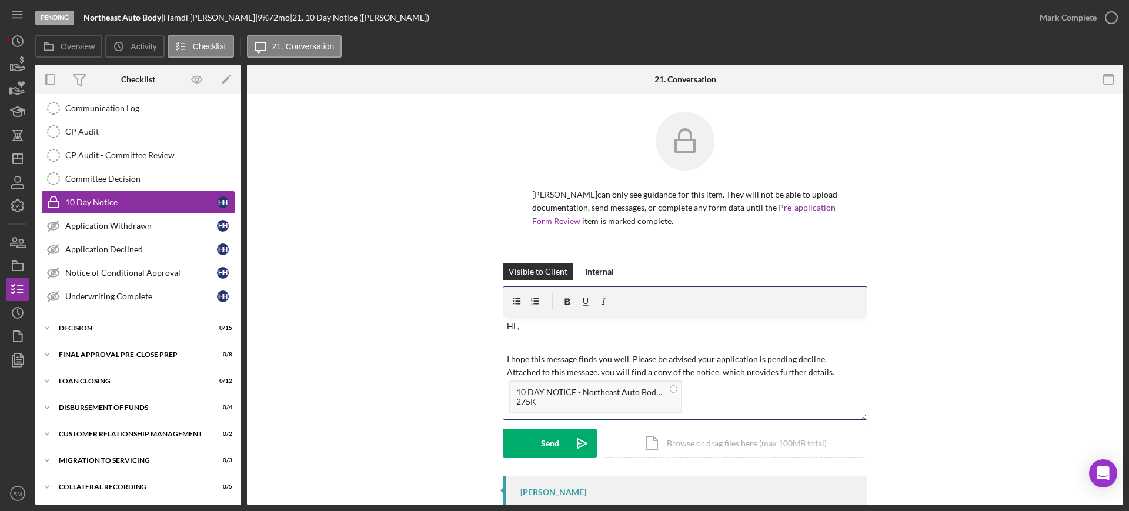
click at [512, 325] on p "Hi ," at bounding box center [685, 326] width 357 height 13
click at [530, 448] on button "Send Icon/icon-invite-send" at bounding box center [550, 443] width 94 height 29
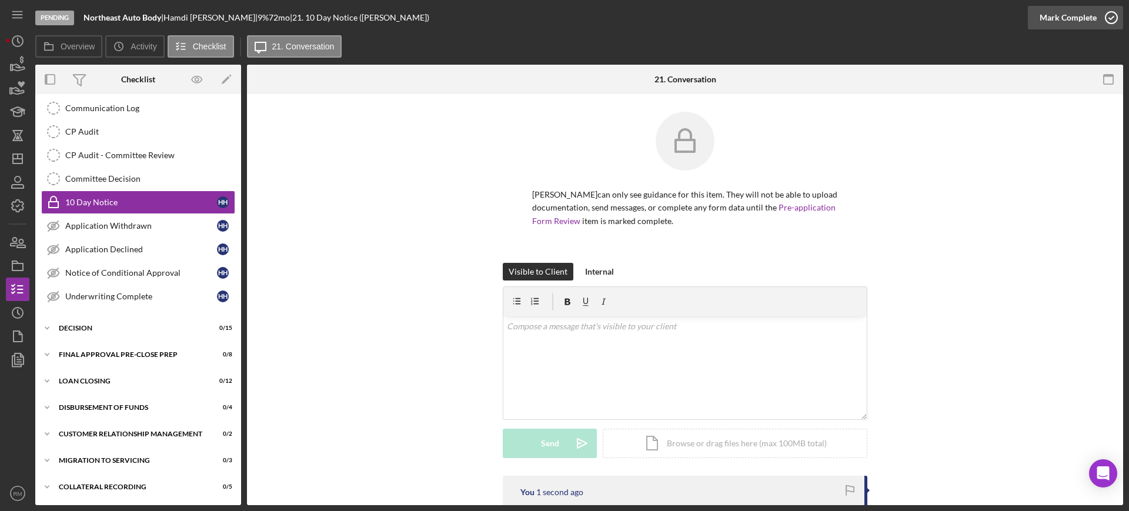
click at [1075, 16] on div "Mark Complete" at bounding box center [1068, 18] width 57 height 24
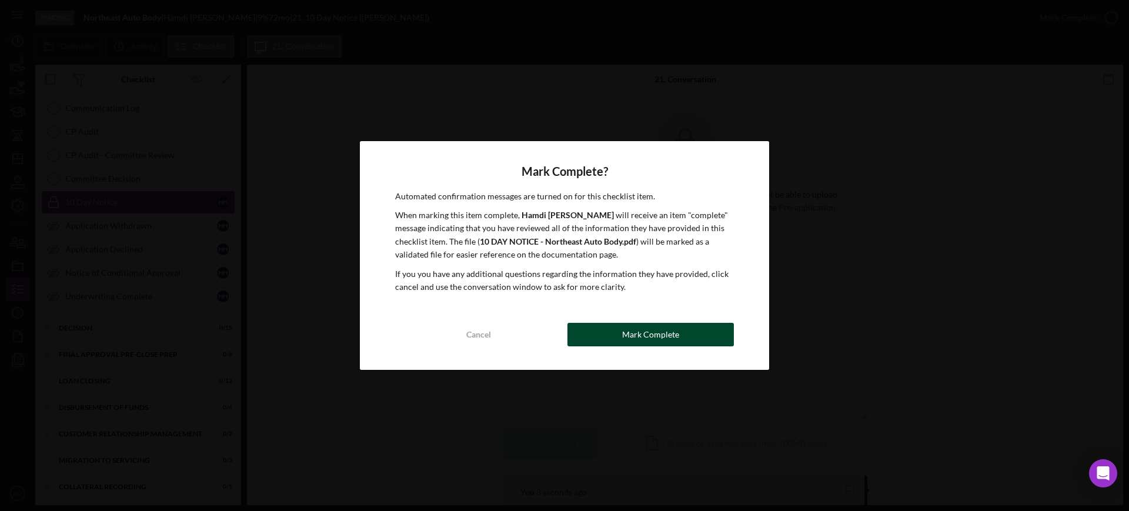
click at [674, 334] on div "Mark Complete" at bounding box center [650, 335] width 57 height 24
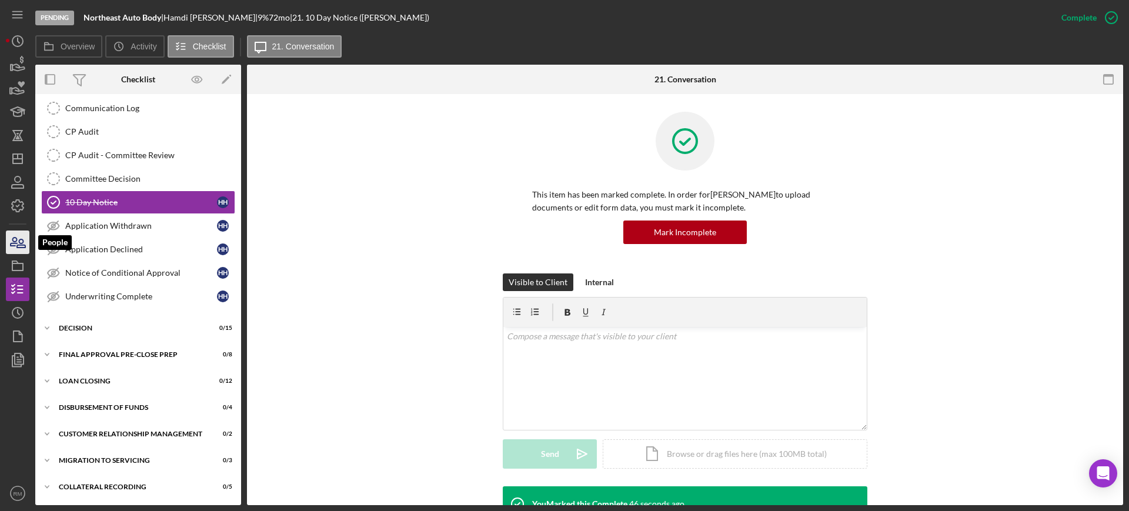
click at [25, 238] on icon "button" at bounding box center [17, 242] width 29 height 29
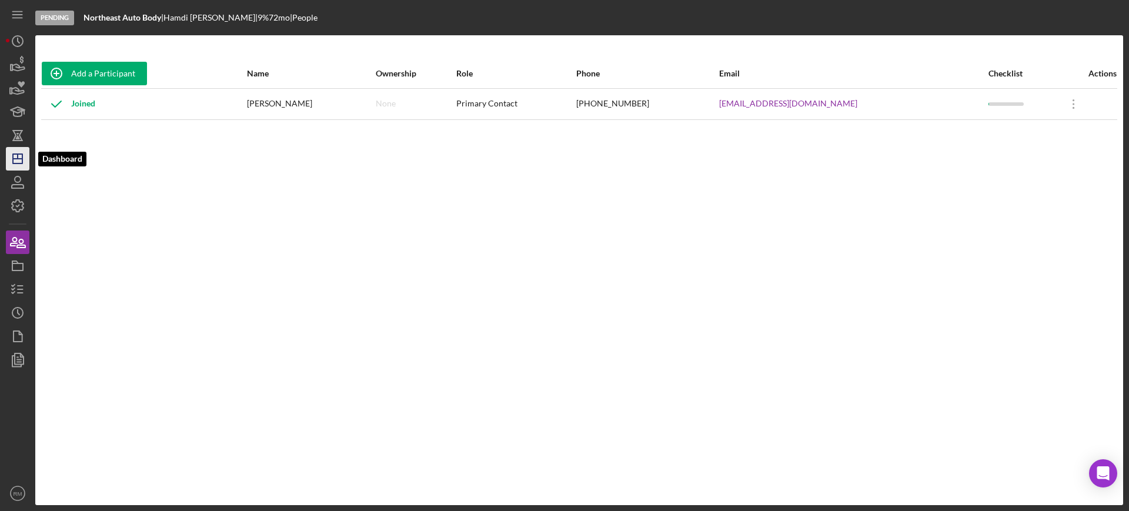
click at [25, 154] on icon "Icon/Dashboard" at bounding box center [17, 158] width 29 height 29
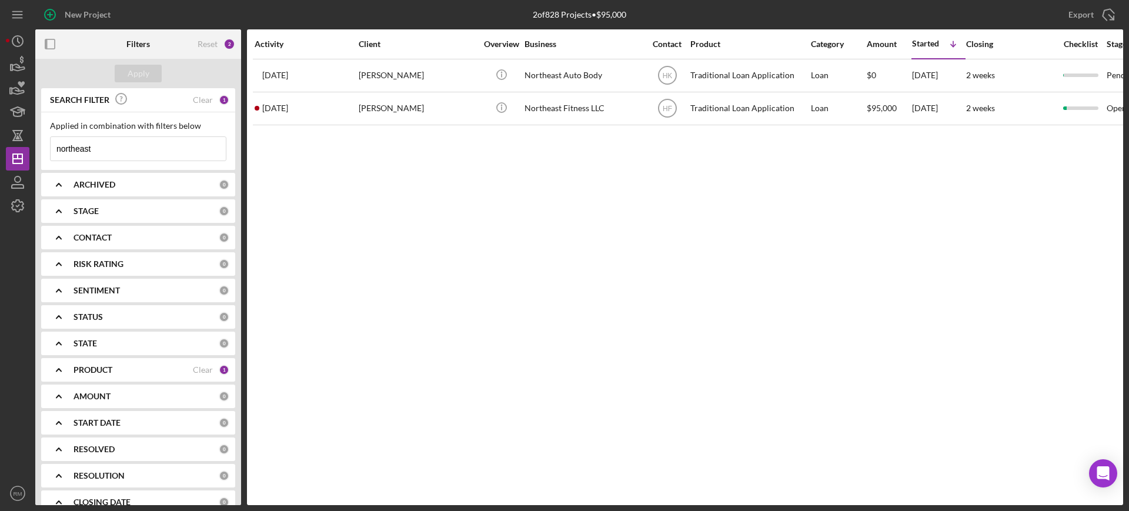
click at [152, 155] on input "northeast" at bounding box center [138, 149] width 175 height 24
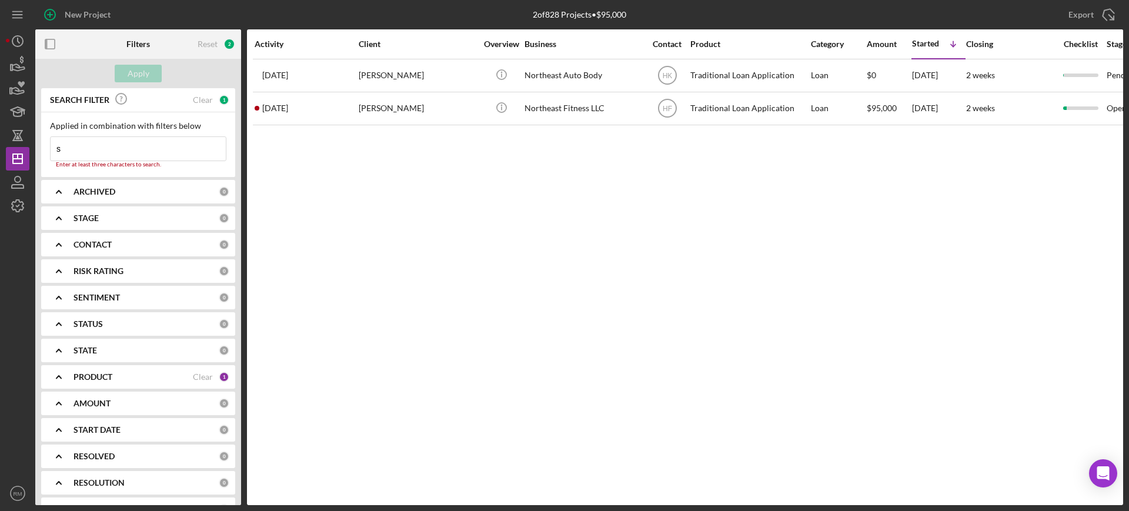
click at [152, 155] on input "s" at bounding box center [138, 149] width 175 height 24
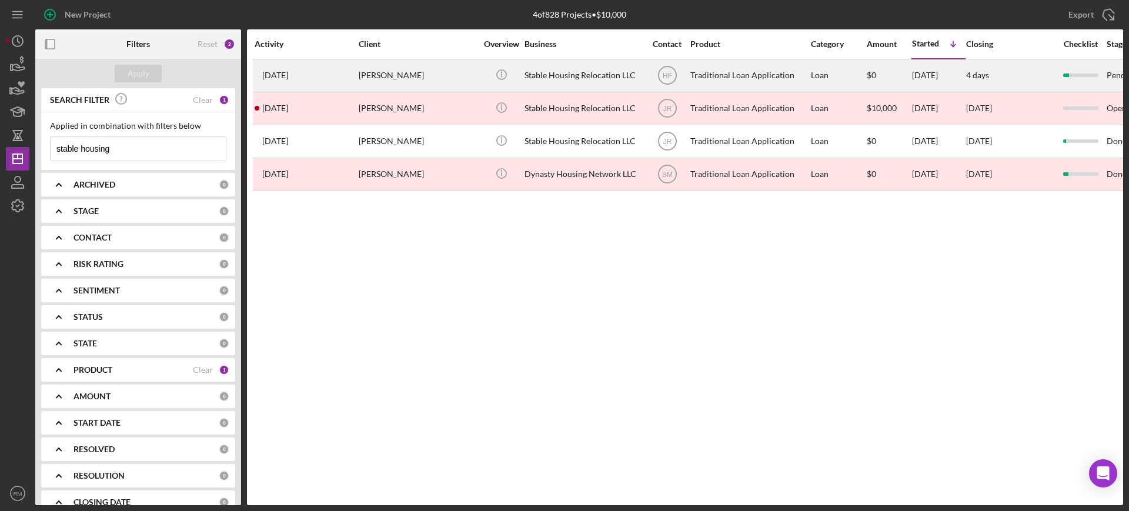
type input "stable housing"
click at [399, 69] on div "[PERSON_NAME]" at bounding box center [418, 75] width 118 height 31
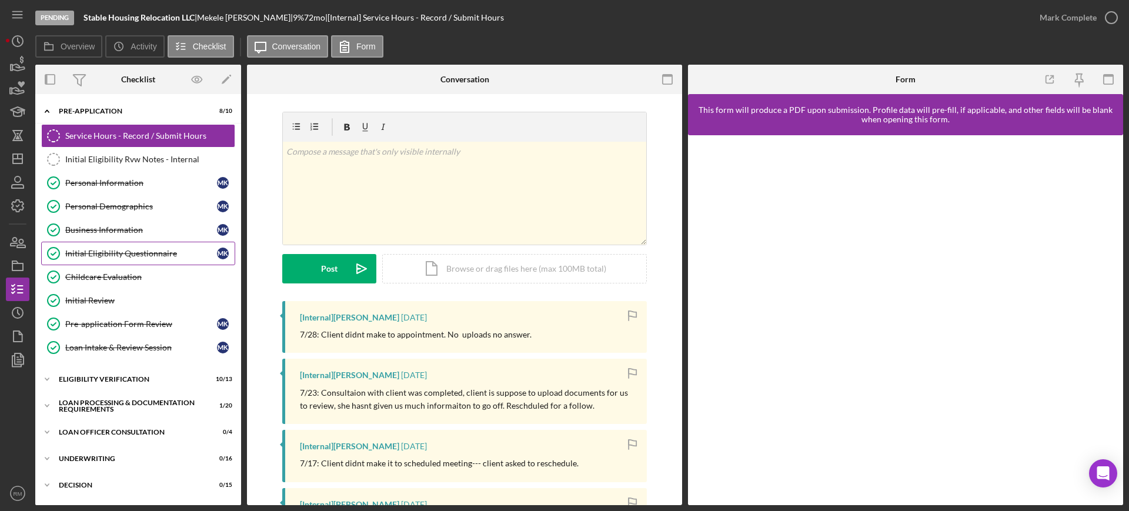
scroll to position [157, 0]
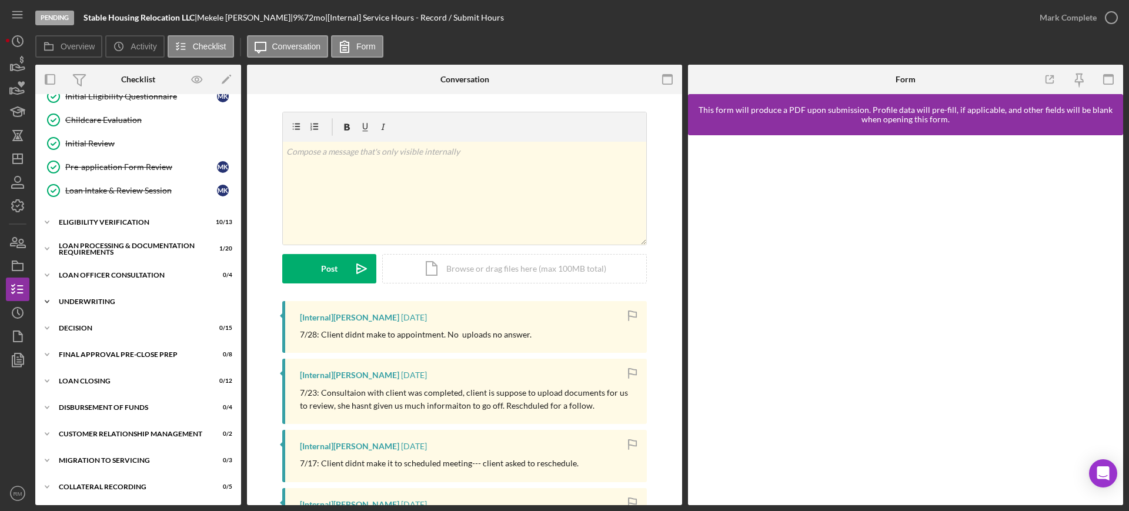
click at [94, 299] on div "Underwriting" at bounding box center [143, 301] width 168 height 7
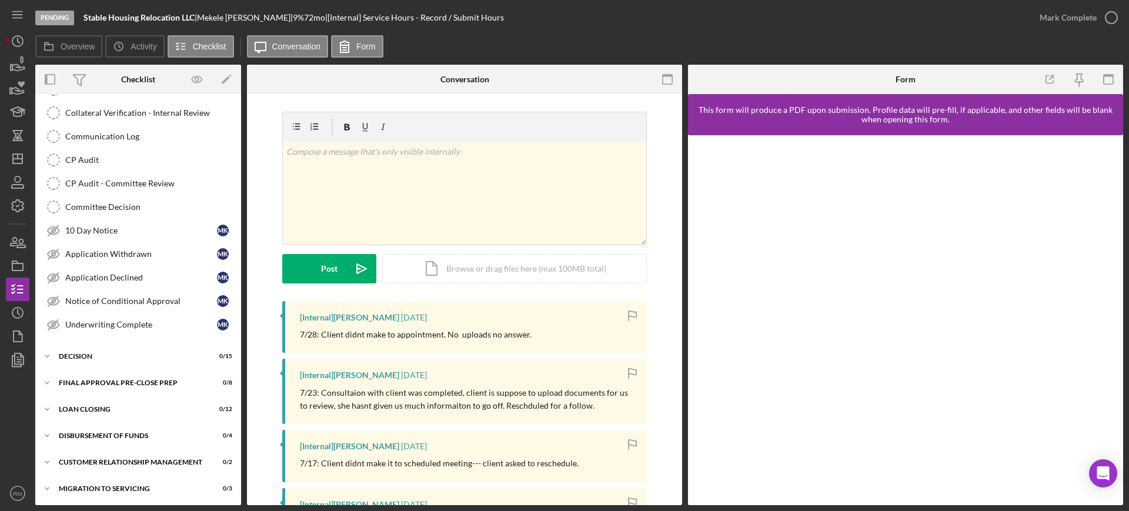
scroll to position [540, 0]
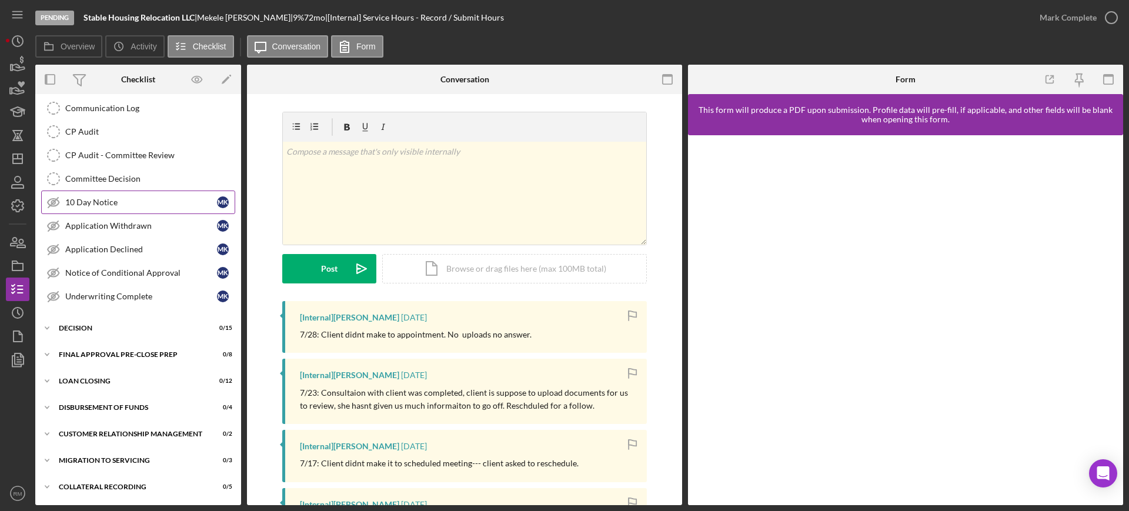
click at [145, 207] on link "10 Day Notice 10 Day Notice M K" at bounding box center [138, 203] width 194 height 24
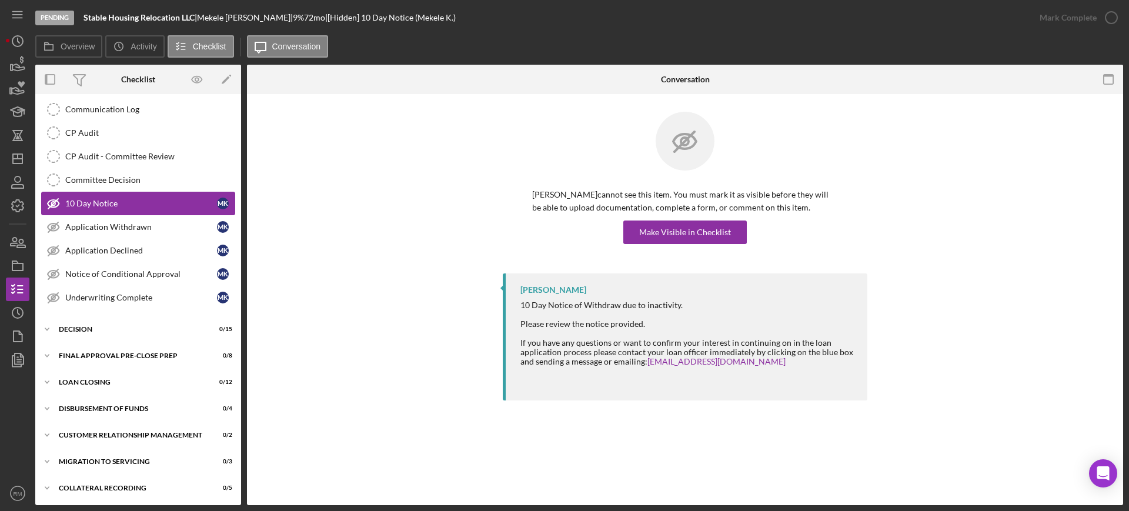
scroll to position [540, 0]
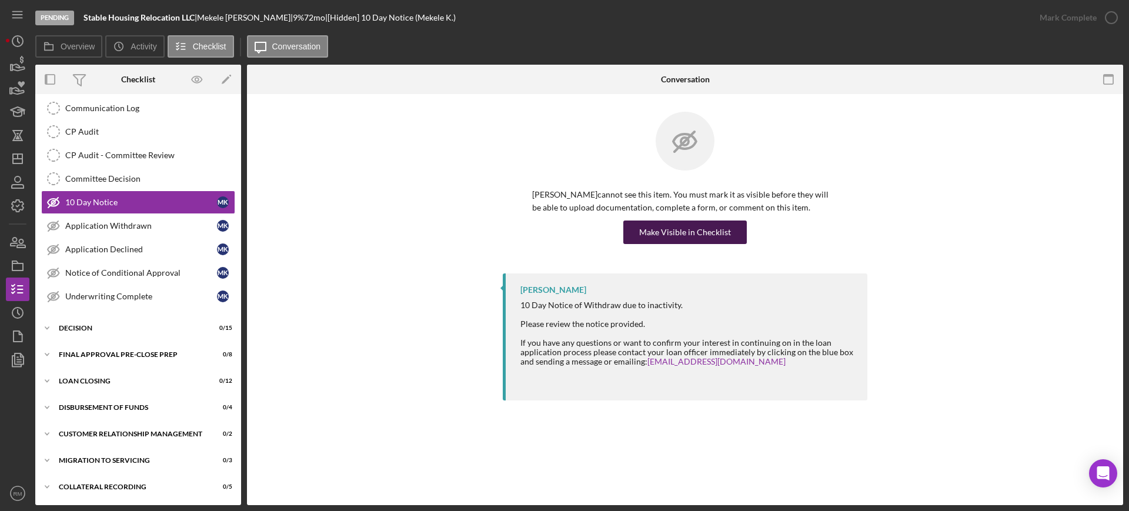
click at [718, 234] on div "Make Visible in Checklist" at bounding box center [685, 233] width 92 height 24
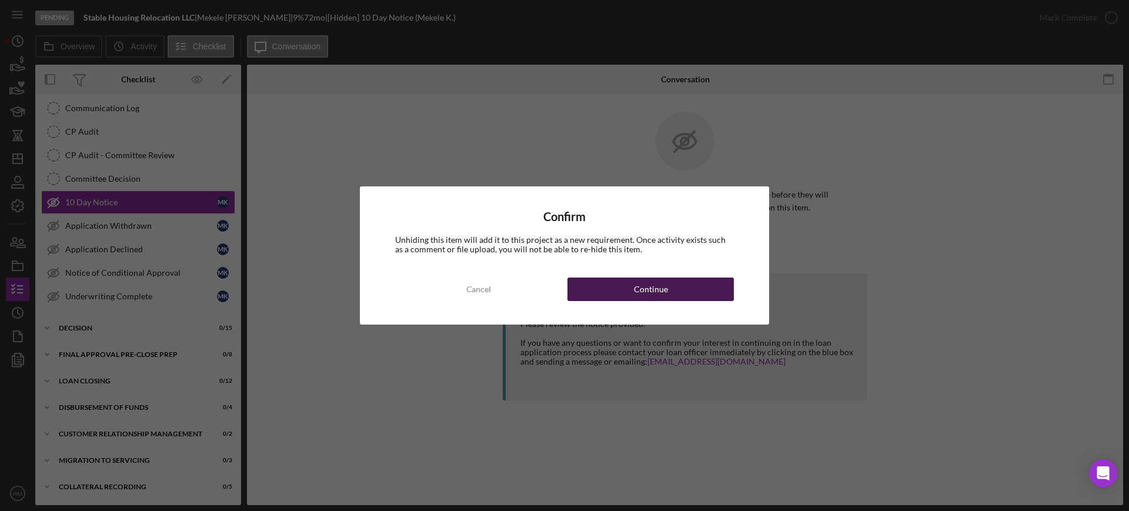
click at [663, 282] on div "Continue" at bounding box center [651, 290] width 34 height 24
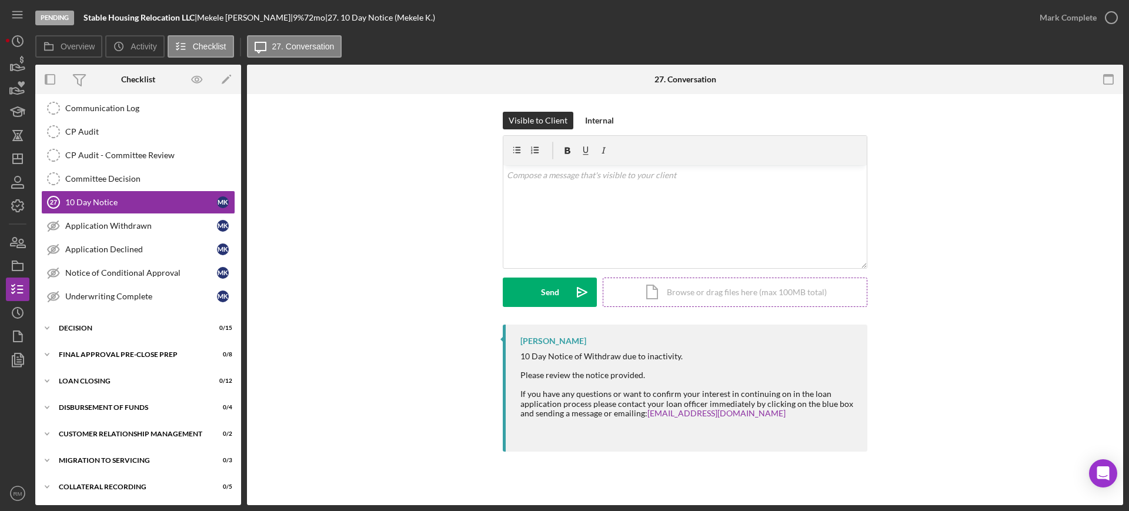
click at [645, 295] on div "Icon/Document Browse or drag files here (max 100MB total) Tap to choose files o…" at bounding box center [735, 292] width 265 height 29
click at [659, 189] on div "v Color teal Color pink Remove color Add row above Add row below Add column bef…" at bounding box center [686, 194] width 364 height 58
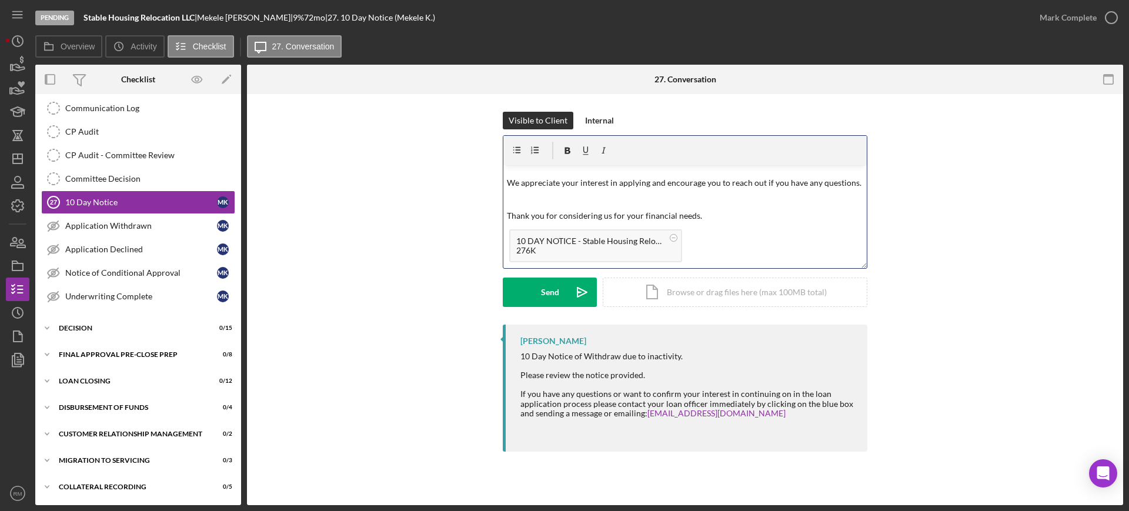
scroll to position [0, 0]
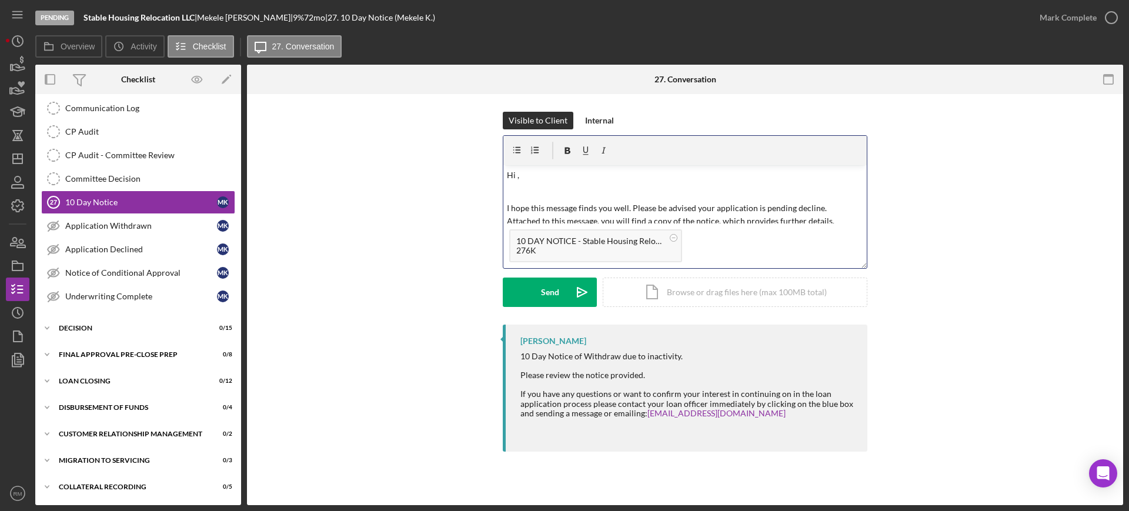
click at [565, 179] on p "Hi ," at bounding box center [685, 175] width 357 height 13
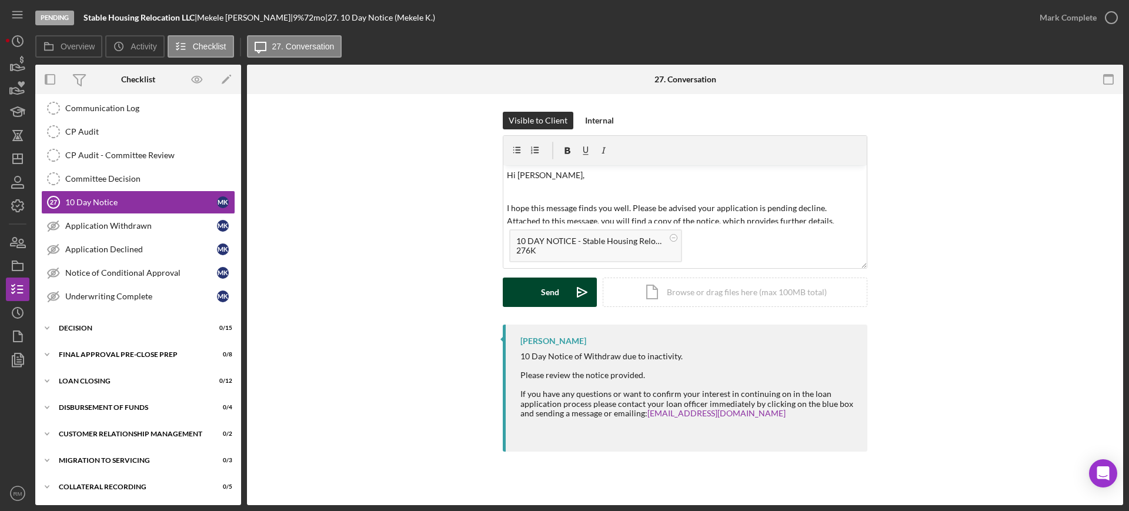
click at [536, 286] on button "Send Icon/icon-invite-send" at bounding box center [550, 292] width 94 height 29
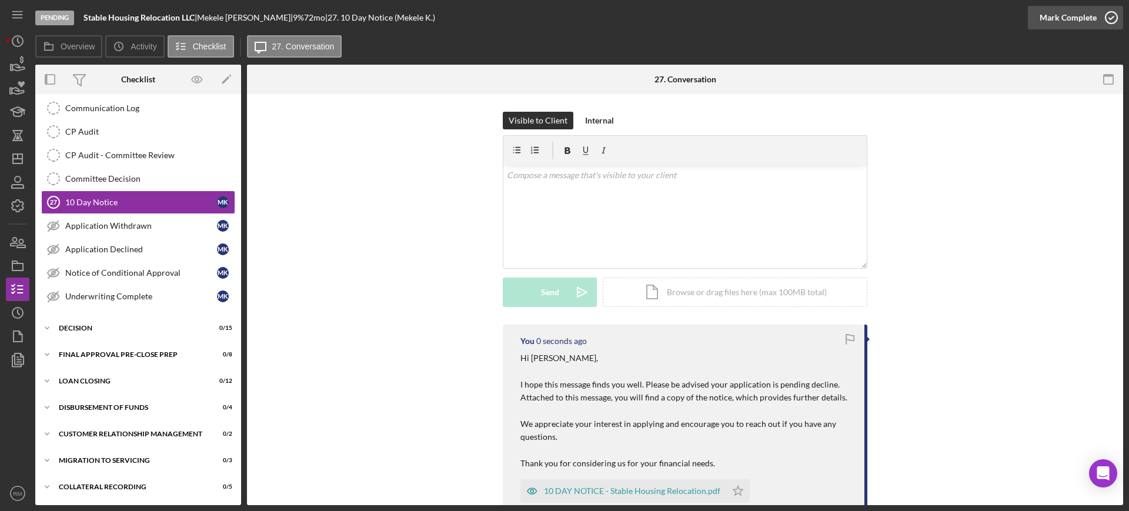
click at [1070, 25] on div "Mark Complete" at bounding box center [1068, 18] width 57 height 24
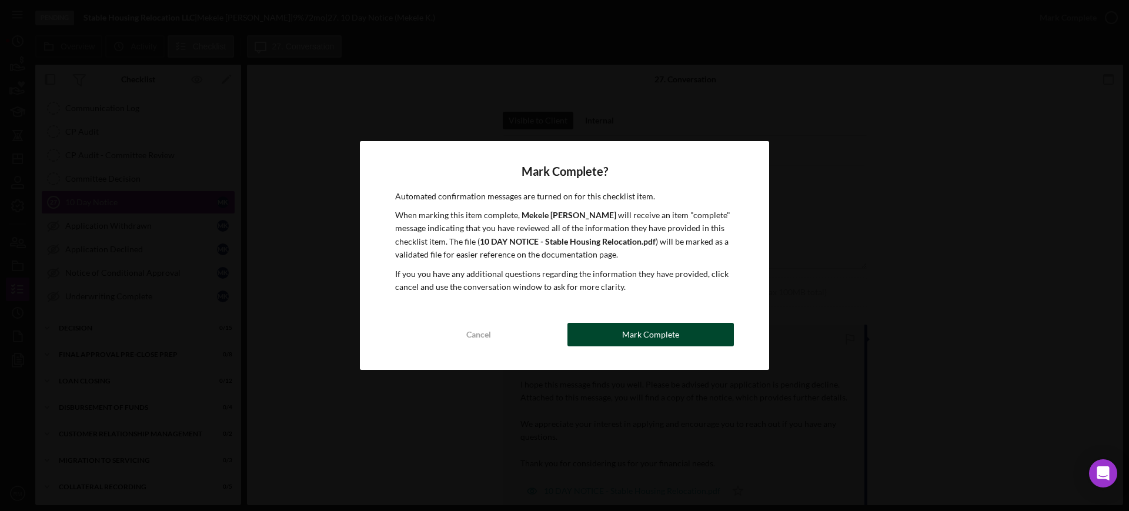
click at [691, 335] on button "Mark Complete" at bounding box center [651, 335] width 166 height 24
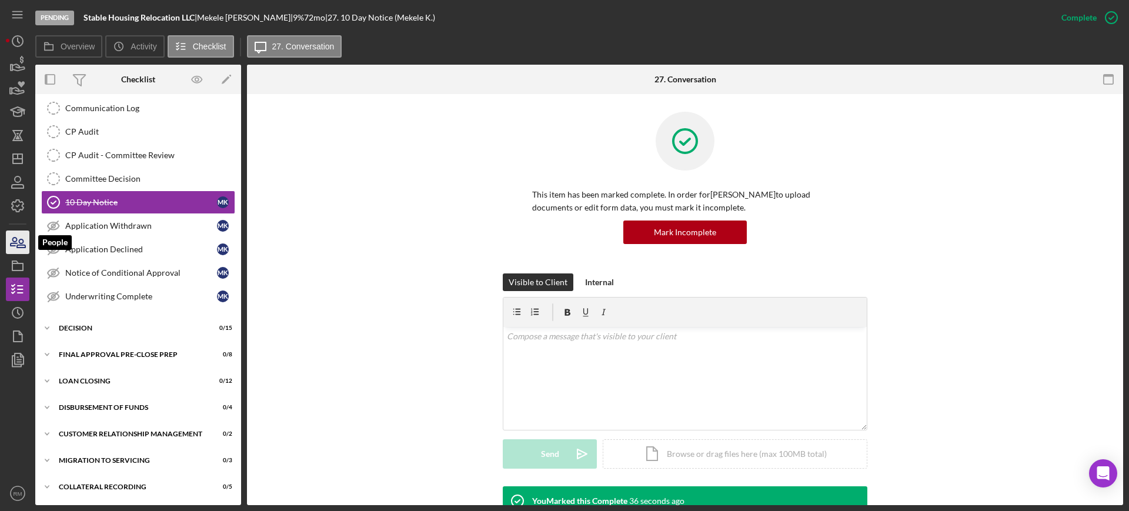
click at [14, 246] on icon "button" at bounding box center [14, 242] width 6 height 8
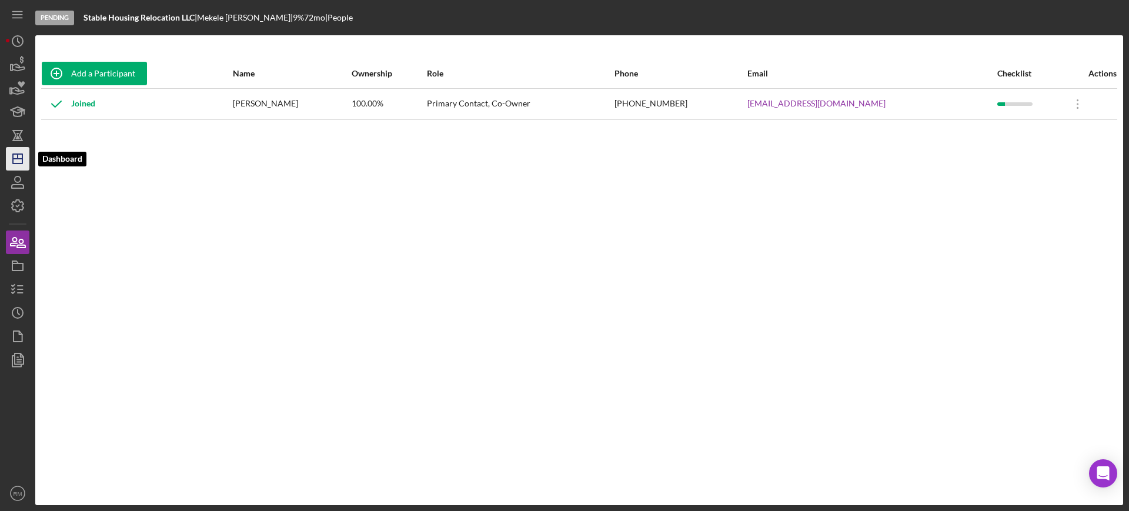
click at [7, 166] on icon "Icon/Dashboard" at bounding box center [17, 158] width 29 height 29
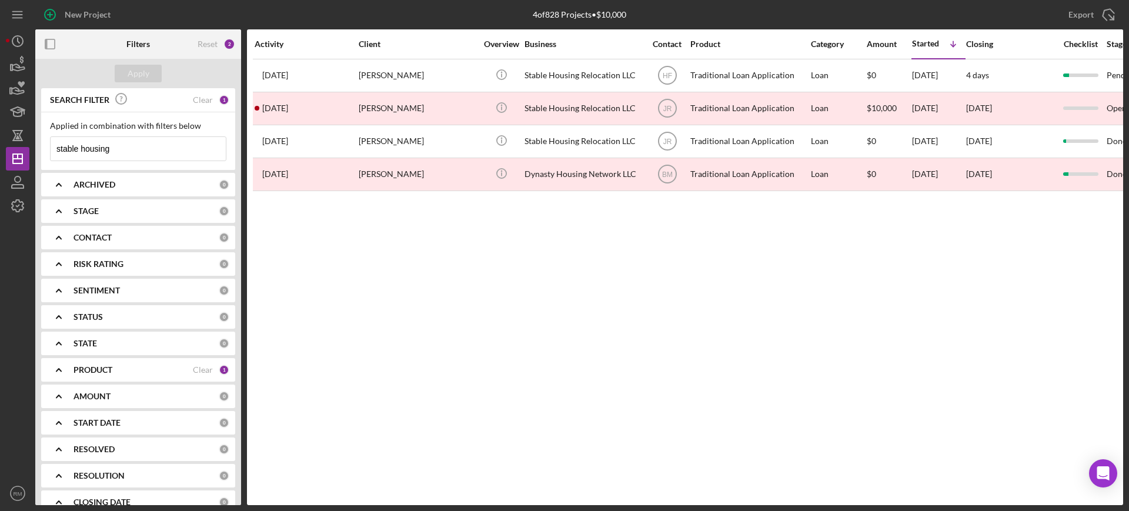
click at [134, 149] on input "stable housing" at bounding box center [138, 149] width 175 height 24
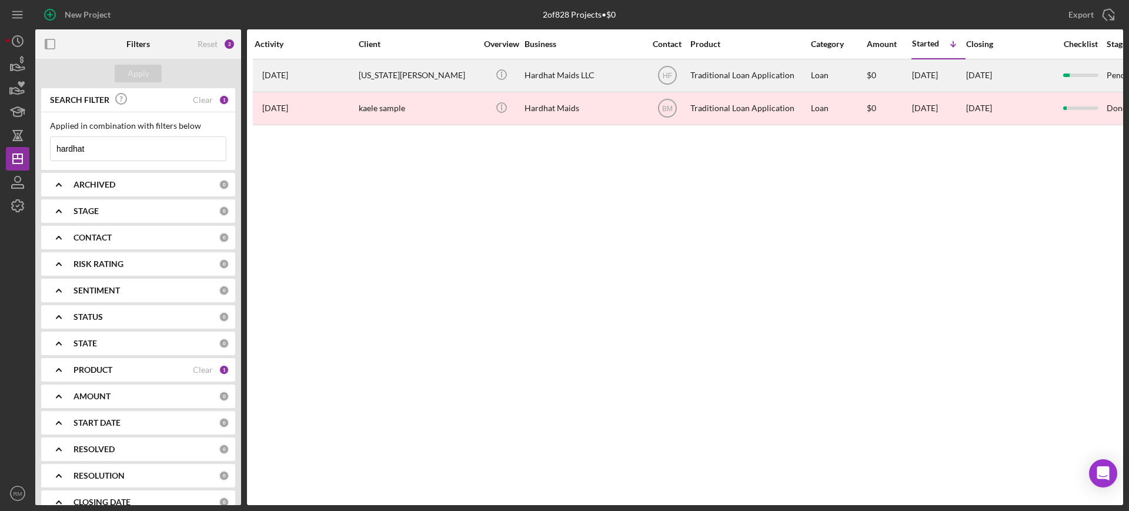
type input "hardhat"
click at [384, 73] on div "[US_STATE][PERSON_NAME]" at bounding box center [418, 75] width 118 height 31
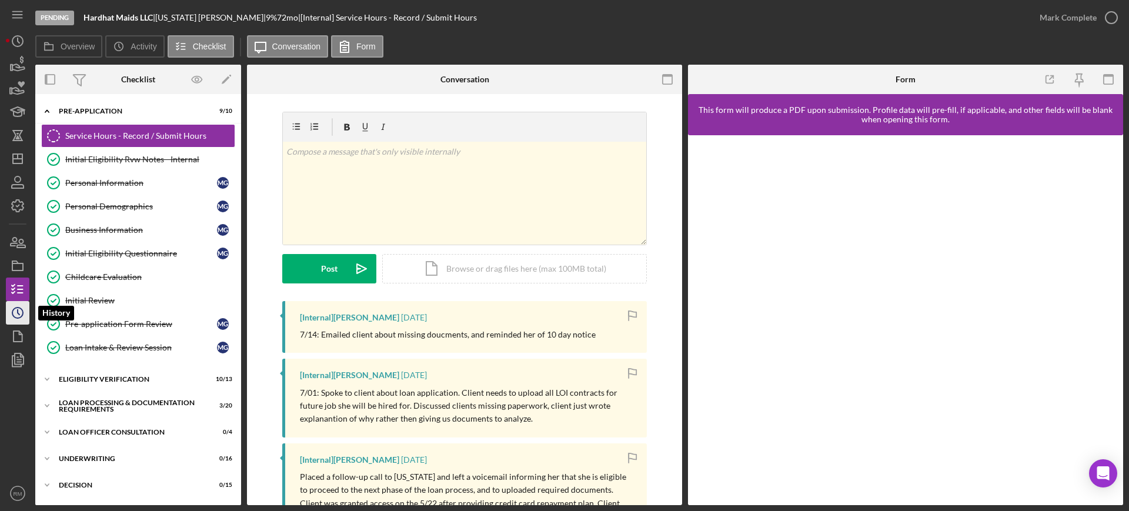
click at [12, 307] on icon "Icon/History" at bounding box center [17, 312] width 29 height 29
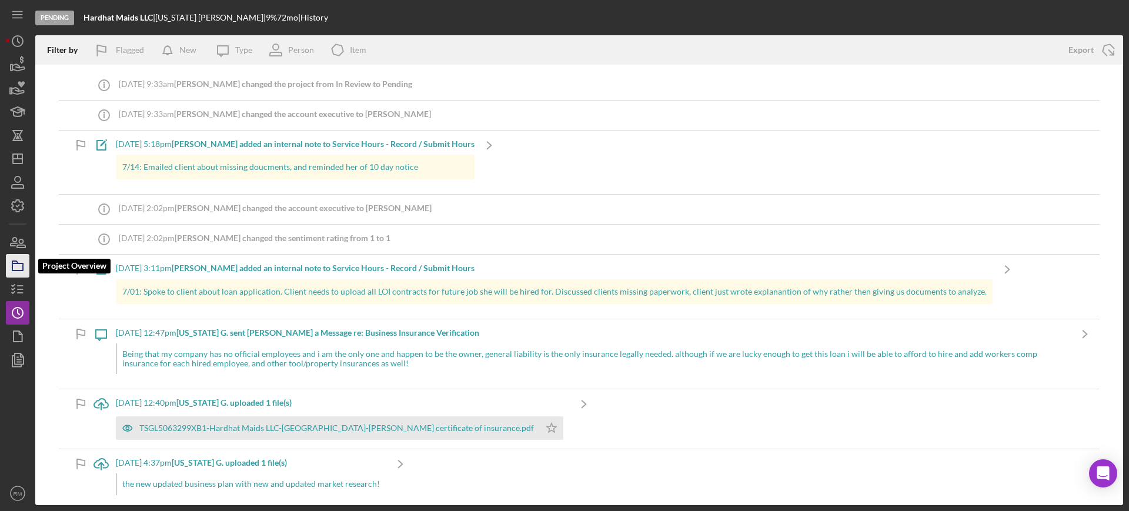
click at [20, 268] on icon "button" at bounding box center [17, 265] width 29 height 29
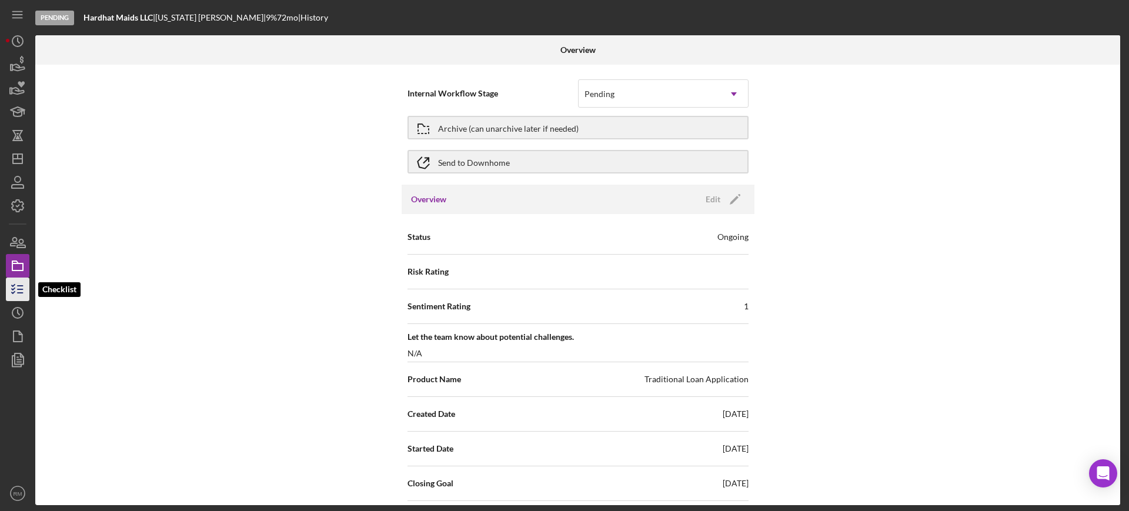
click at [16, 298] on icon "button" at bounding box center [17, 289] width 29 height 29
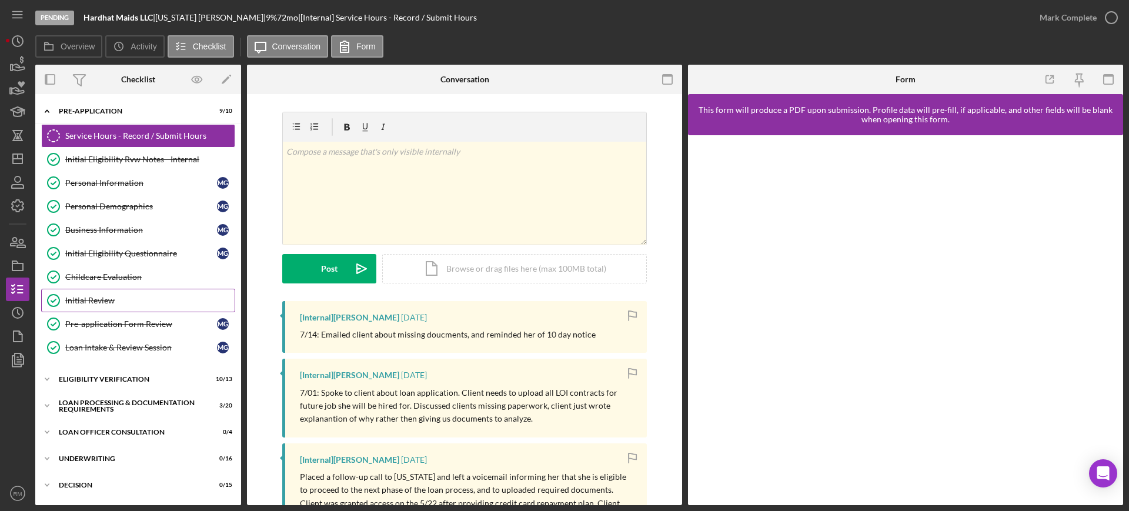
scroll to position [157, 0]
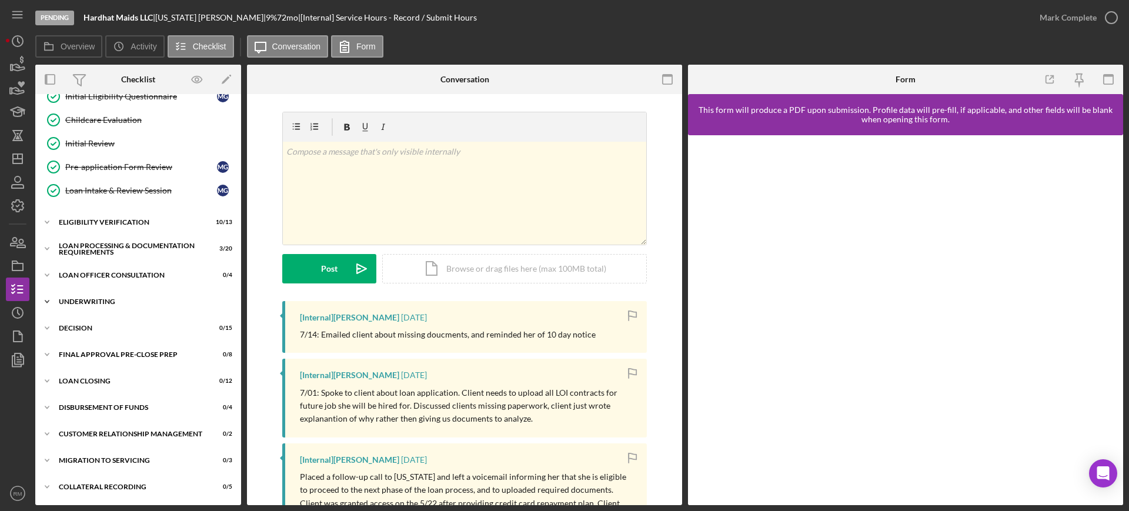
click at [99, 299] on div "Underwriting" at bounding box center [143, 301] width 168 height 7
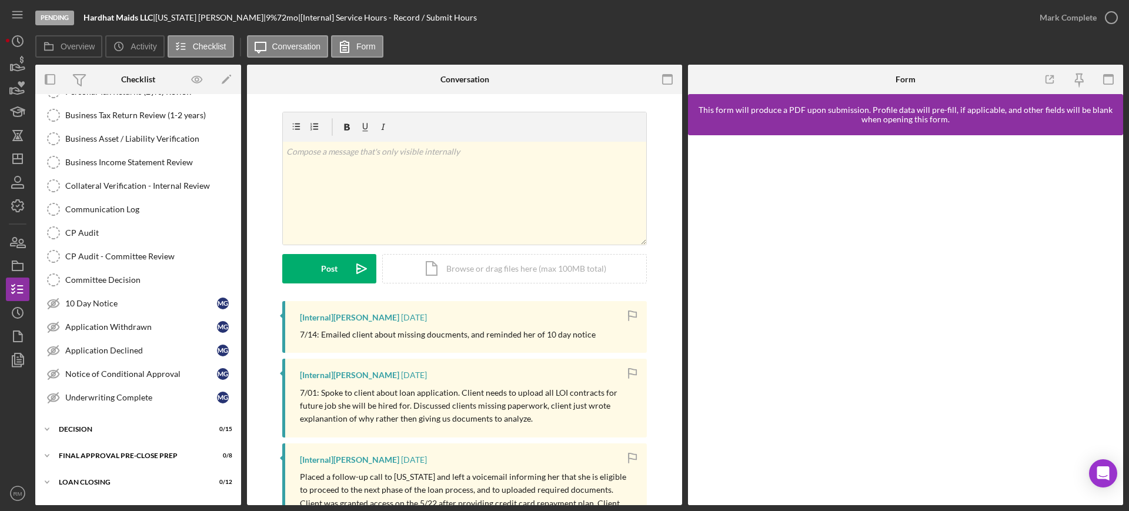
scroll to position [456, 0]
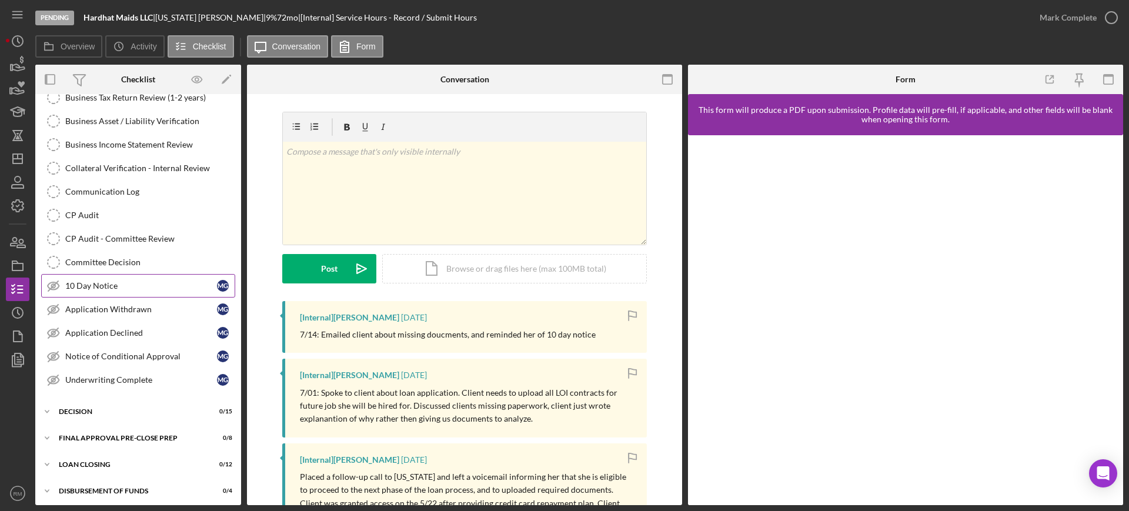
click at [118, 286] on div "10 Day Notice" at bounding box center [141, 285] width 152 height 9
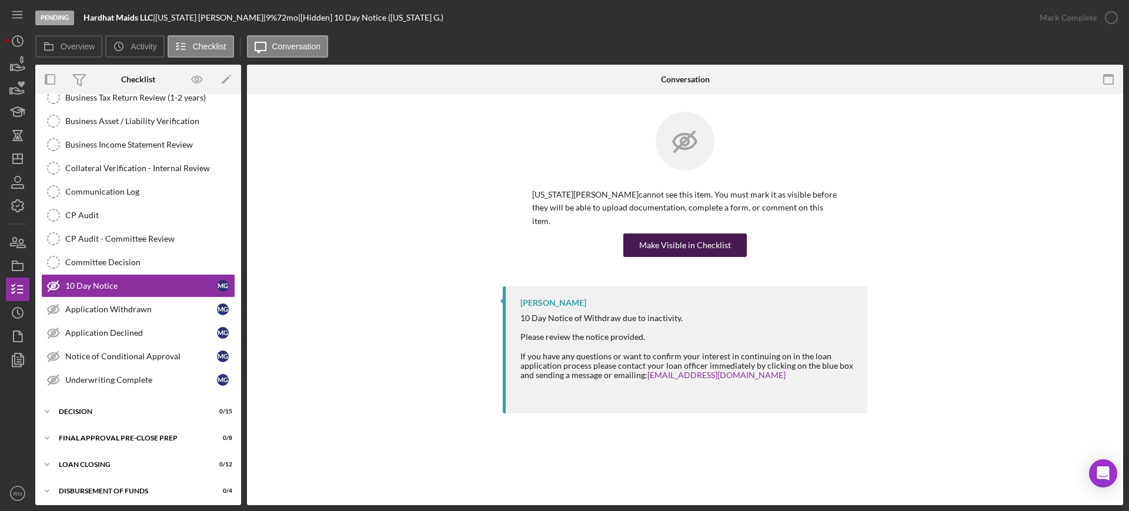
click at [695, 234] on div "Make Visible in Checklist" at bounding box center [685, 246] width 92 height 24
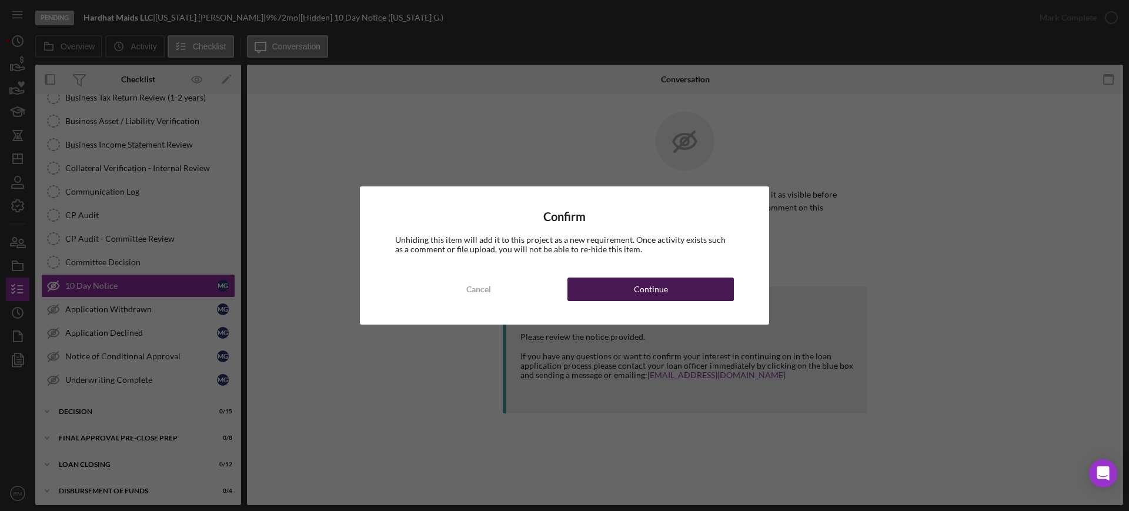
click at [656, 281] on div "Continue" at bounding box center [651, 290] width 34 height 24
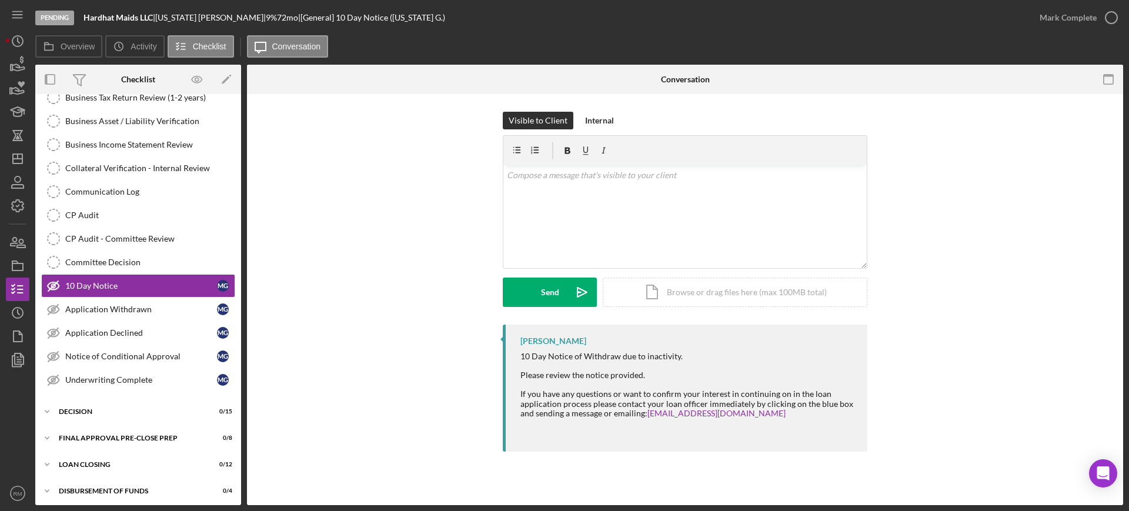
click at [694, 285] on div "Icon/Document Browse or drag files here (max 100MB total) Tap to choose files o…" at bounding box center [735, 292] width 265 height 29
click at [126, 306] on div "Application Withdrawn" at bounding box center [141, 309] width 152 height 9
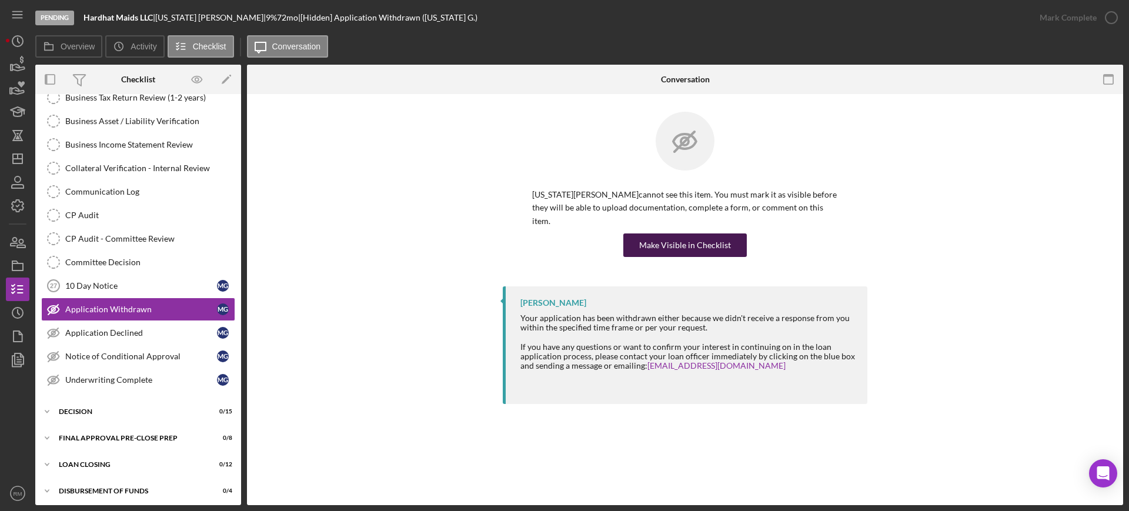
click at [678, 234] on div "Make Visible in Checklist" at bounding box center [685, 246] width 92 height 24
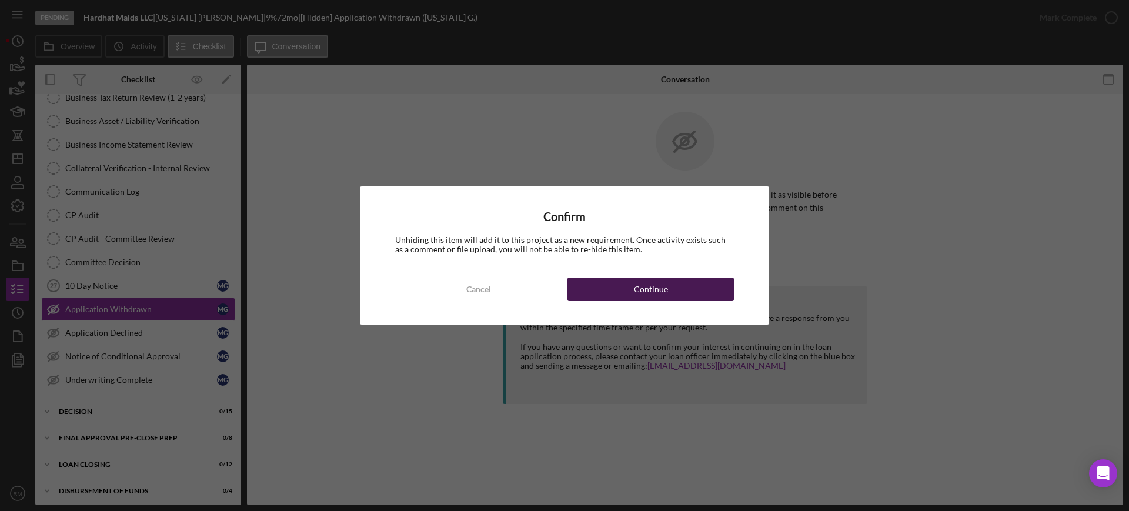
click at [648, 286] on div "Continue" at bounding box center [651, 290] width 34 height 24
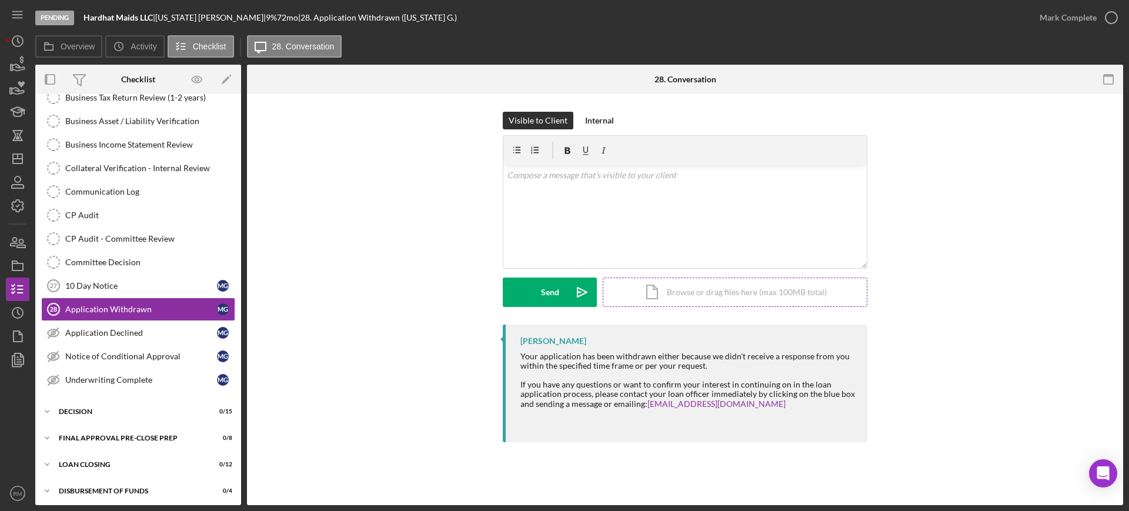
click at [714, 284] on div "Icon/Document Browse or drag files here (max 100MB total) Tap to choose files o…" at bounding box center [735, 292] width 265 height 29
click at [671, 238] on circle at bounding box center [674, 237] width 7 height 7
click at [672, 284] on div "Icon/Document Browse or drag files here (max 100MB total) Tap to choose files o…" at bounding box center [735, 292] width 265 height 29
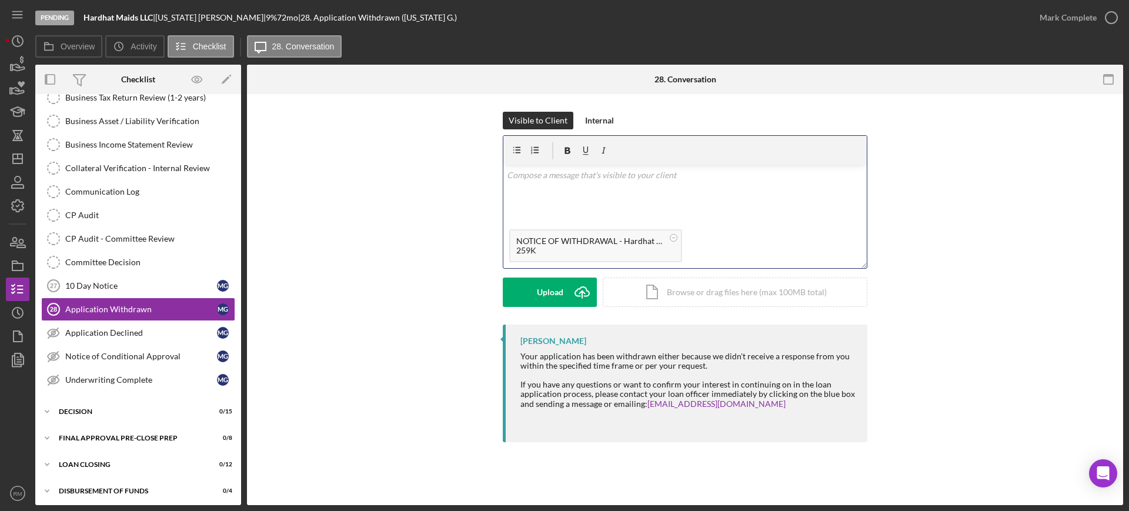
click at [559, 201] on div "v Color teal Color pink Remove color Add row above Add row below Add column bef…" at bounding box center [686, 194] width 364 height 58
paste div
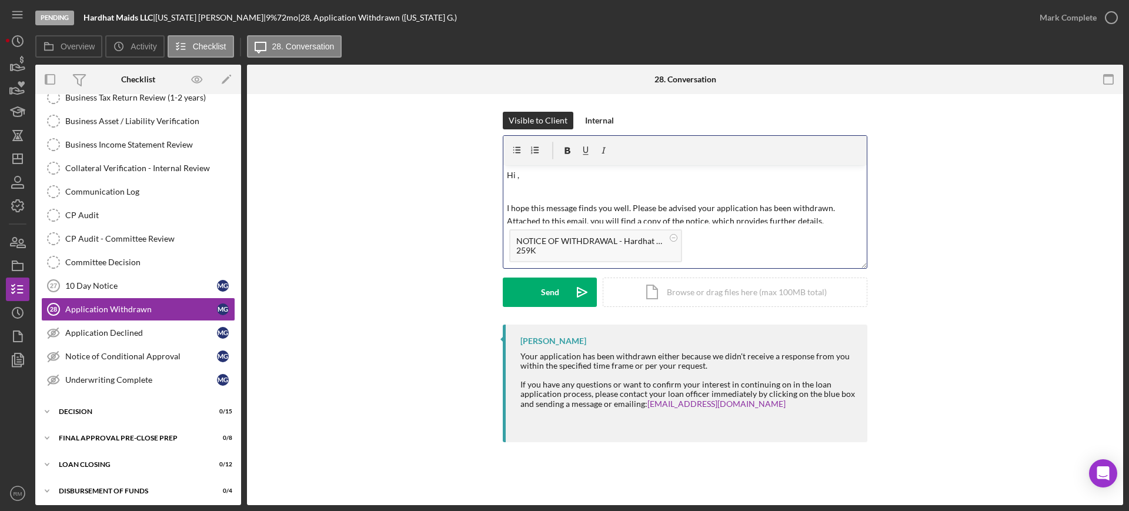
click at [546, 177] on p "Hi ," at bounding box center [685, 175] width 357 height 13
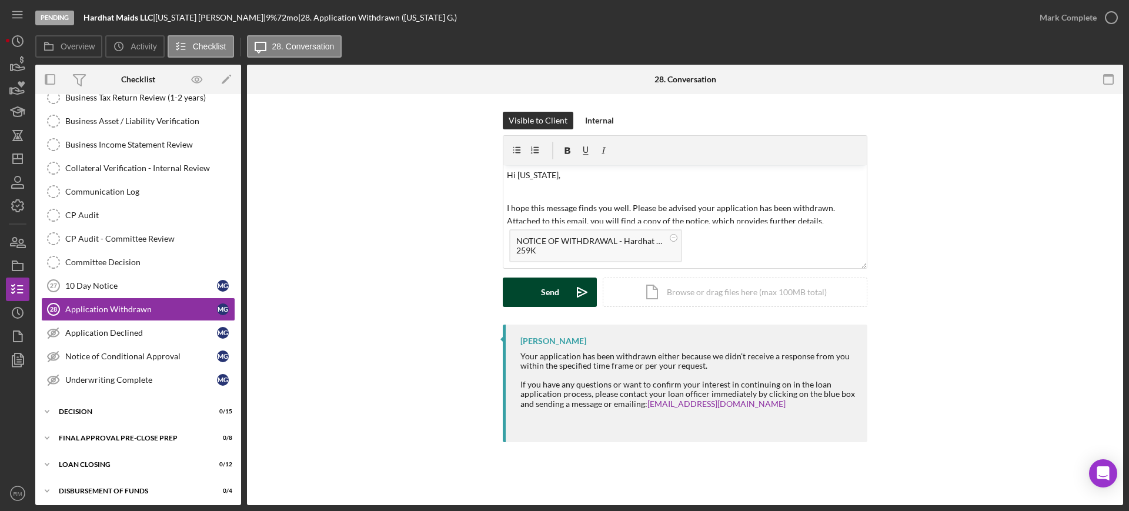
click at [541, 303] on button "Send Icon/icon-invite-send" at bounding box center [550, 292] width 94 height 29
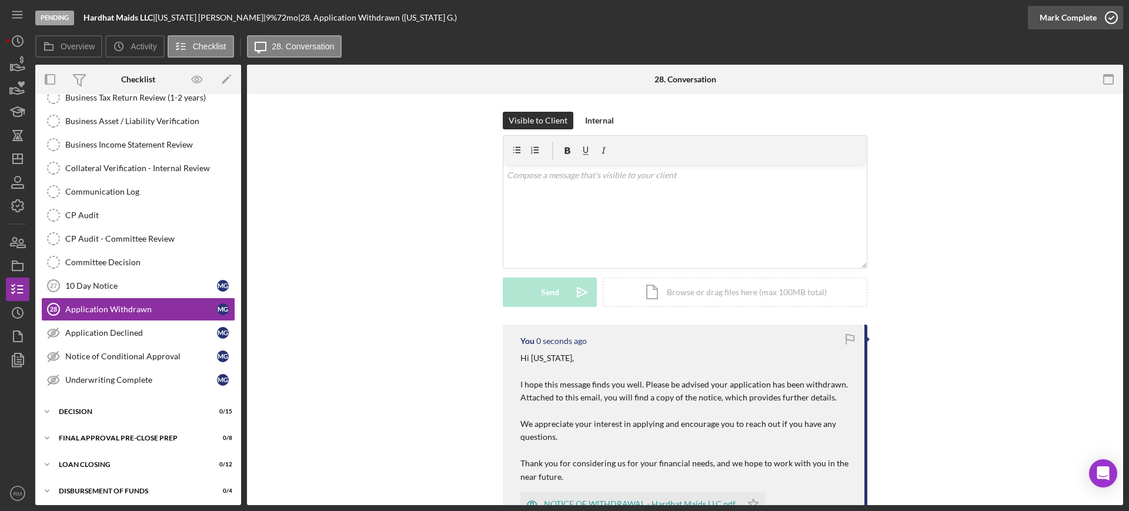
click at [1058, 20] on div "Mark Complete" at bounding box center [1068, 18] width 57 height 24
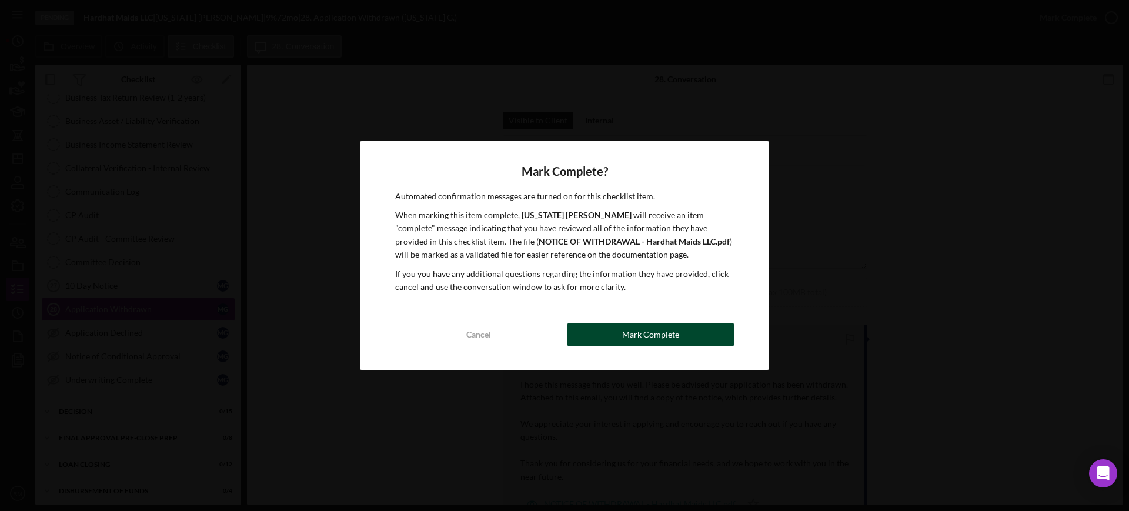
click at [667, 326] on div "Mark Complete" at bounding box center [650, 335] width 57 height 24
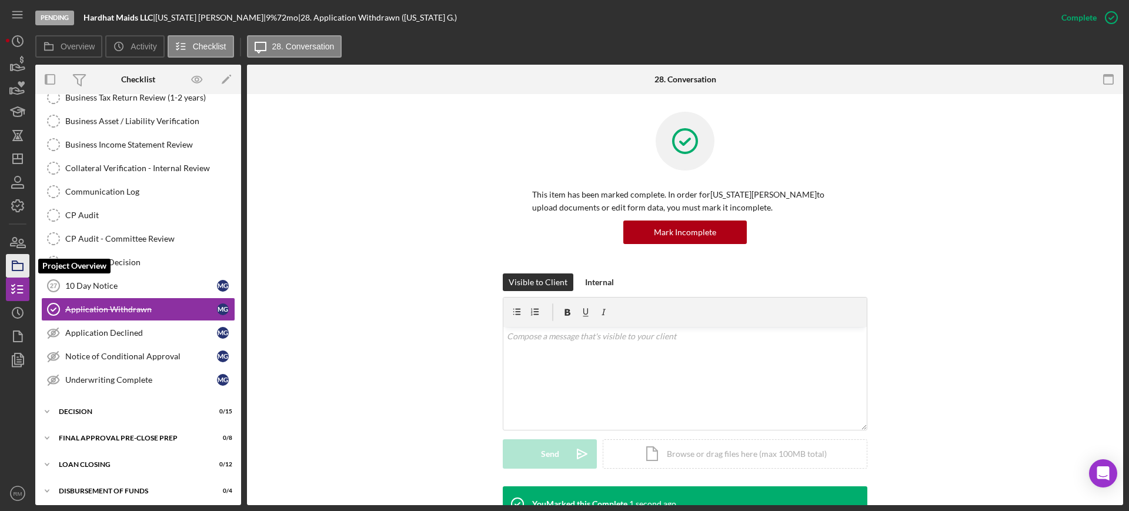
click at [18, 258] on icon "button" at bounding box center [17, 265] width 29 height 29
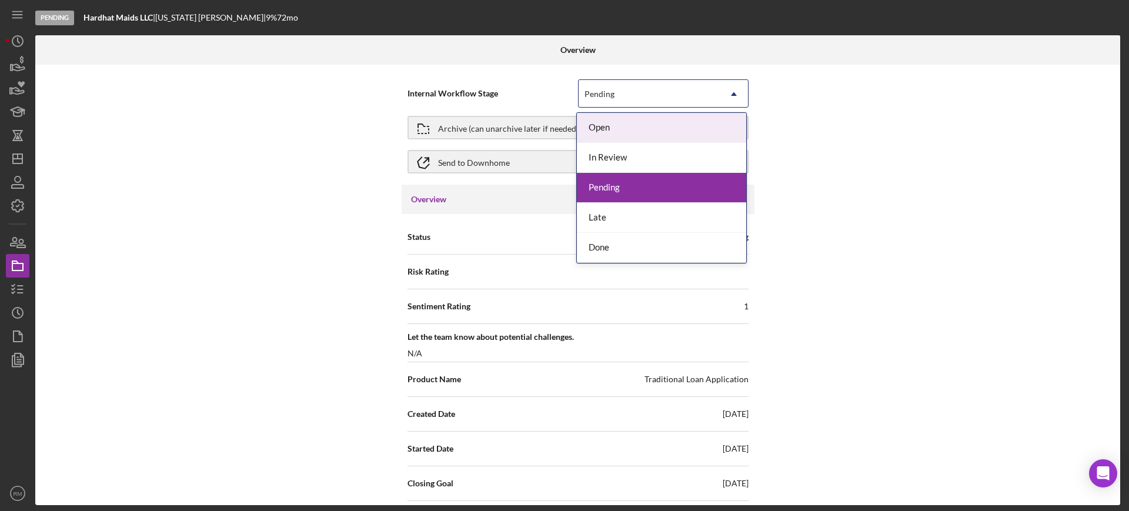
click at [623, 91] on div "Pending" at bounding box center [649, 94] width 141 height 27
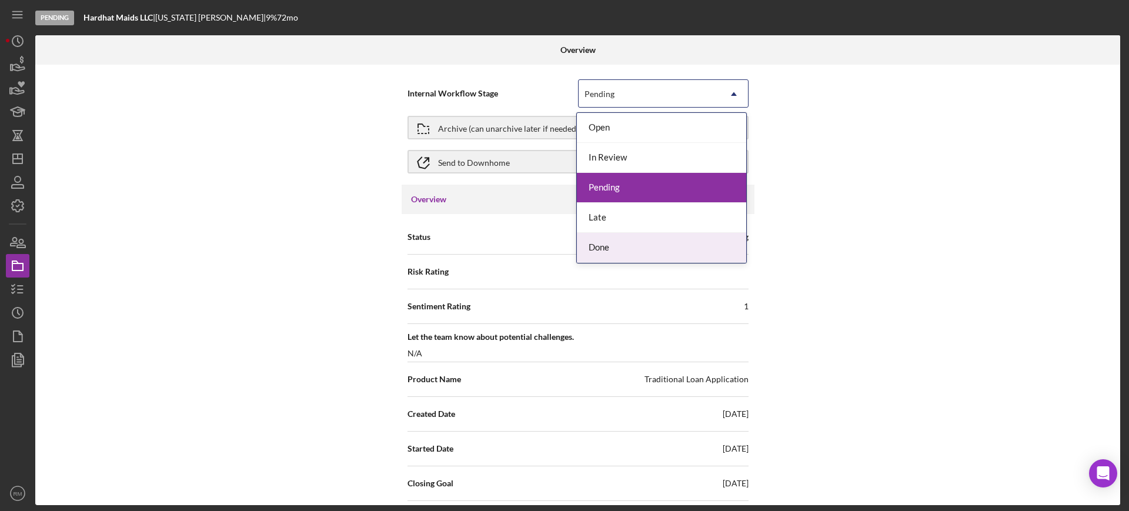
click at [614, 239] on div "Done" at bounding box center [661, 248] width 169 height 30
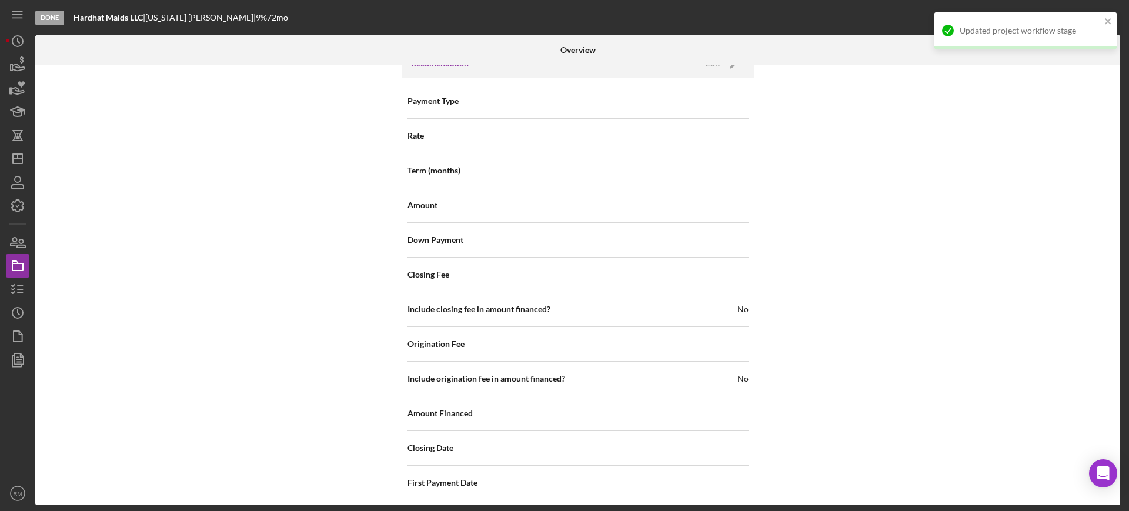
scroll to position [1211, 0]
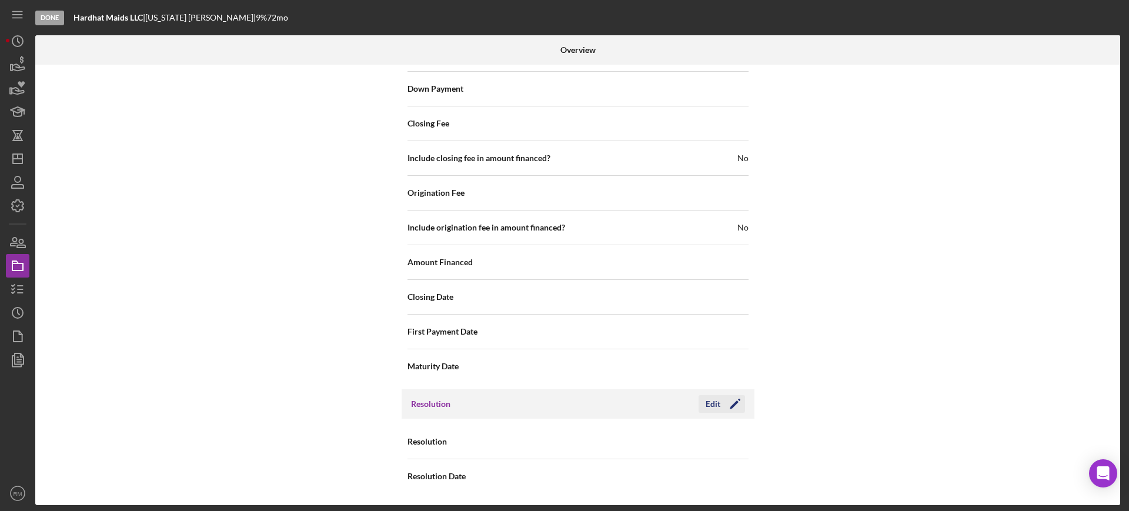
click at [717, 411] on div "Edit" at bounding box center [713, 404] width 15 height 18
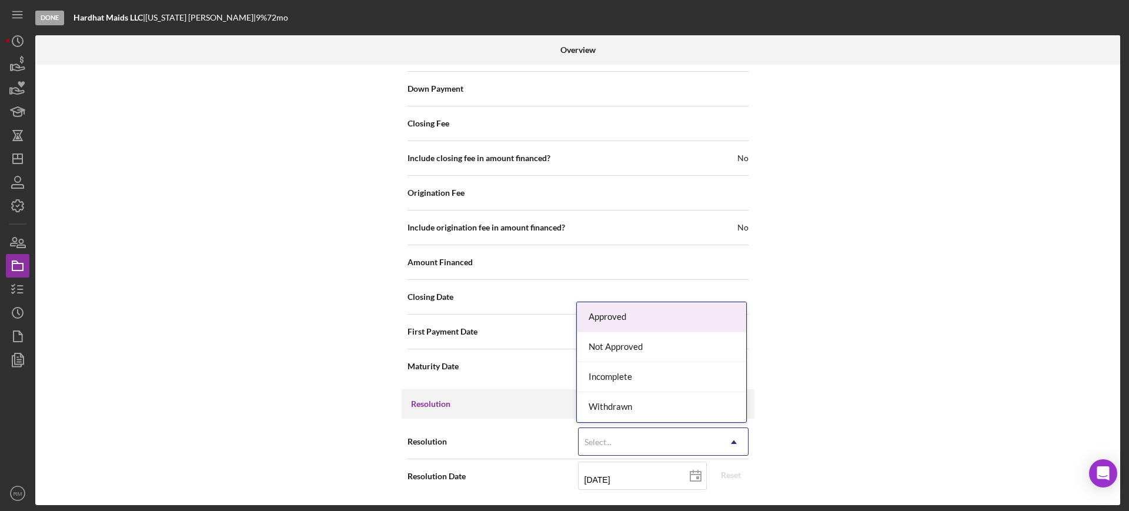
click at [613, 444] on div "Select..." at bounding box center [649, 442] width 141 height 27
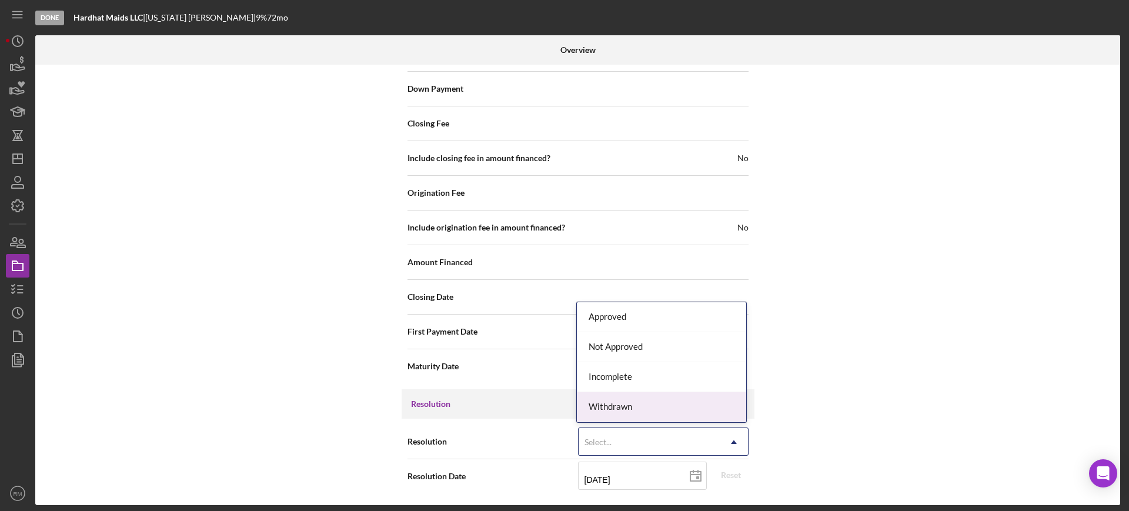
click at [640, 407] on div "Withdrawn" at bounding box center [661, 407] width 169 height 30
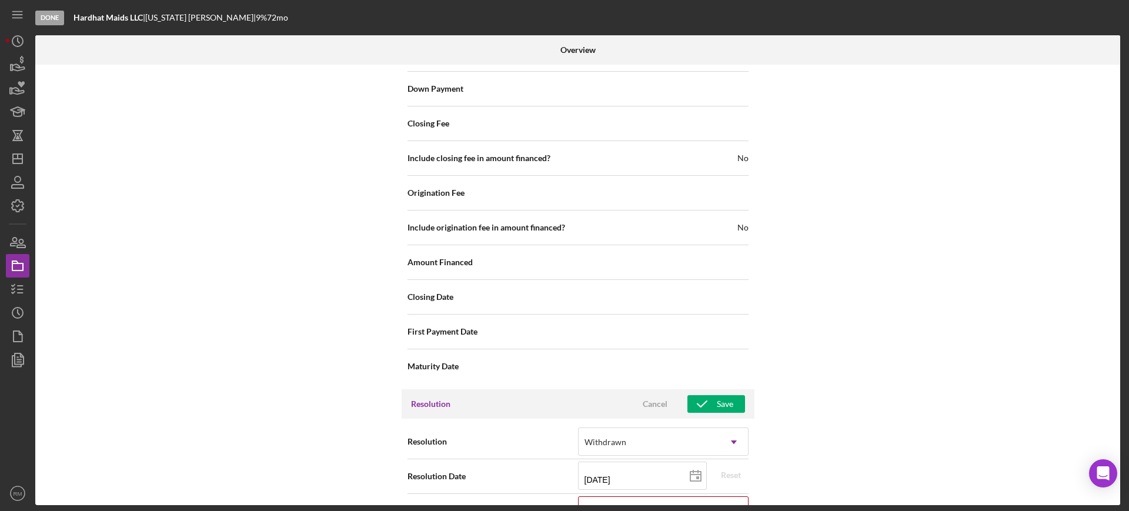
scroll to position [1286, 0]
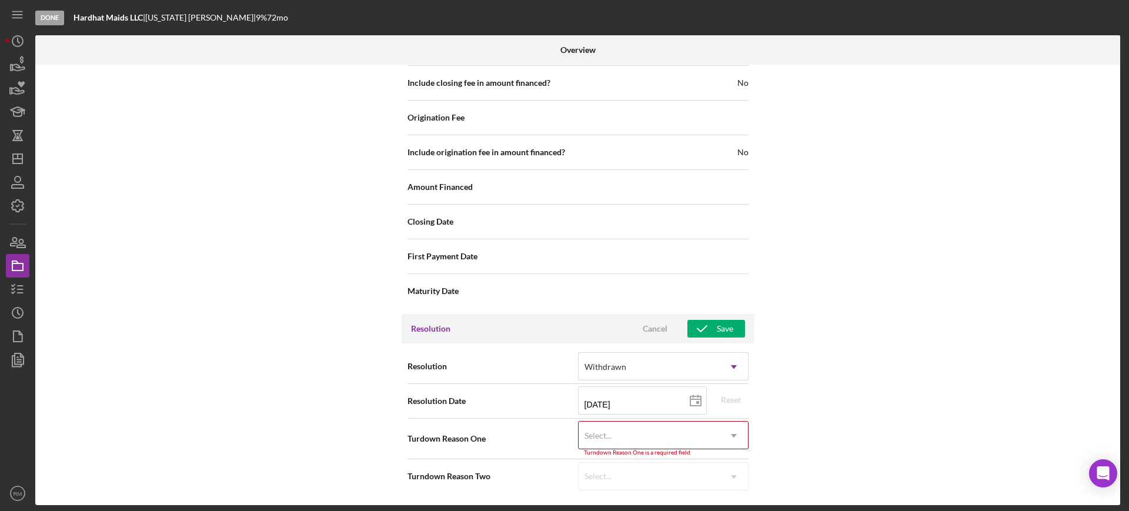
click at [642, 440] on div "Select..." at bounding box center [649, 435] width 141 height 27
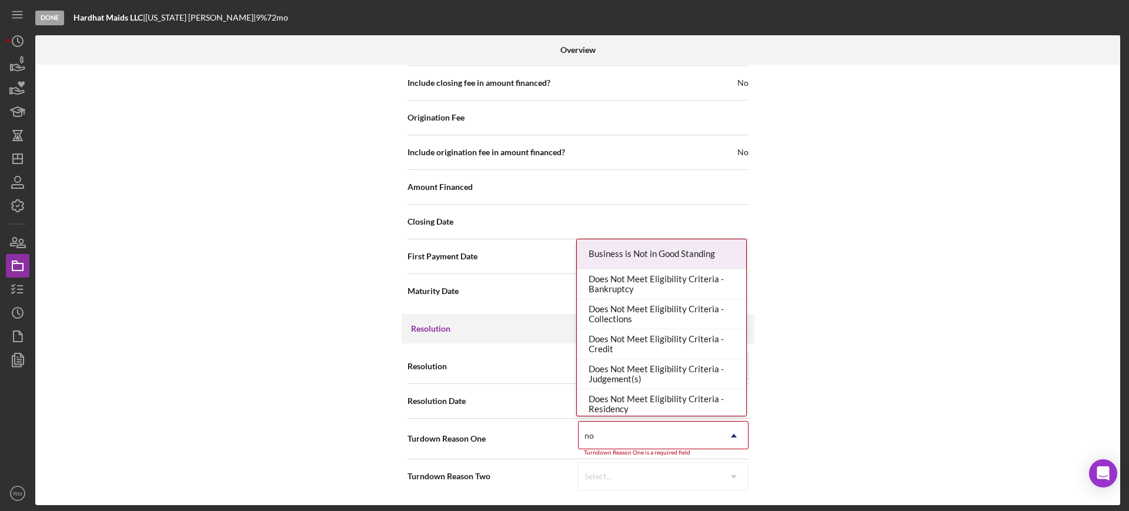
type input "no re"
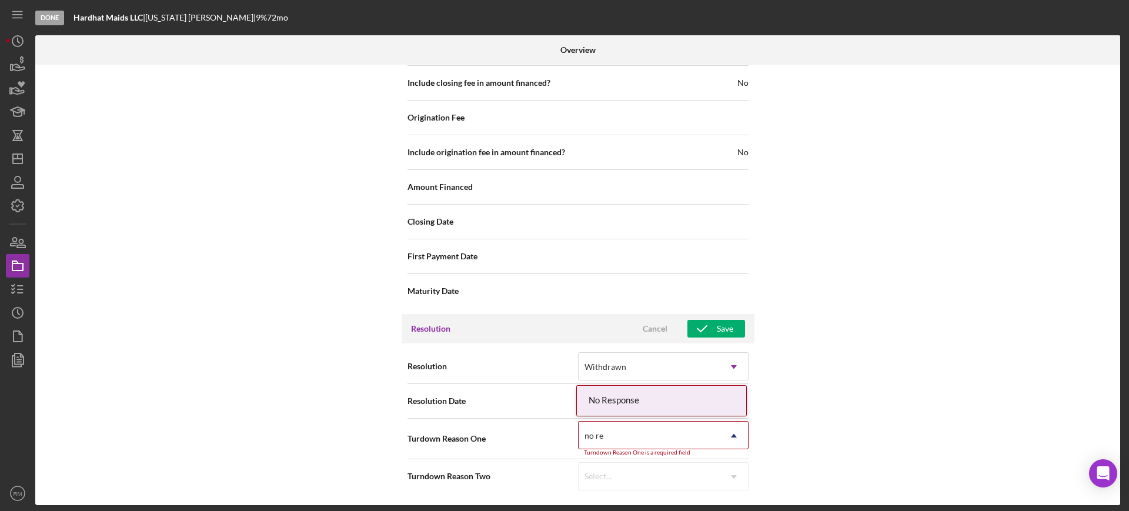
click at [632, 404] on div "No Response" at bounding box center [661, 401] width 169 height 30
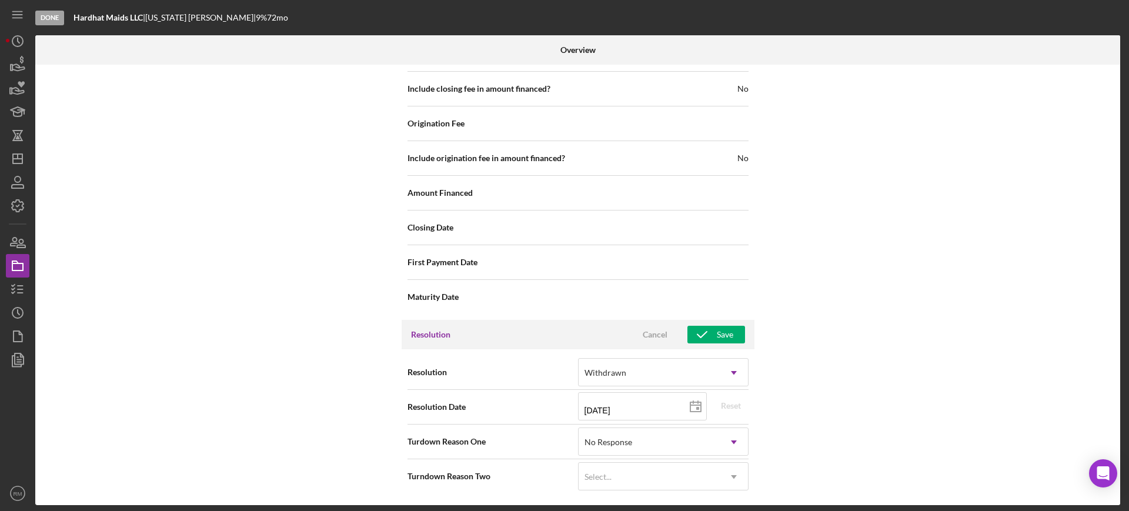
scroll to position [1280, 0]
click at [717, 339] on div "Save" at bounding box center [725, 335] width 16 height 18
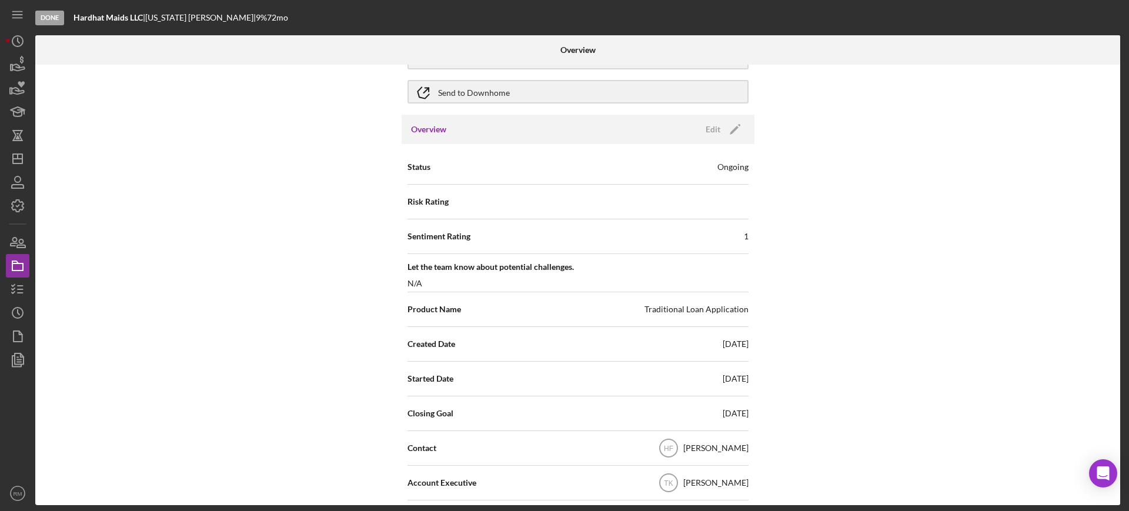
scroll to position [0, 0]
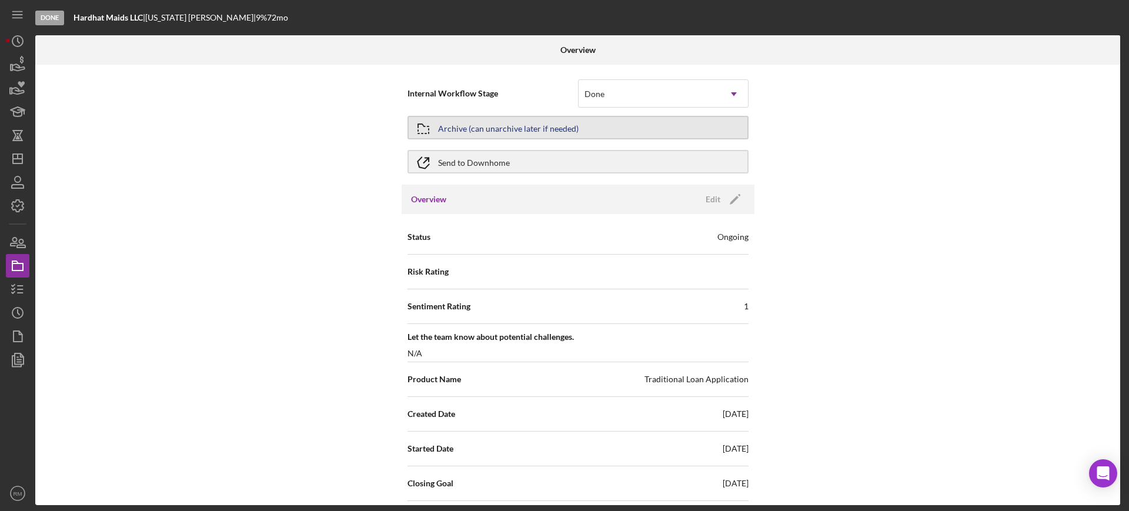
click at [508, 129] on div "Archive (can unarchive later if needed)" at bounding box center [508, 127] width 141 height 21
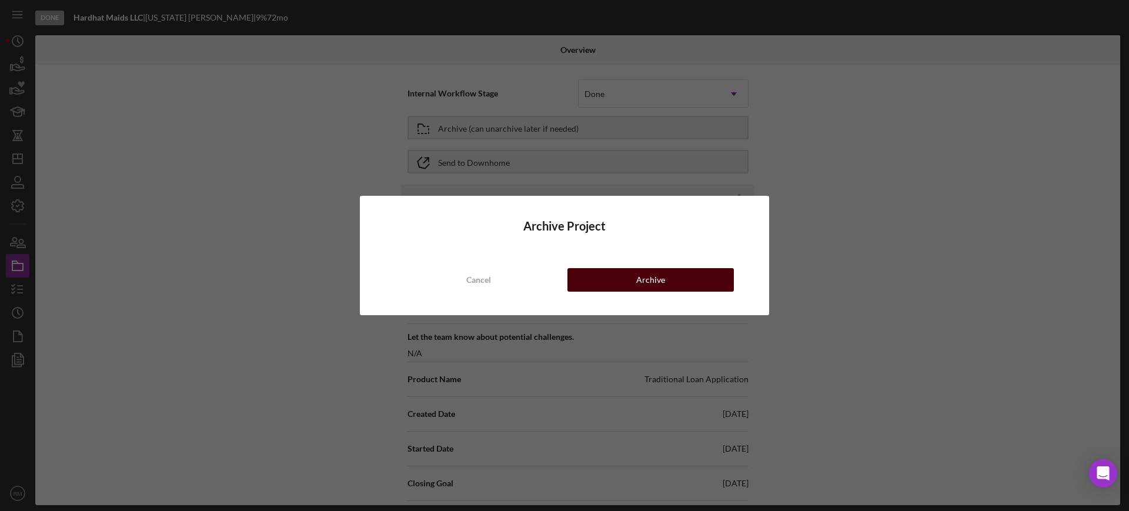
click at [617, 272] on button "Archive" at bounding box center [651, 280] width 166 height 24
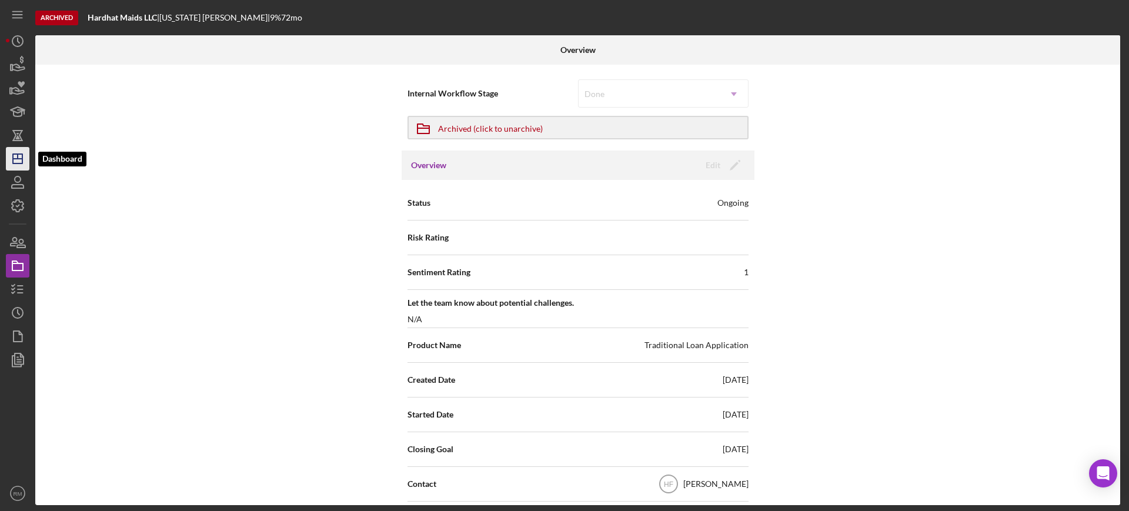
click at [25, 155] on icon "Icon/Dashboard" at bounding box center [17, 158] width 29 height 29
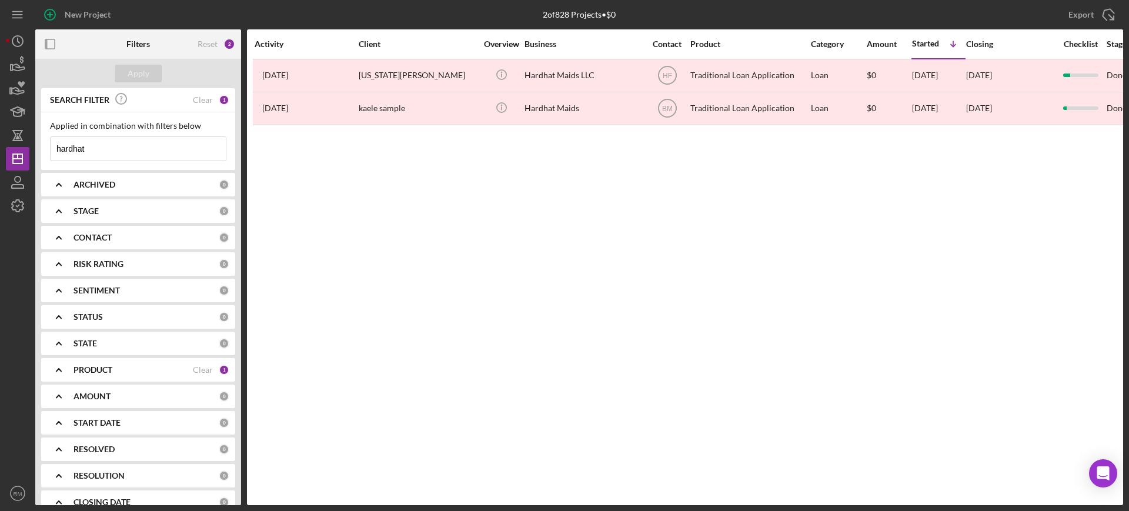
click at [115, 146] on input "hardhat" at bounding box center [138, 149] width 175 height 24
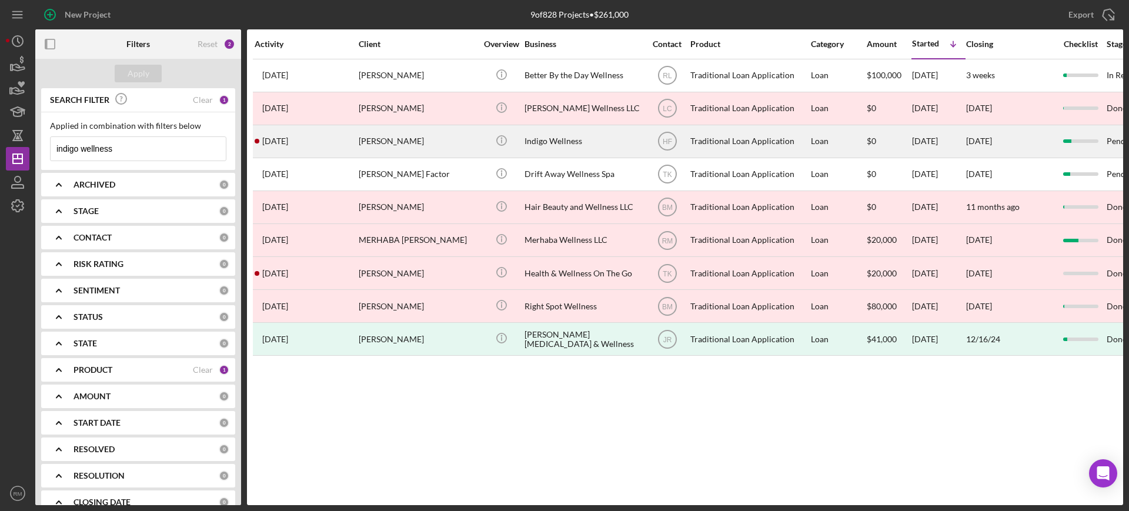
type input "indigo wellness"
